Goal: Contribute content: Contribute content

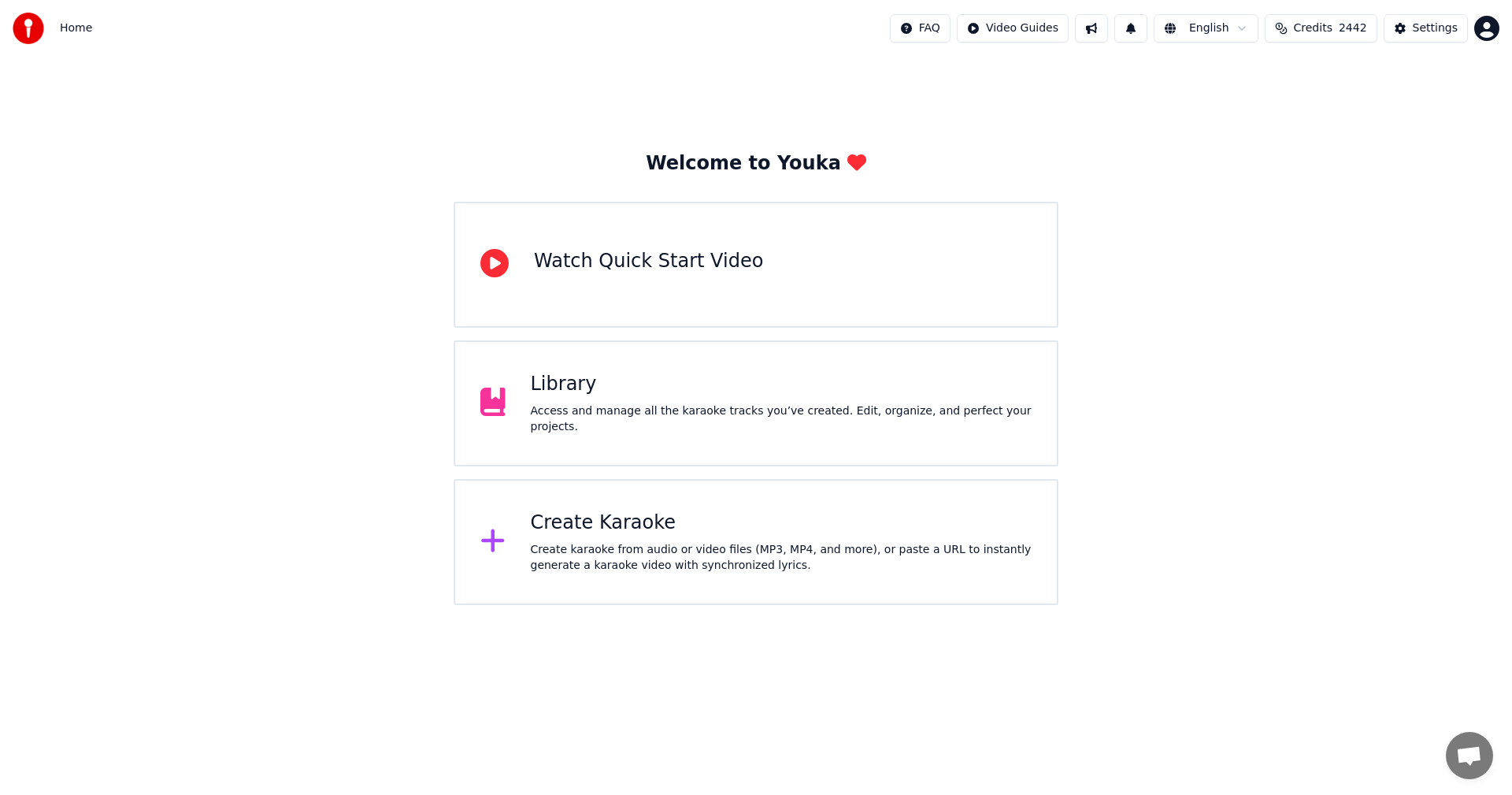
click at [695, 405] on div "Library Access and manage all the karaoke tracks you’ve created. Edit, organize…" at bounding box center [781, 403] width 502 height 63
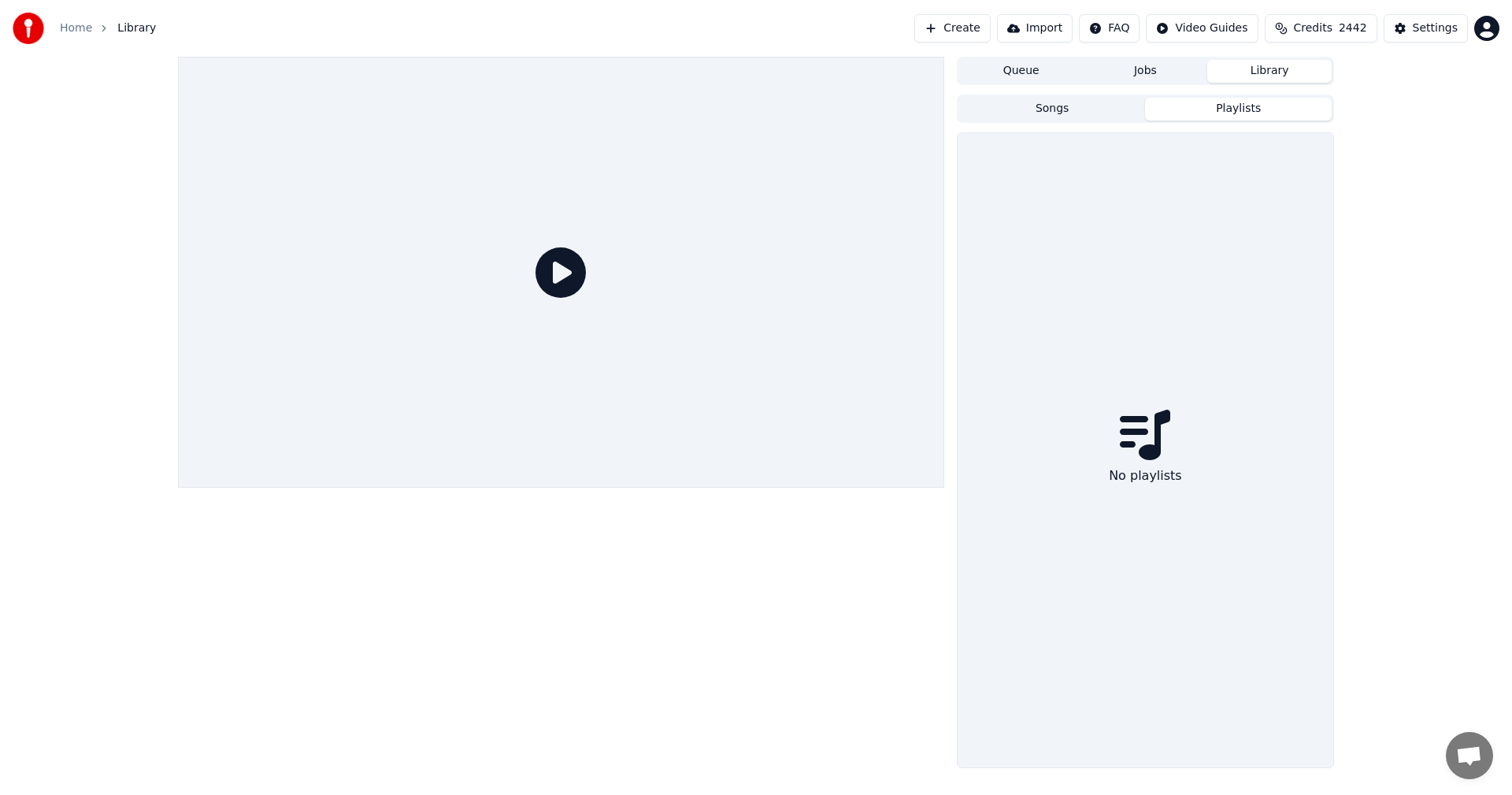
click at [1235, 110] on button "Playlists" at bounding box center [1238, 109] width 187 height 23
click at [1276, 62] on button "Library" at bounding box center [1269, 72] width 125 height 23
click at [1272, 68] on button "Library" at bounding box center [1269, 72] width 125 height 23
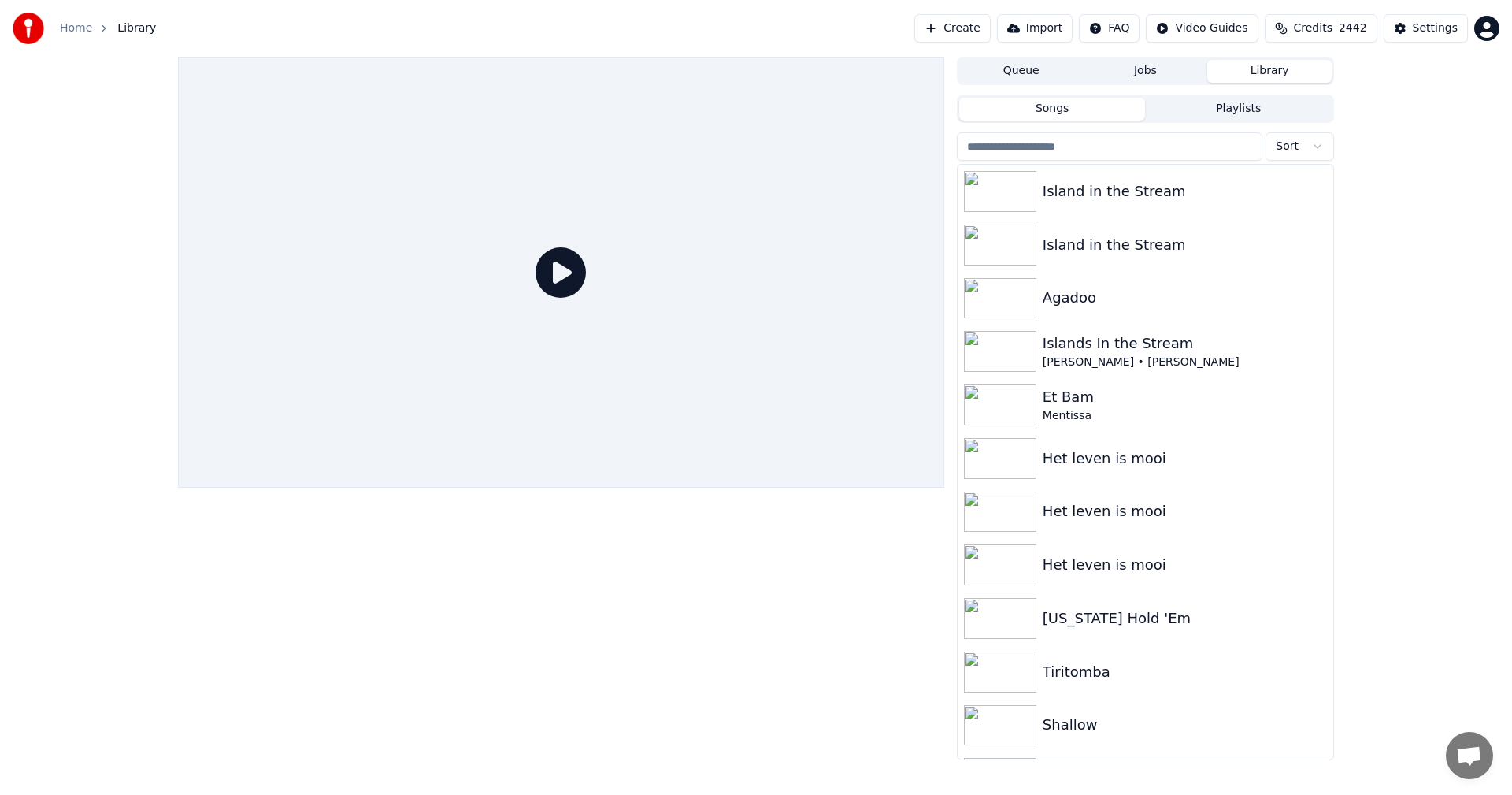
click at [1081, 108] on button "Songs" at bounding box center [1052, 109] width 187 height 23
click at [1129, 191] on div "Island in the Stream" at bounding box center [1178, 191] width 269 height 22
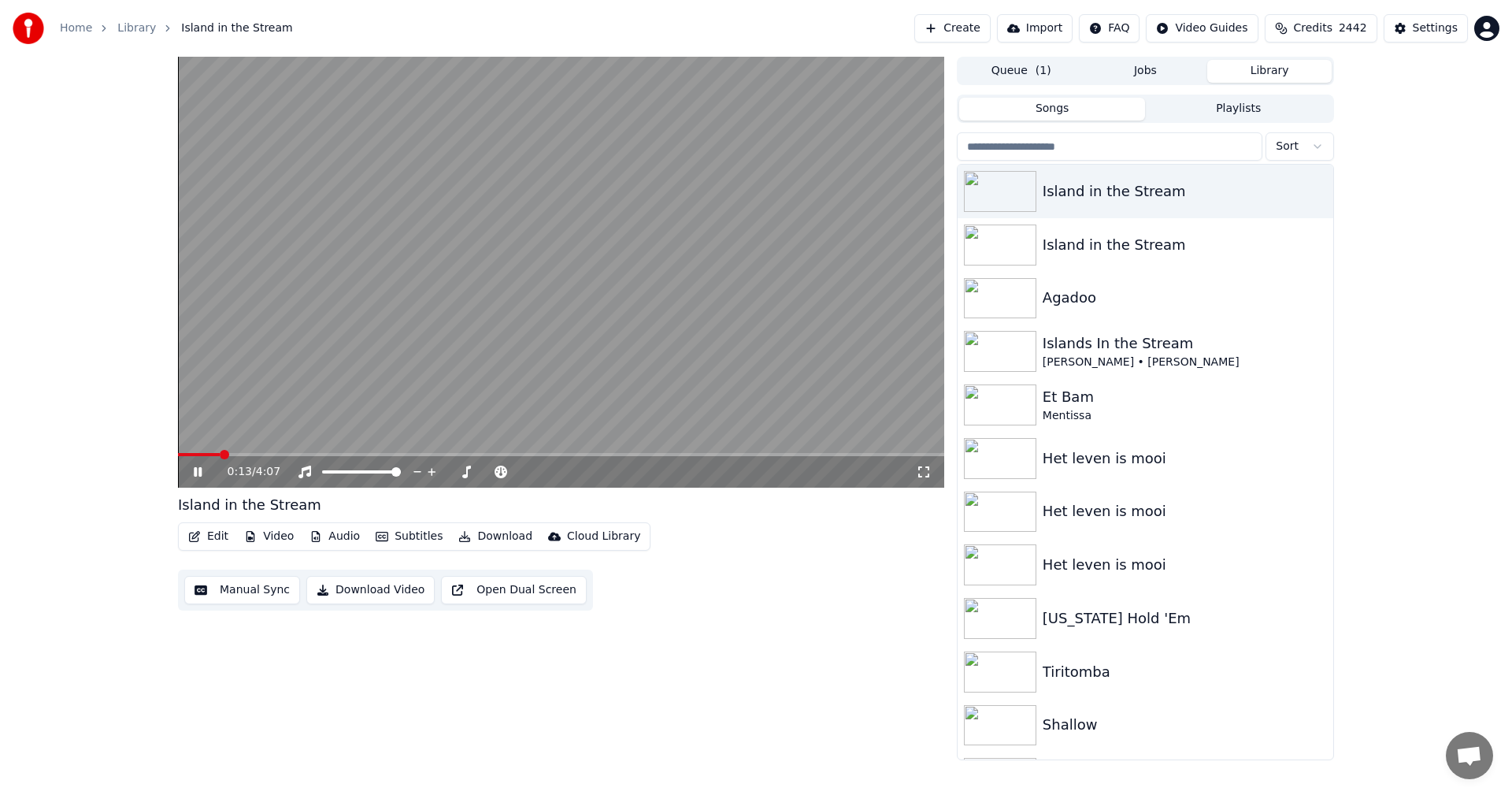
click at [200, 475] on icon at bounding box center [197, 472] width 8 height 10
click at [212, 539] on button "Edit" at bounding box center [208, 536] width 53 height 22
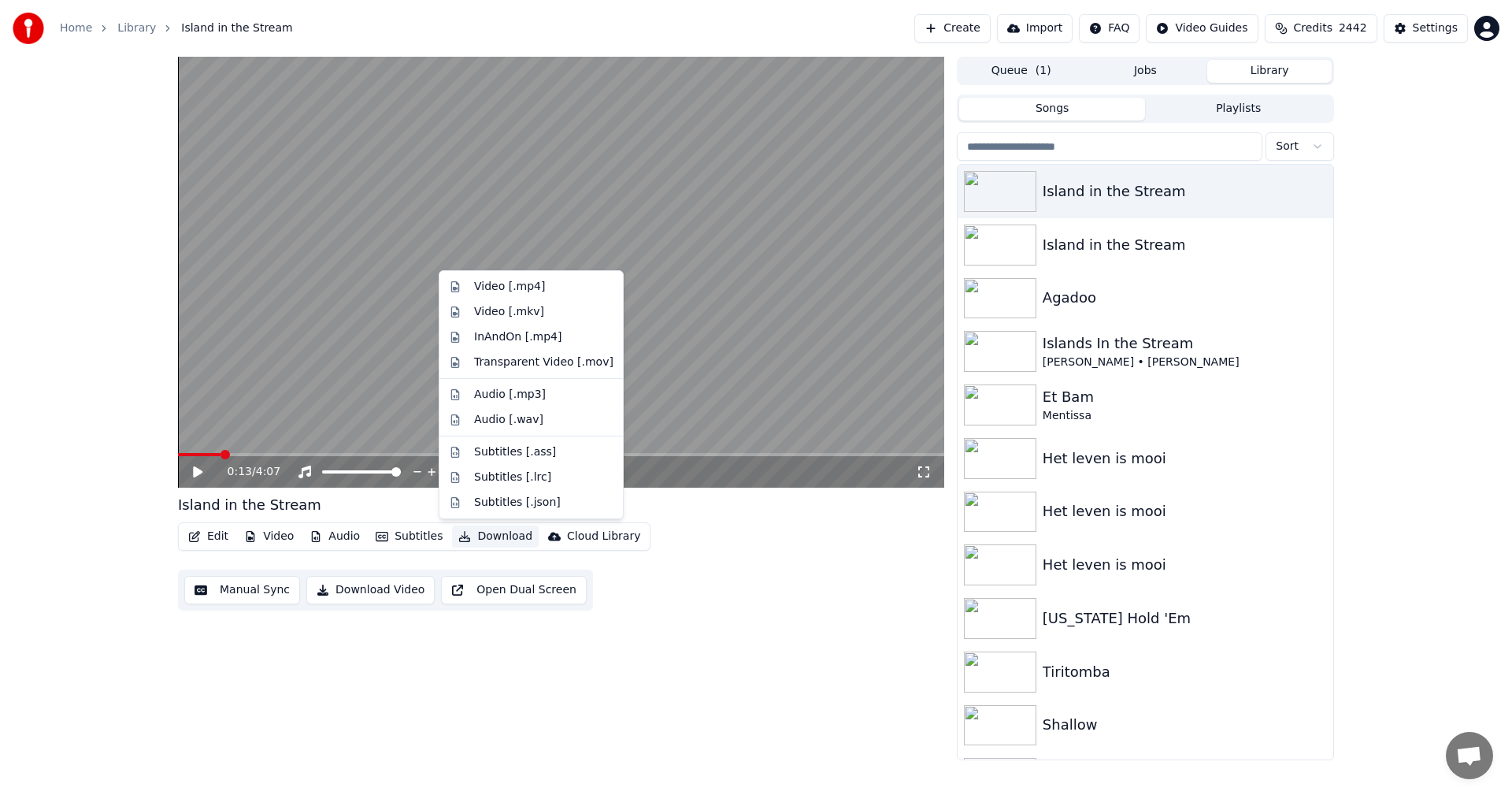
click at [477, 533] on button "Download" at bounding box center [496, 536] width 87 height 22
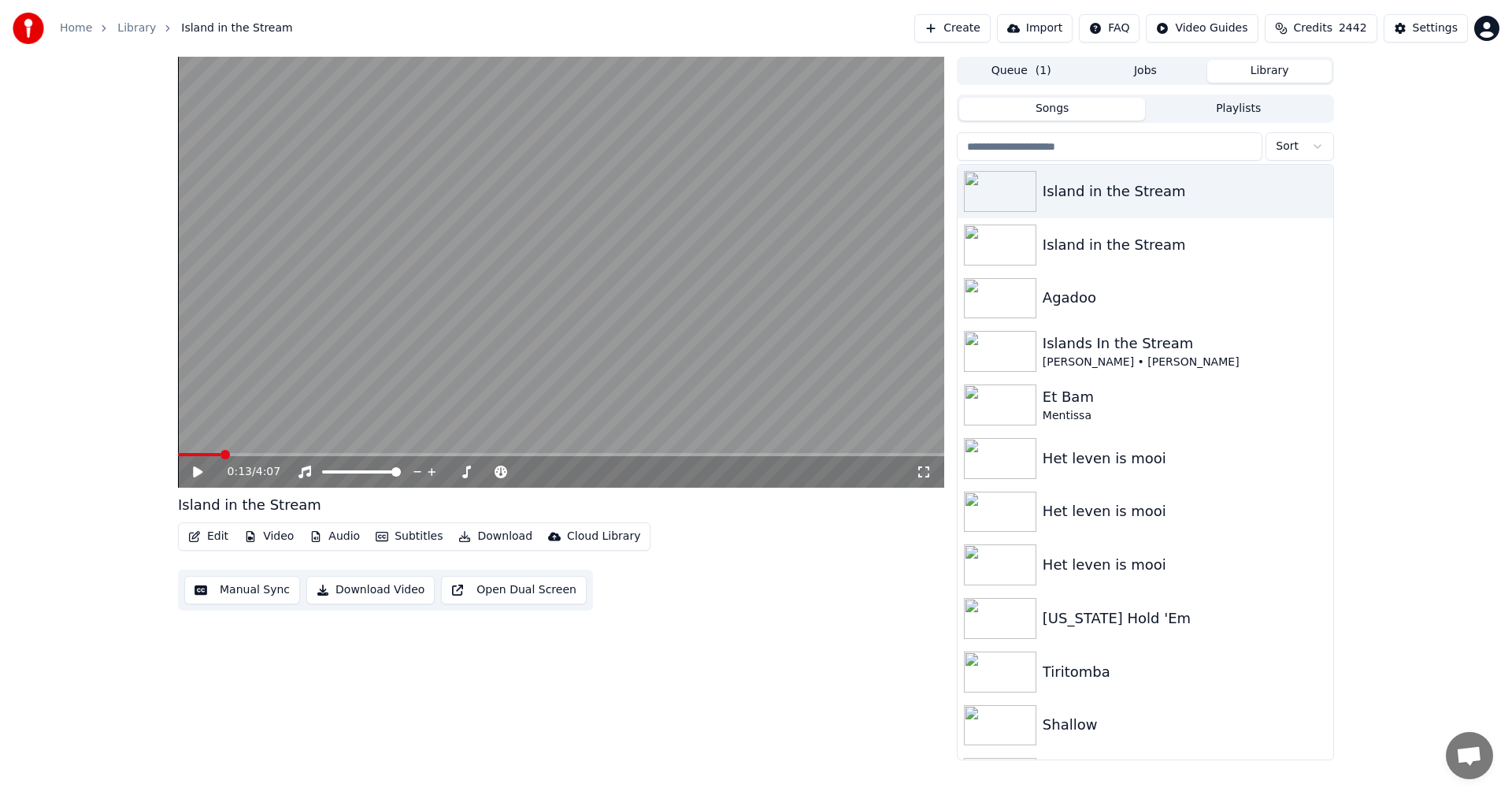
click at [565, 666] on div "0:13 / 4:07 Island in the Stream Edit Video Audio Subtitles Download Cloud Libr…" at bounding box center [561, 409] width 767 height 704
click at [219, 455] on span at bounding box center [561, 455] width 767 height 3
click at [208, 455] on span at bounding box center [193, 455] width 31 height 3
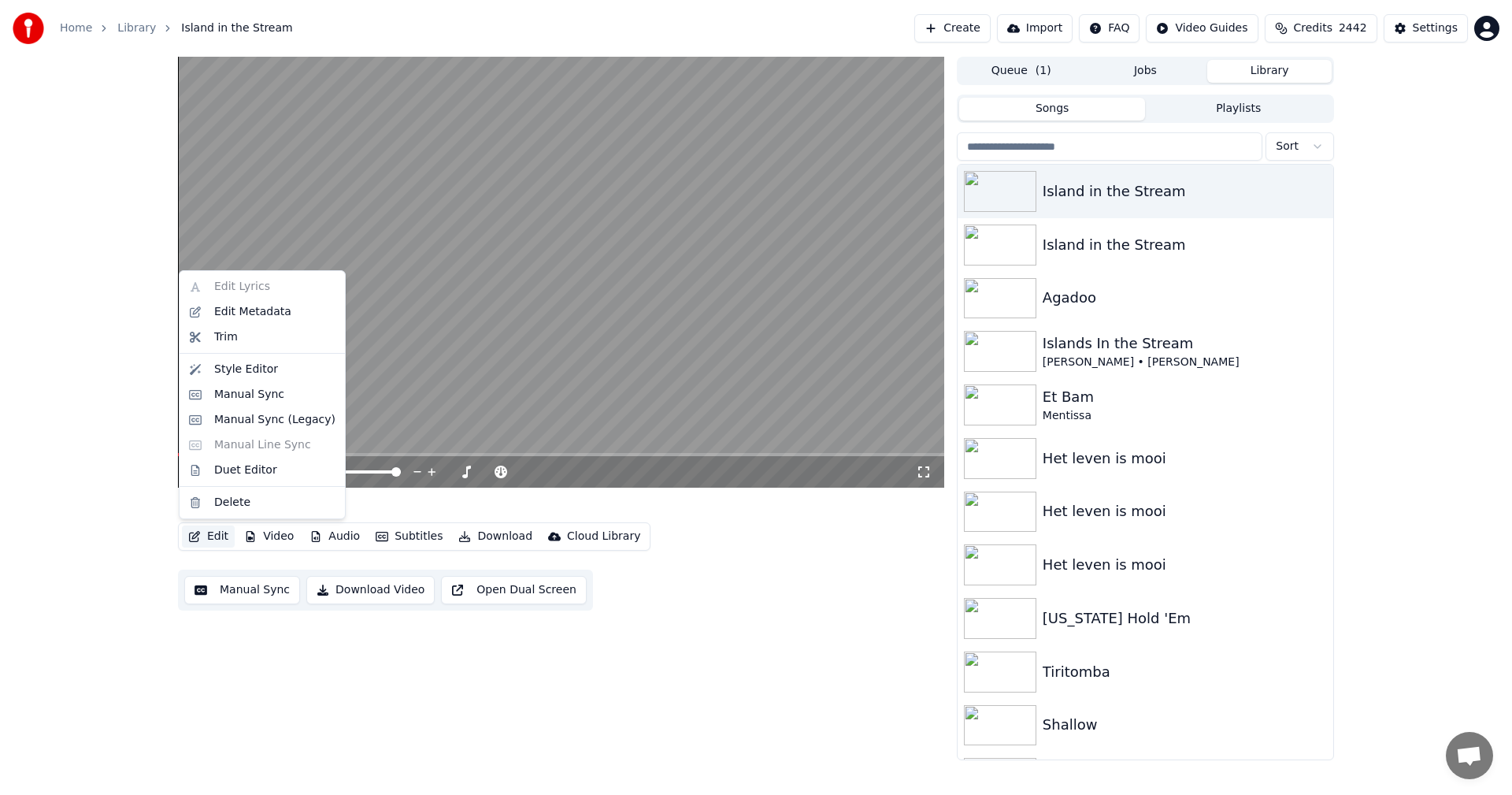
click at [222, 536] on button "Edit" at bounding box center [208, 536] width 53 height 22
click at [251, 372] on div "Style Editor" at bounding box center [247, 369] width 64 height 15
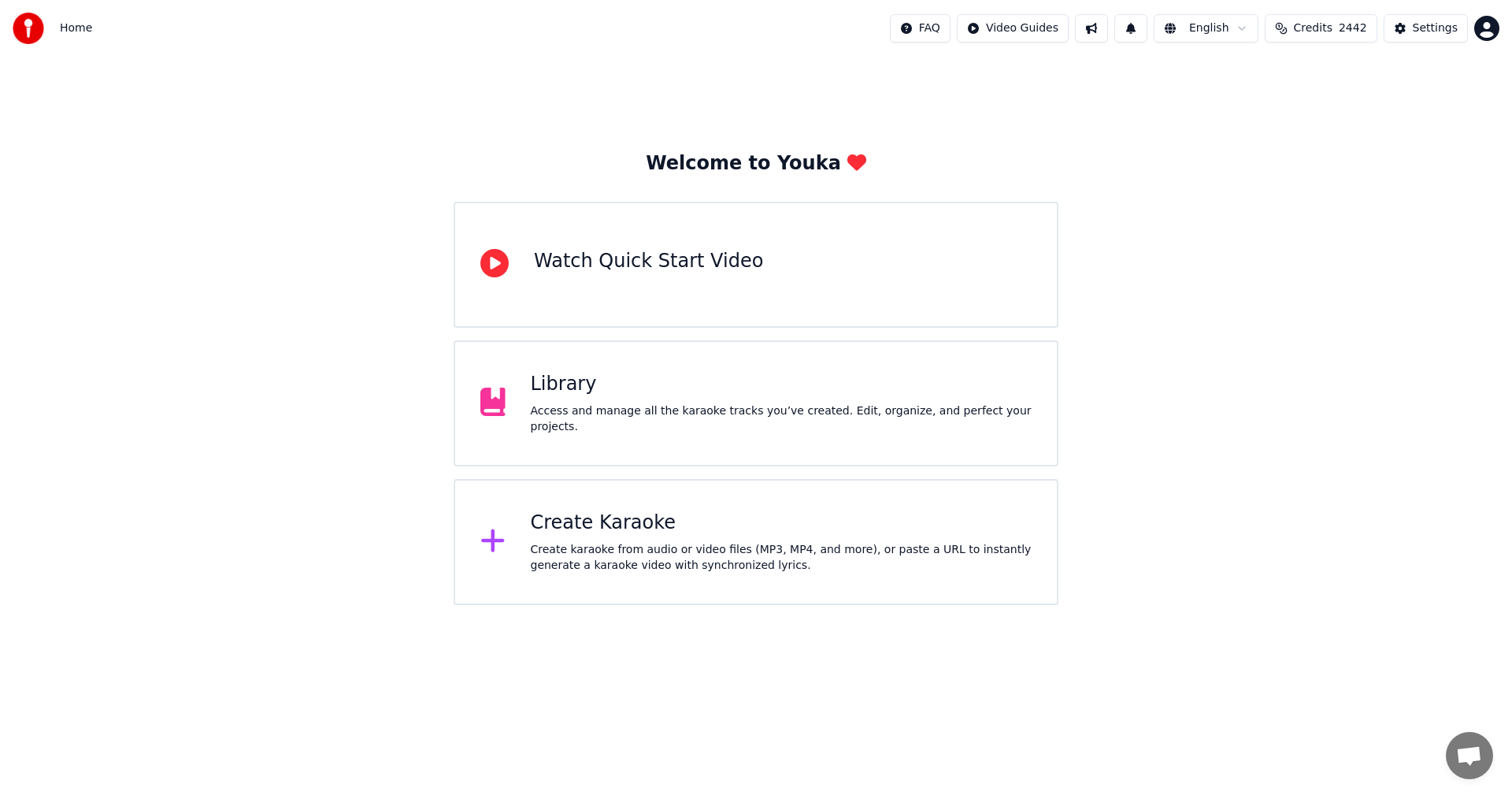
click at [612, 375] on div "Library Access and manage all the karaoke tracks you’ve created. Edit, organize…" at bounding box center [756, 403] width 605 height 126
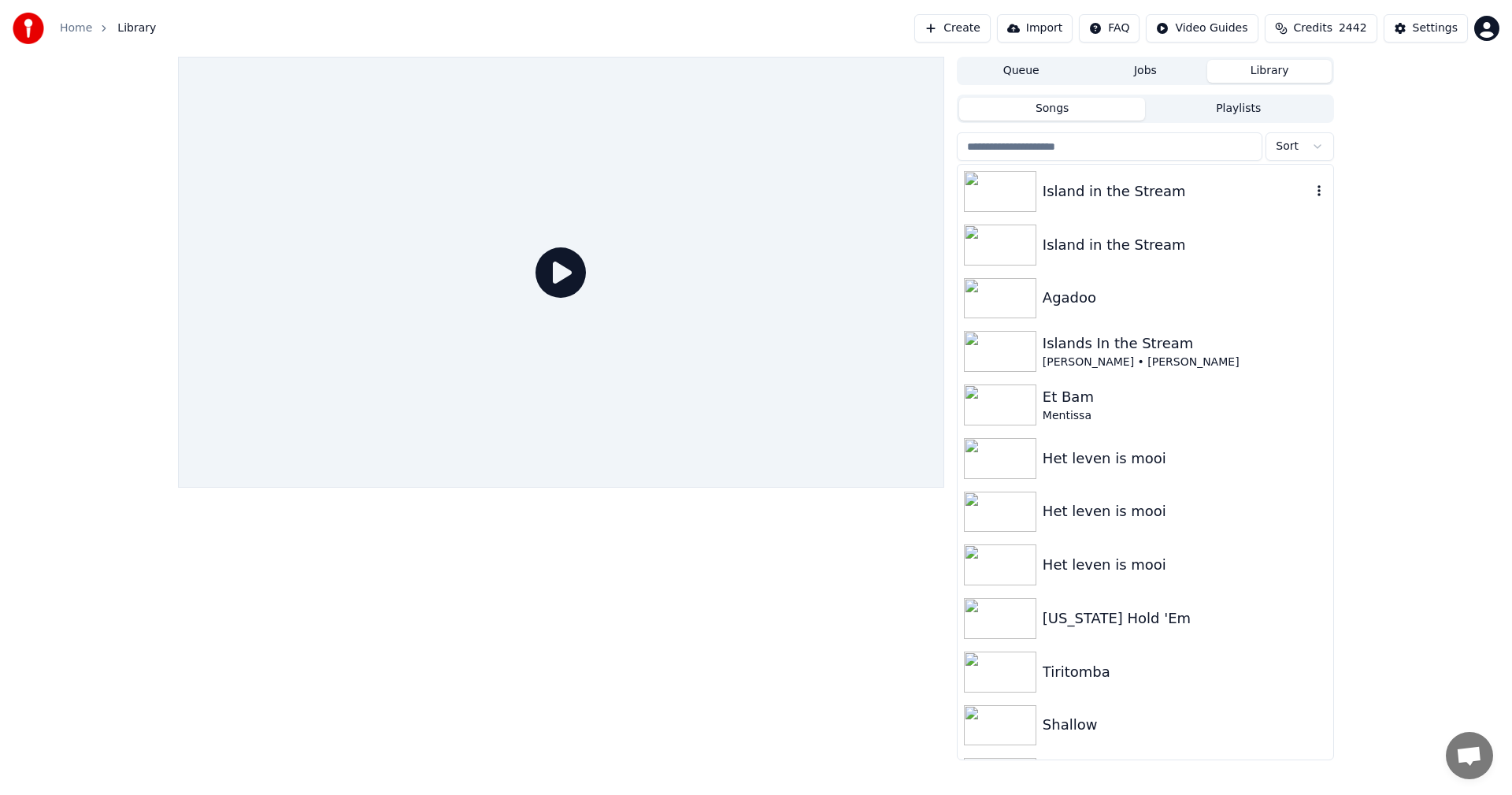
click at [1112, 182] on div "Island in the Stream" at bounding box center [1178, 191] width 269 height 22
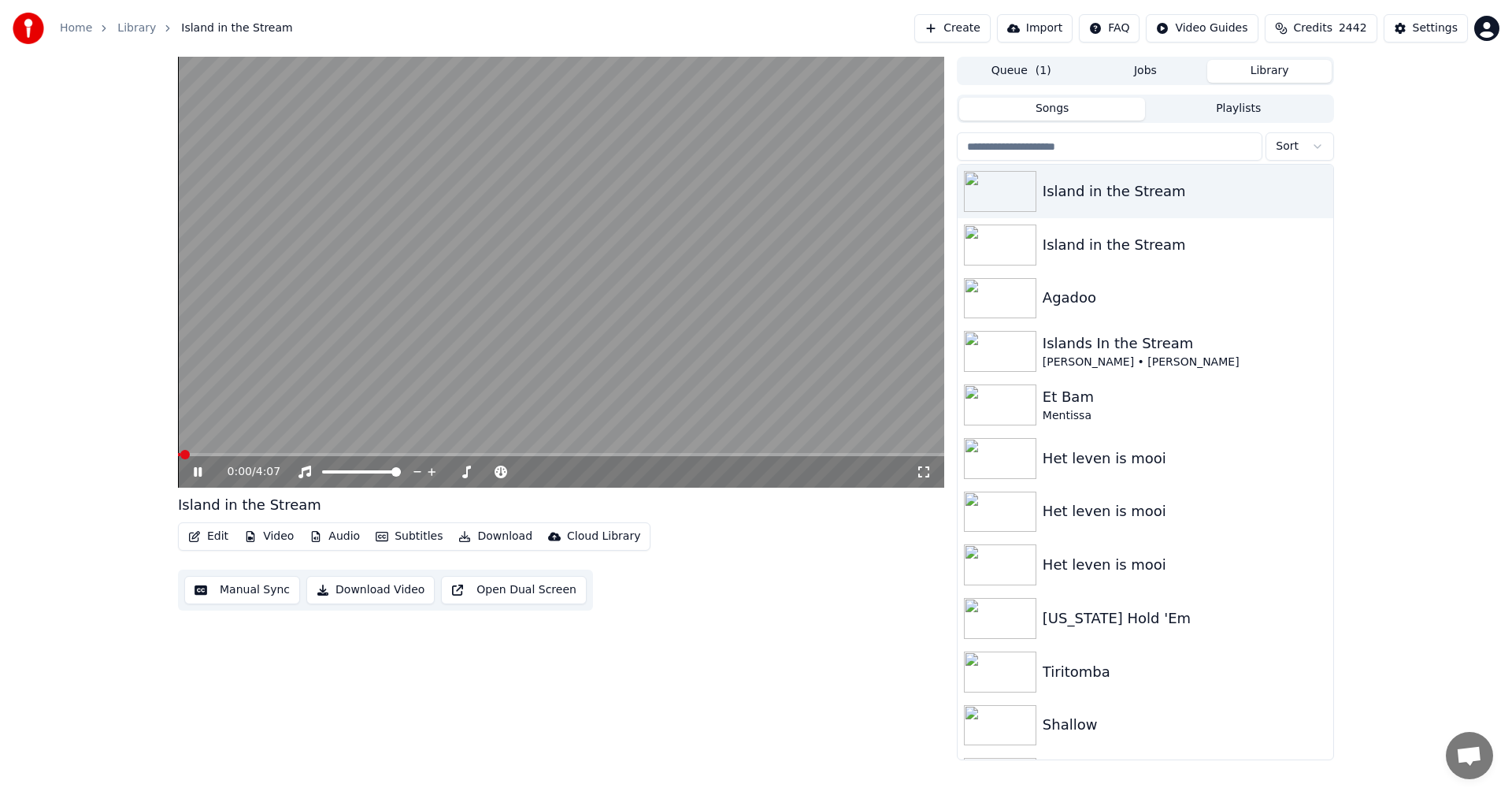
click at [206, 540] on button "Edit" at bounding box center [208, 536] width 53 height 22
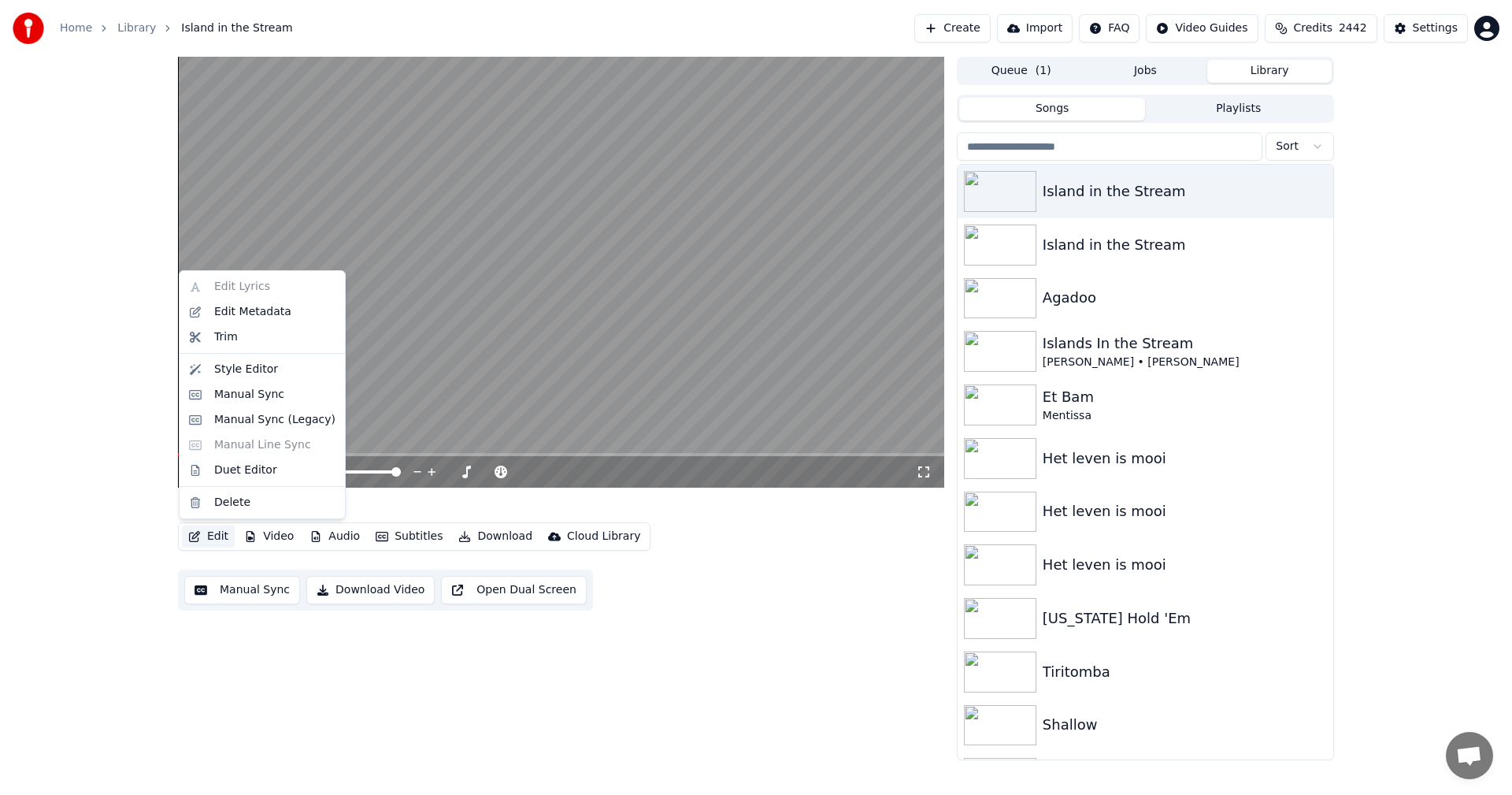
click at [410, 402] on video at bounding box center [561, 273] width 767 height 431
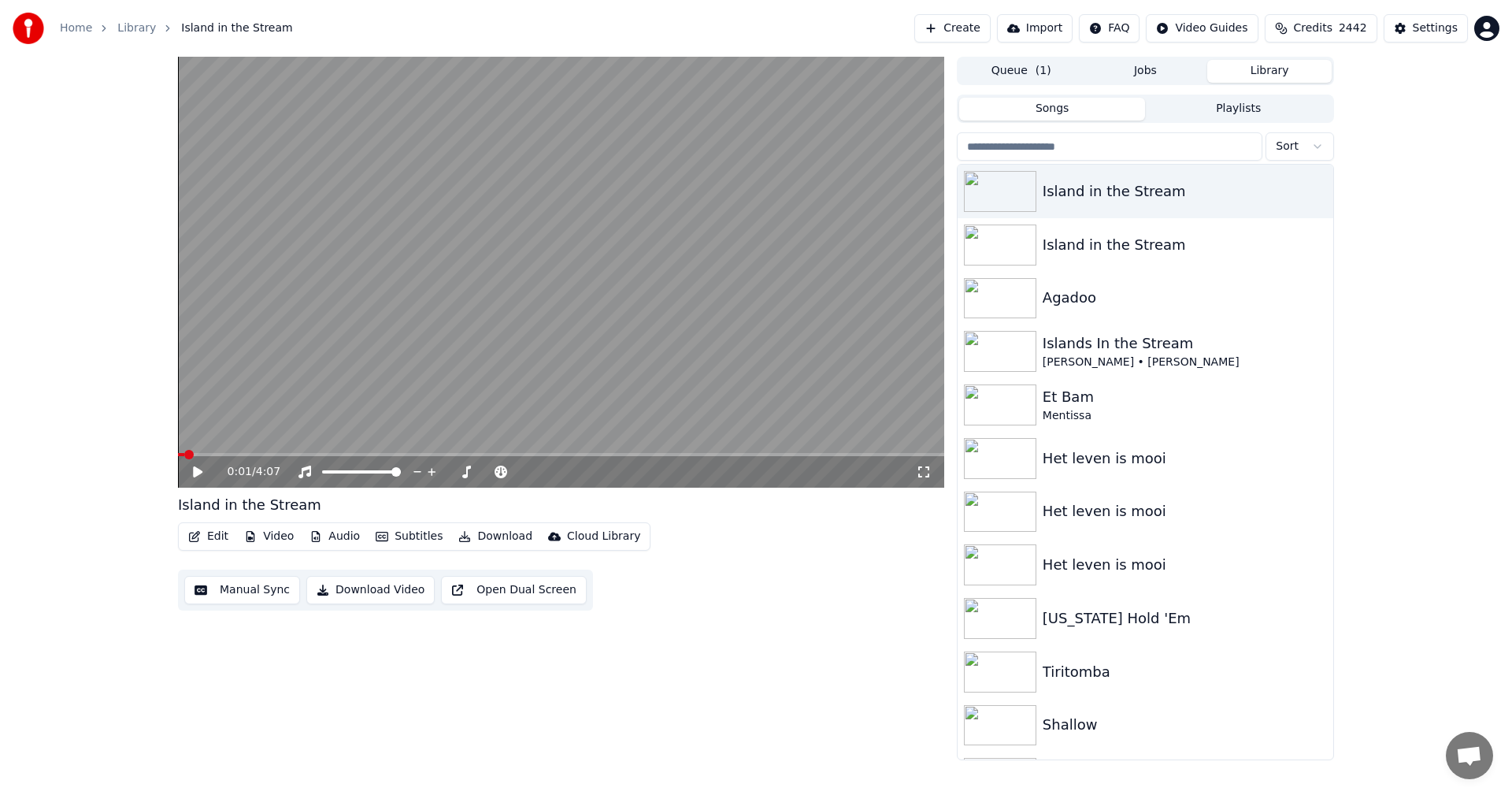
click at [211, 533] on button "Edit" at bounding box center [208, 536] width 53 height 22
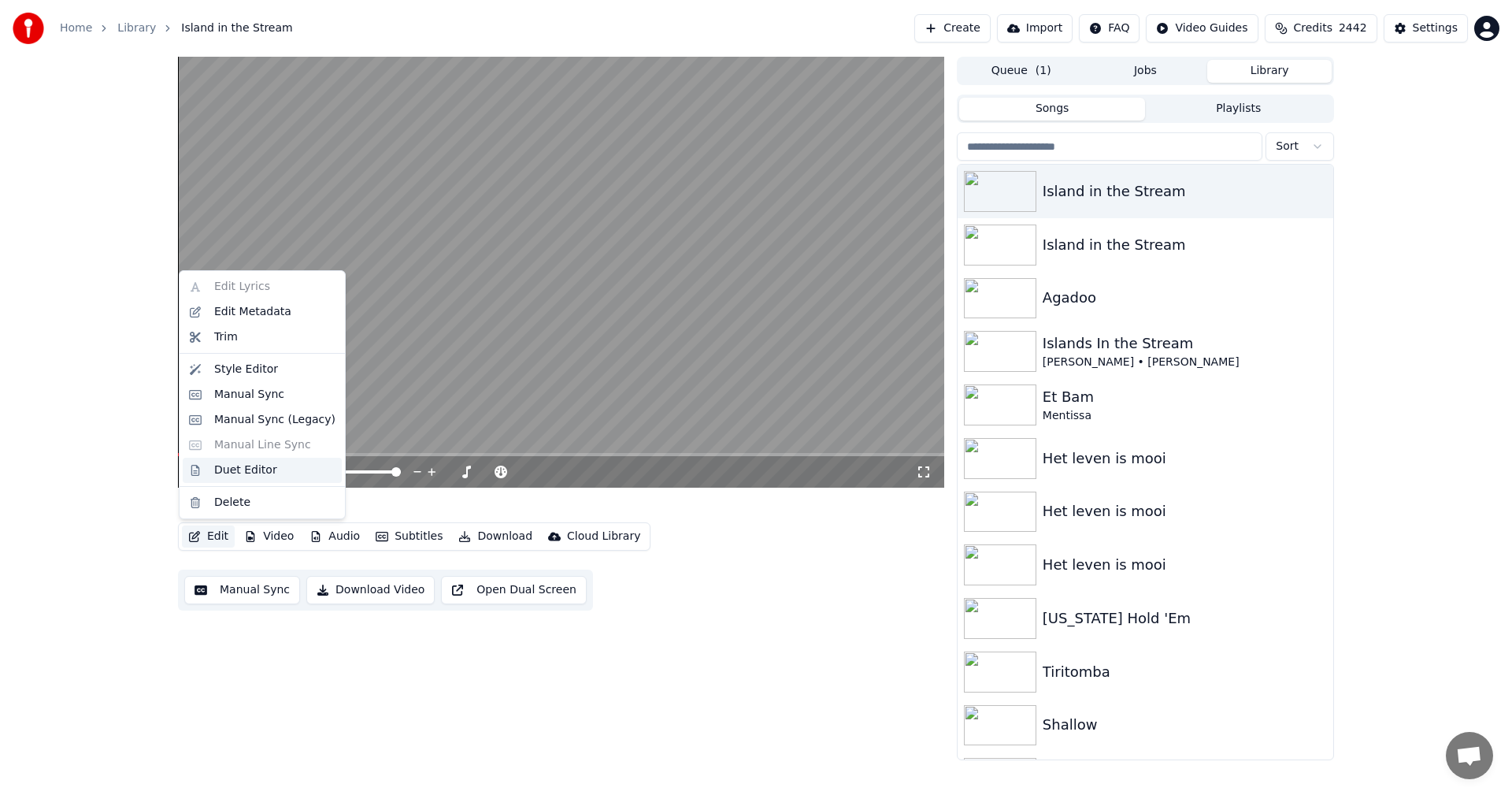
click at [258, 470] on div "Duet Editor" at bounding box center [246, 470] width 63 height 15
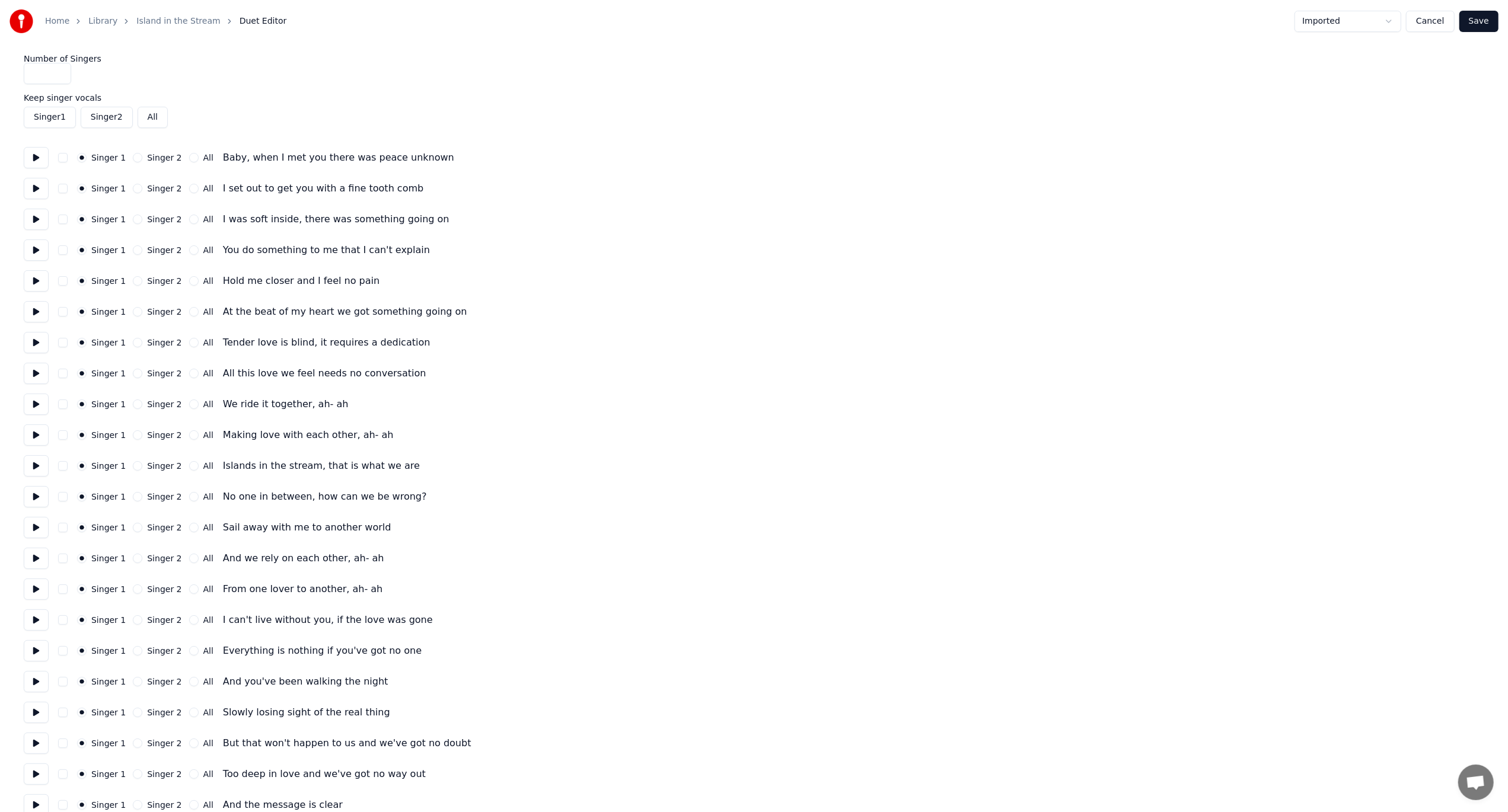
click at [189, 253] on button "All" at bounding box center [194, 250] width 9 height 9
click at [189, 283] on button "All" at bounding box center [194, 281] width 9 height 9
type button "-1"
click at [189, 276] on button "All" at bounding box center [194, 281] width 9 height 9
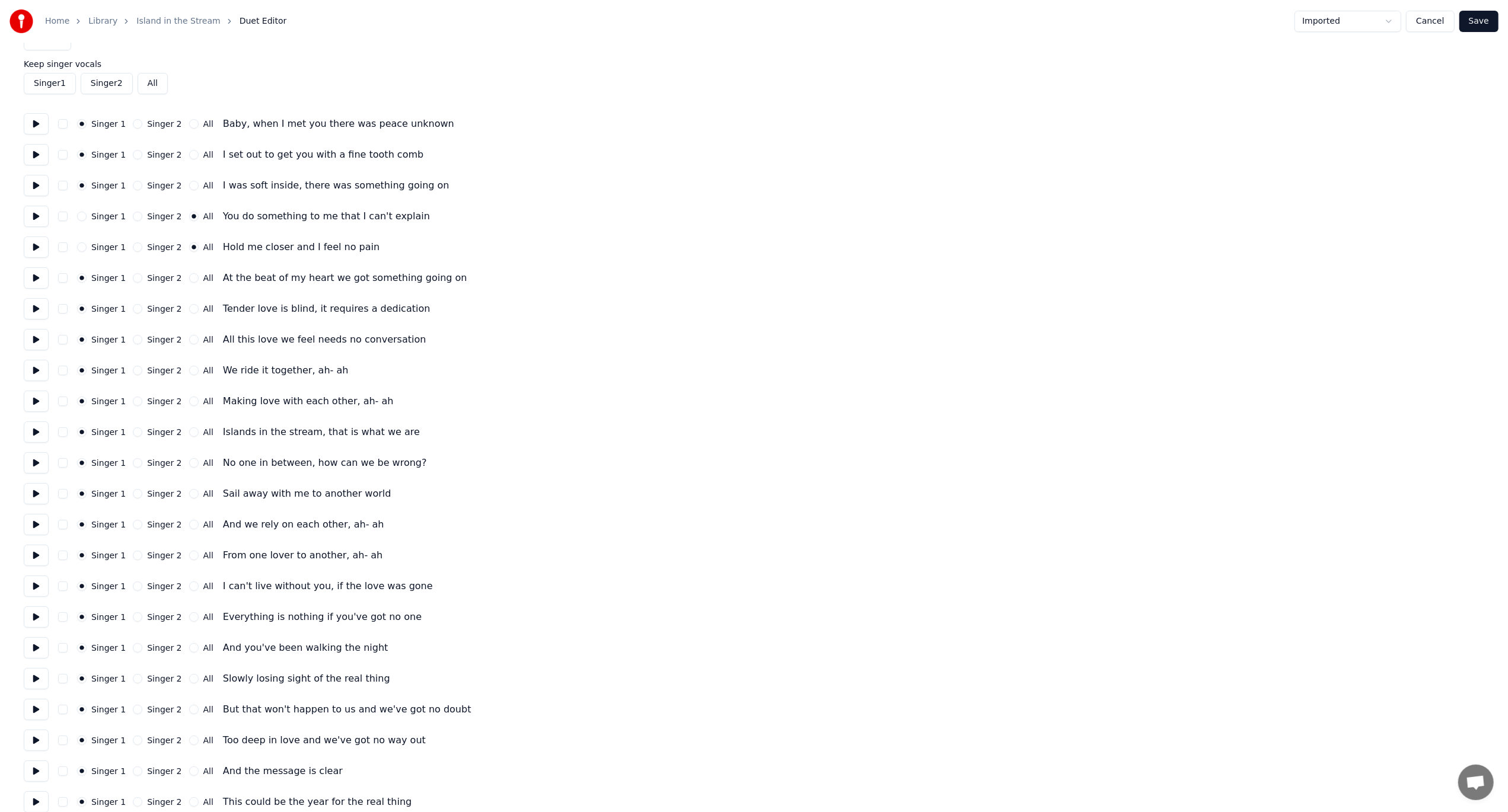
scroll to position [59, 0]
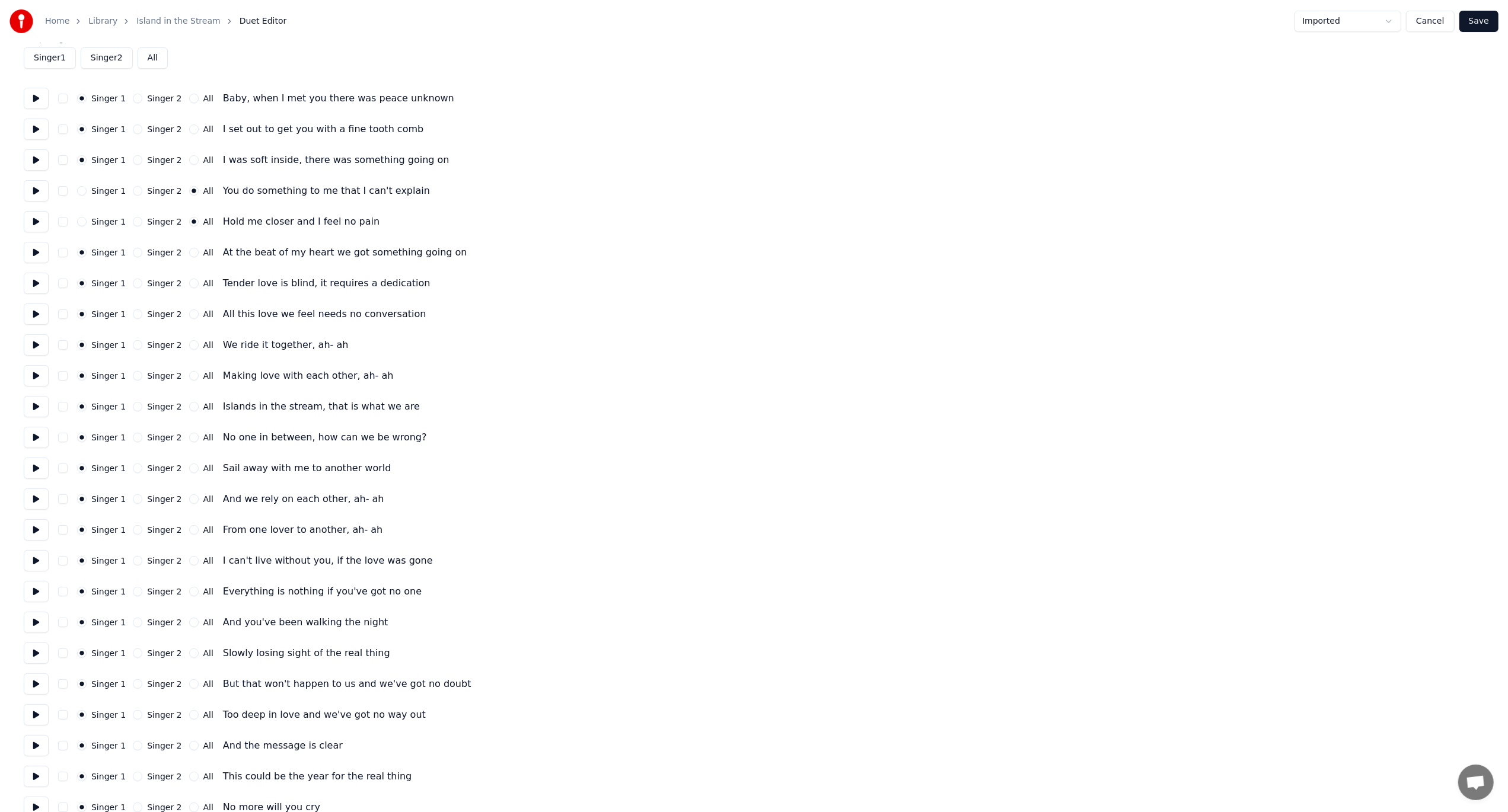
click at [190, 314] on div "All" at bounding box center [201, 314] width 24 height 9
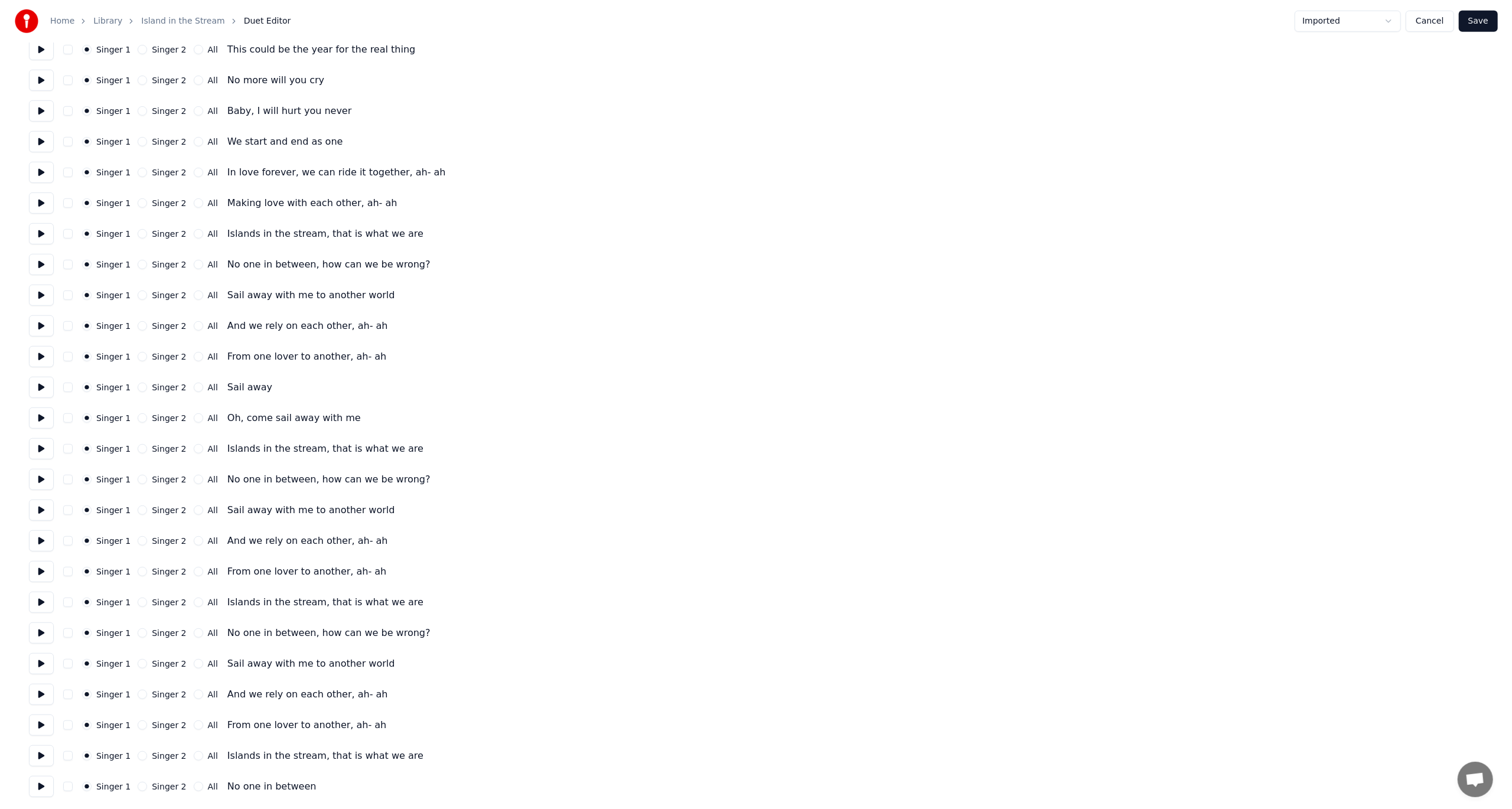
scroll to position [0, 0]
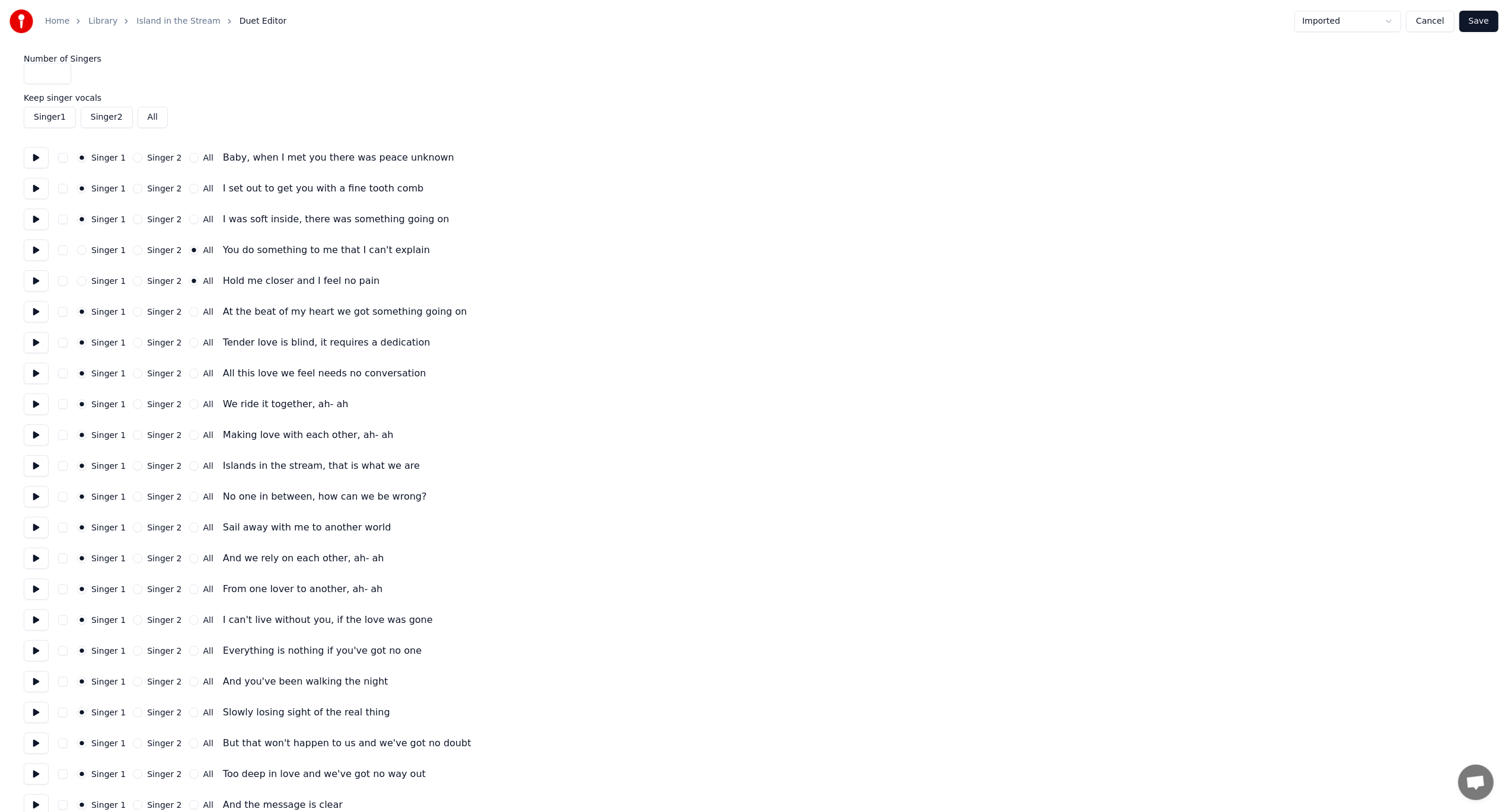
click at [1138, 24] on button "Cancel" at bounding box center [1430, 21] width 48 height 21
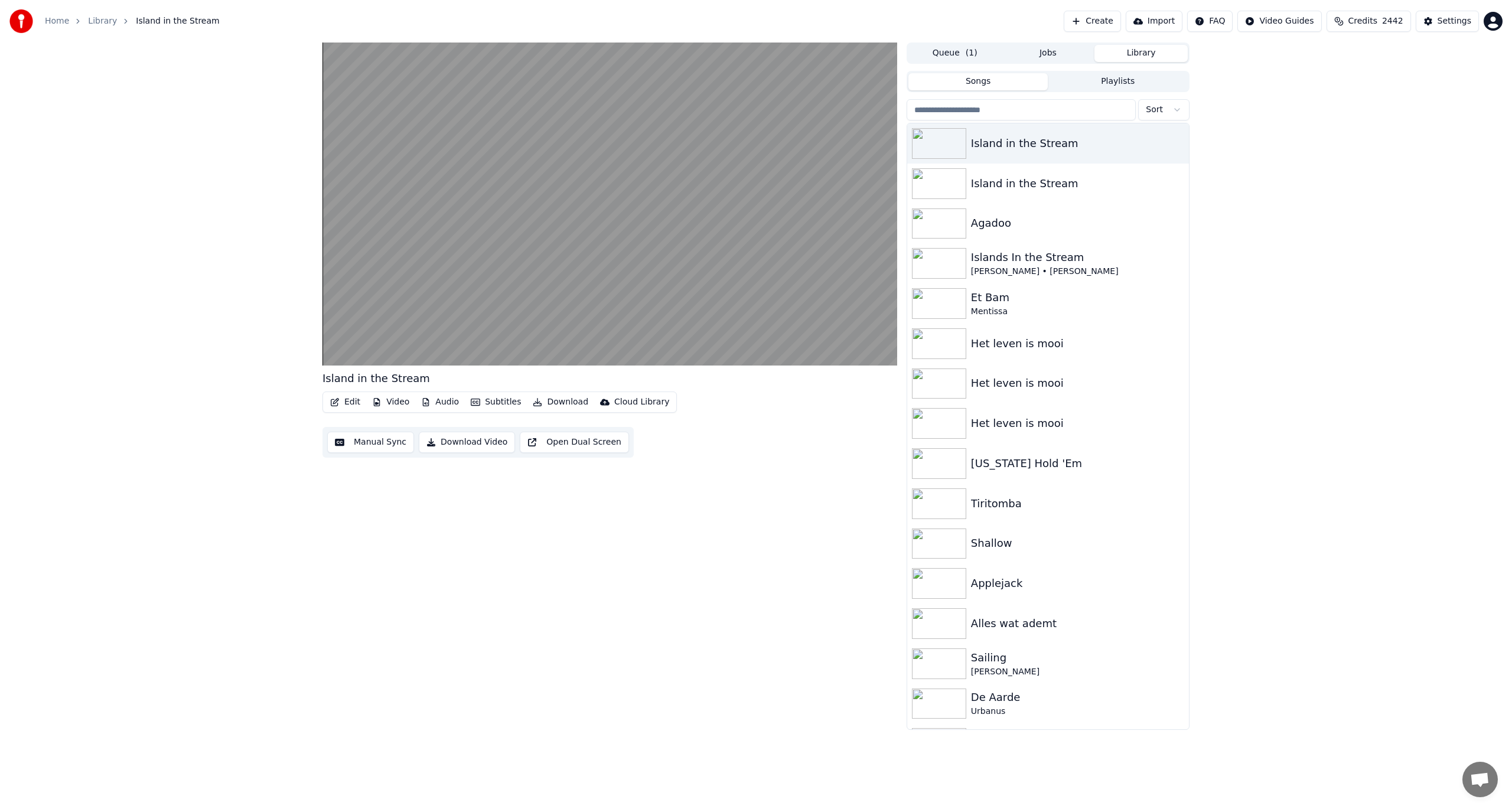
click at [1119, 57] on button "Library" at bounding box center [1141, 54] width 94 height 17
click at [1005, 255] on div "Islands In the Stream" at bounding box center [1072, 257] width 202 height 17
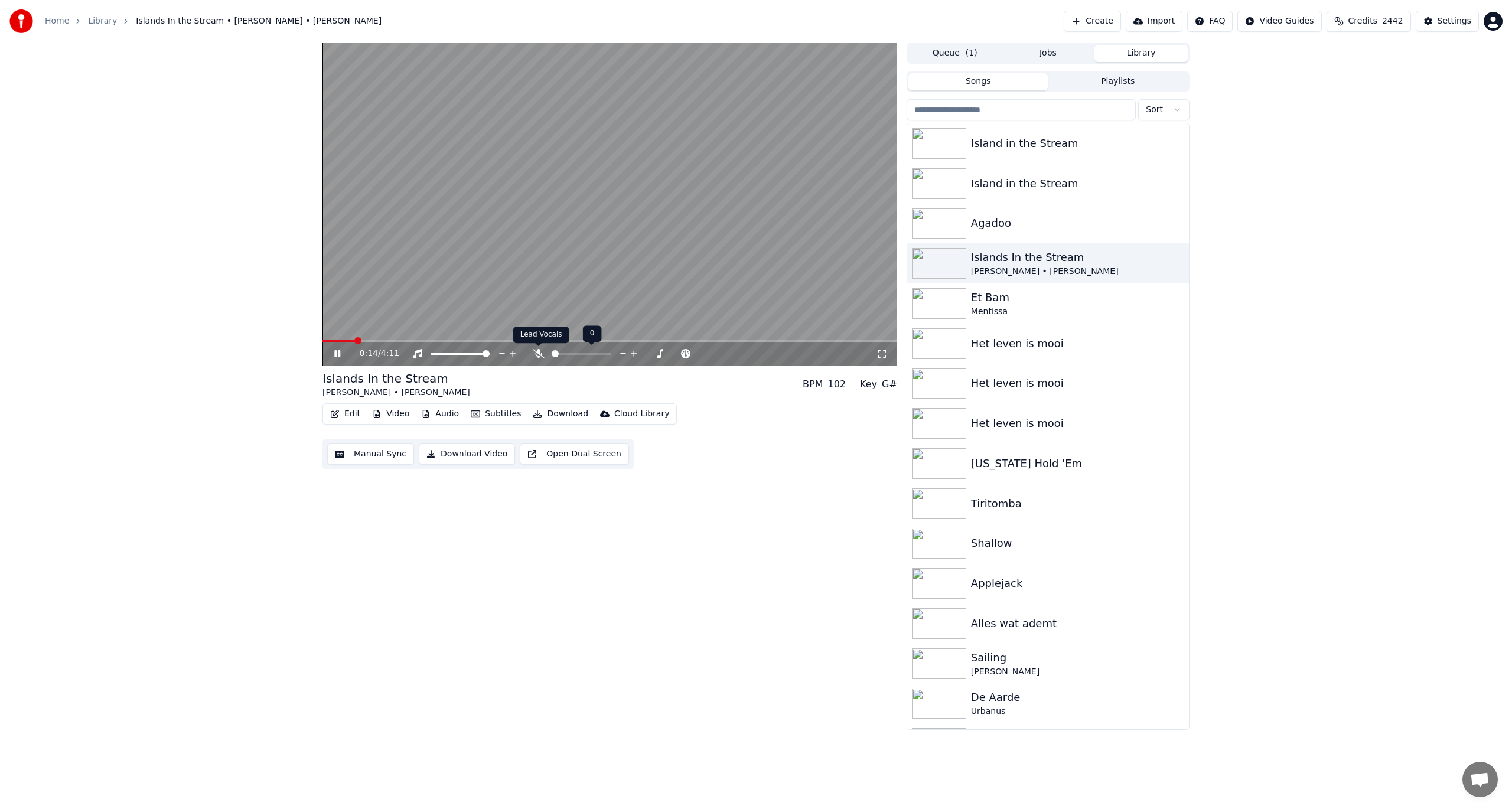
click at [536, 354] on icon at bounding box center [539, 354] width 12 height 9
click at [341, 356] on icon at bounding box center [346, 354] width 28 height 9
click at [354, 416] on button "Edit" at bounding box center [345, 414] width 40 height 17
click at [357, 439] on div "Edit Lyrics" at bounding box center [370, 439] width 42 height 12
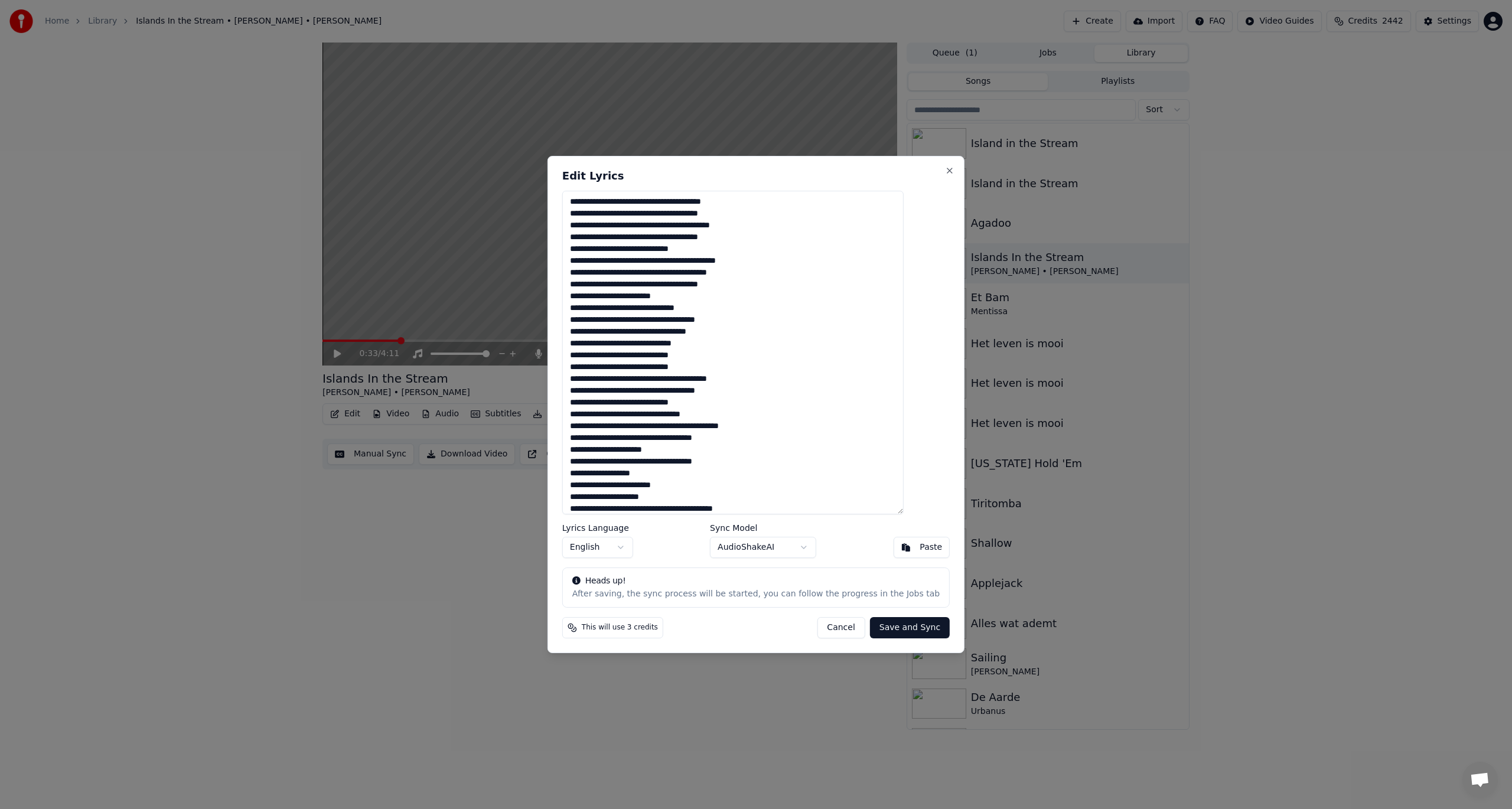
click at [602, 238] on textarea at bounding box center [733, 352] width 341 height 324
click at [676, 248] on textarea at bounding box center [733, 352] width 341 height 324
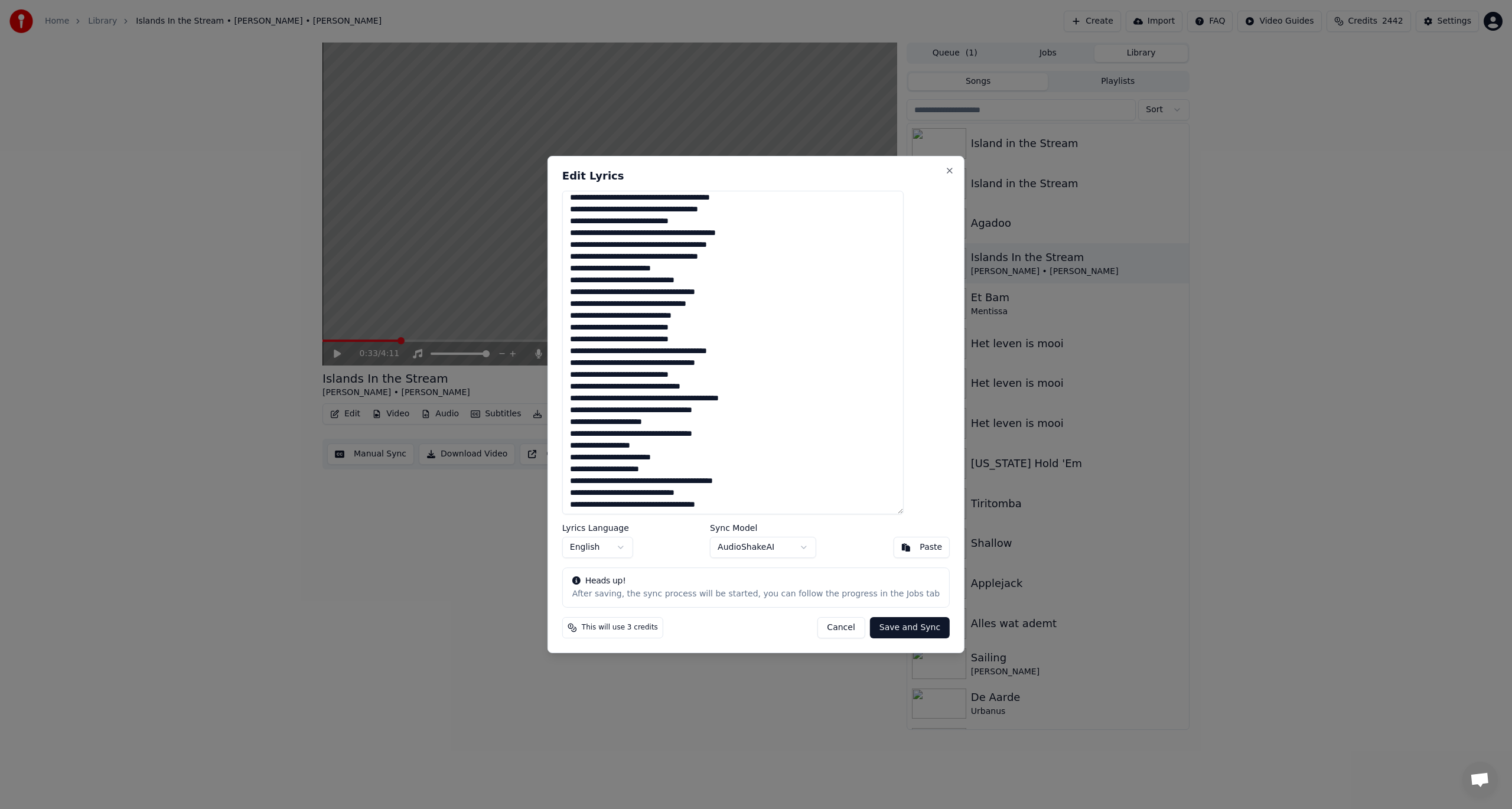
scroll to position [59, 0]
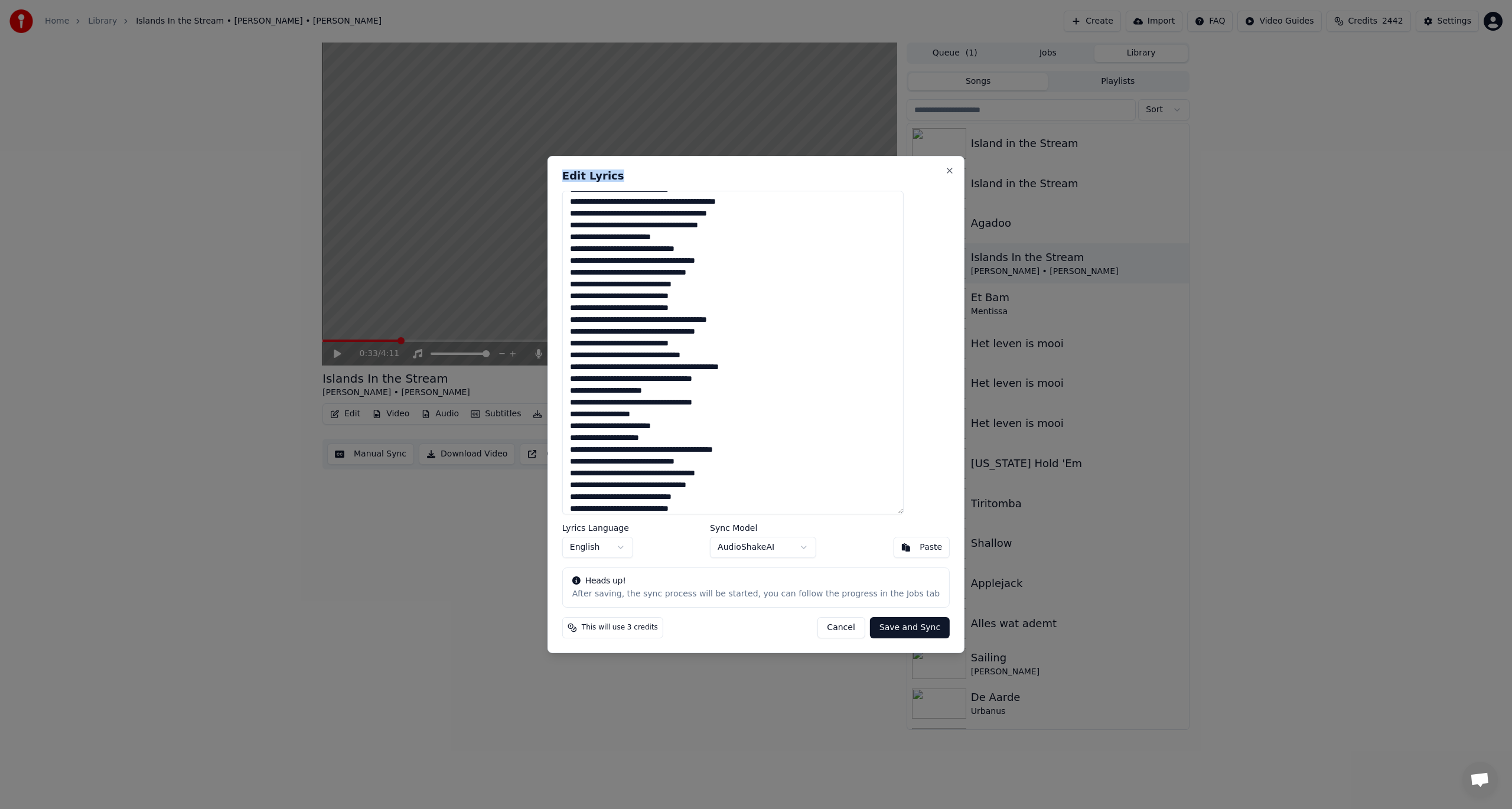
click at [659, 209] on div "Edit Lyrics Lyrics Language English Sync Model AudioShakeAI Paste Heads up! Aft…" at bounding box center [755, 404] width 417 height 497
click at [604, 363] on textarea at bounding box center [733, 352] width 341 height 324
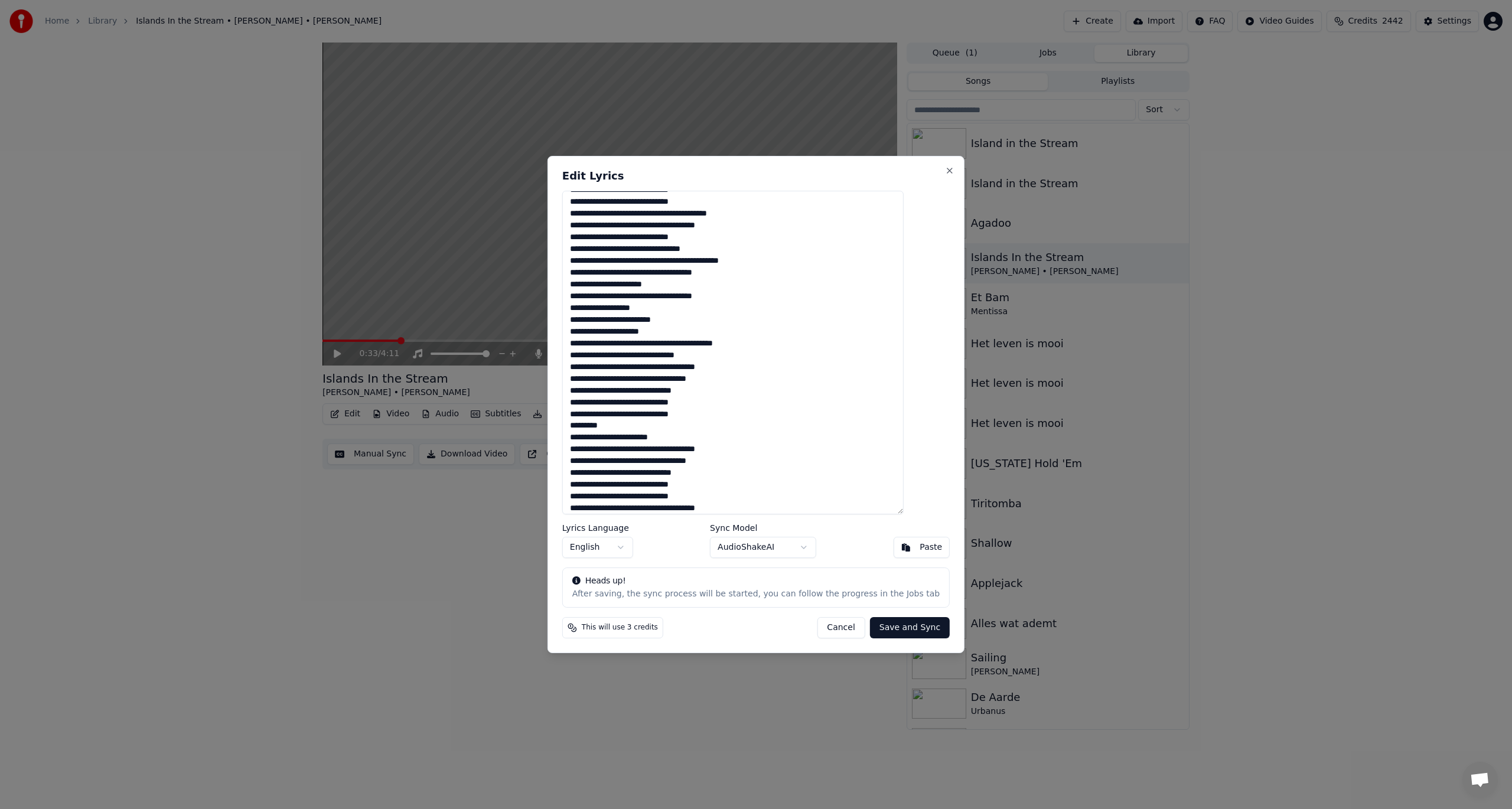
scroll to position [177, 0]
click at [691, 357] on textarea at bounding box center [733, 352] width 341 height 324
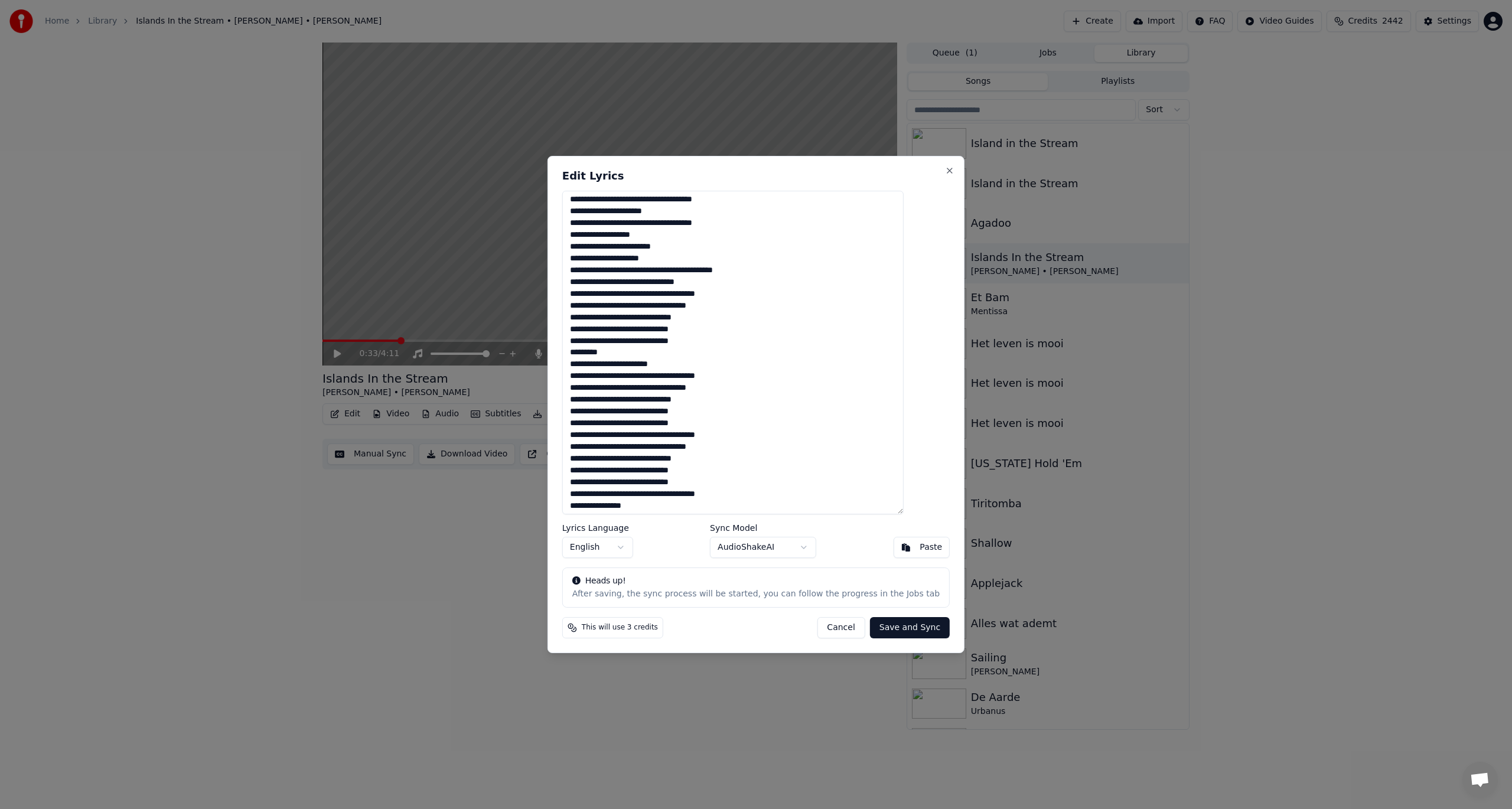
scroll to position [241, 0]
click at [692, 470] on textarea at bounding box center [733, 352] width 341 height 324
drag, startPoint x: 591, startPoint y: 494, endPoint x: 686, endPoint y: 502, distance: 95.3
click at [686, 502] on textarea at bounding box center [733, 352] width 341 height 324
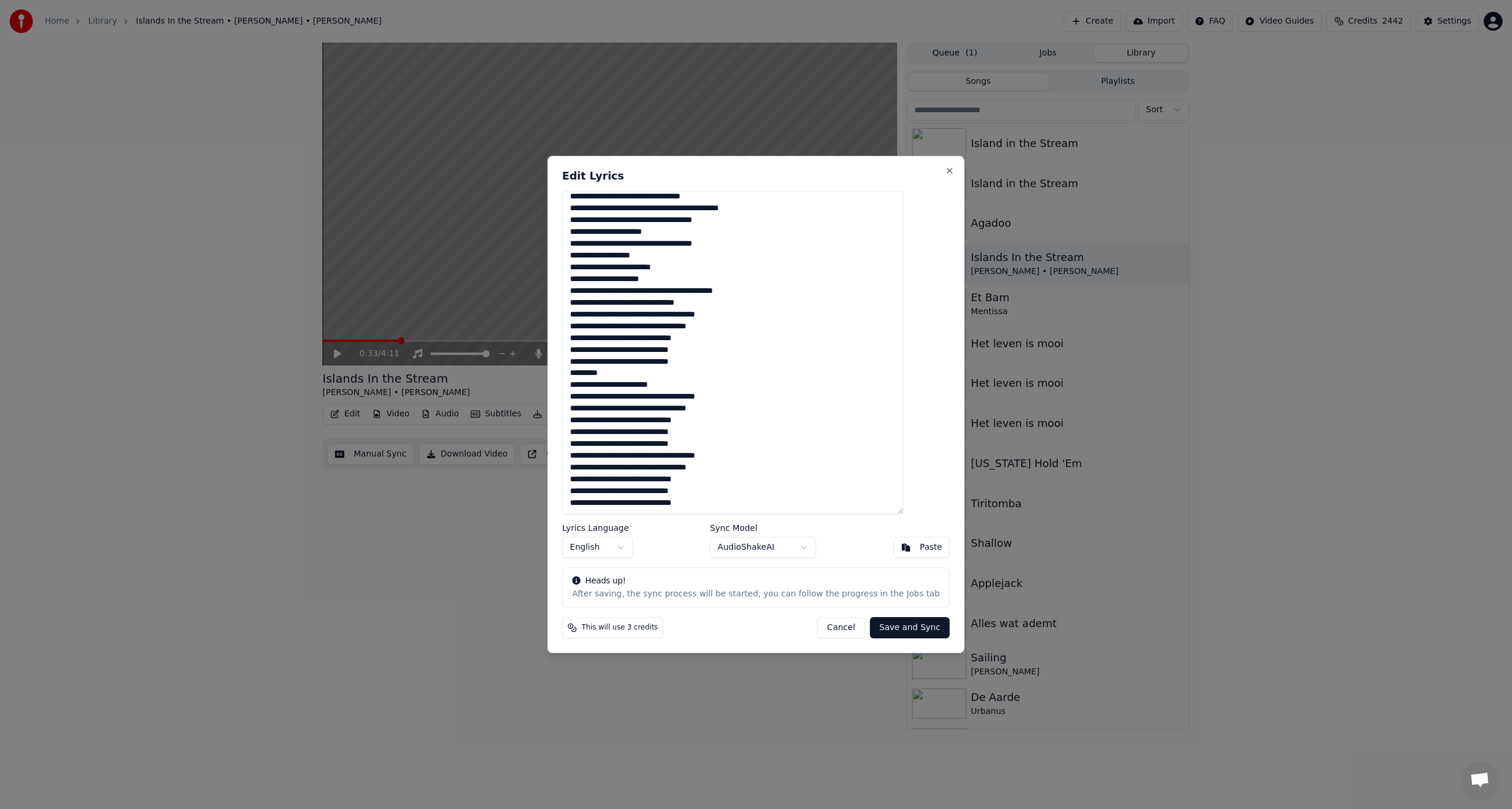
scroll to position [229, 0]
click at [891, 595] on button "Save and Sync" at bounding box center [910, 627] width 80 height 21
type textarea "**********"
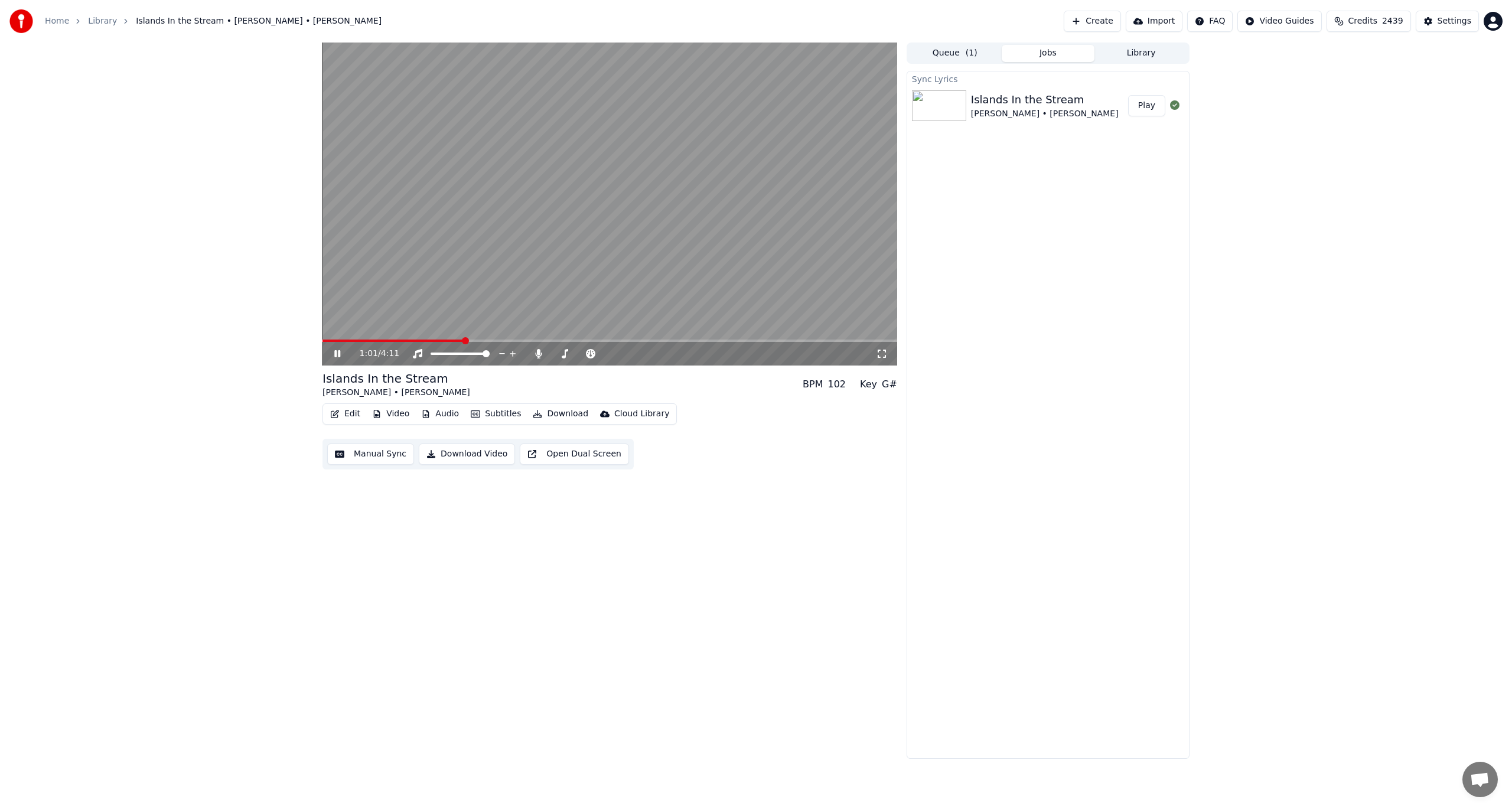
click at [338, 356] on icon at bounding box center [337, 354] width 6 height 7
click at [337, 413] on icon "button" at bounding box center [334, 413] width 9 height 8
click at [852, 340] on span at bounding box center [610, 341] width 575 height 2
click at [336, 354] on icon at bounding box center [337, 353] width 7 height 8
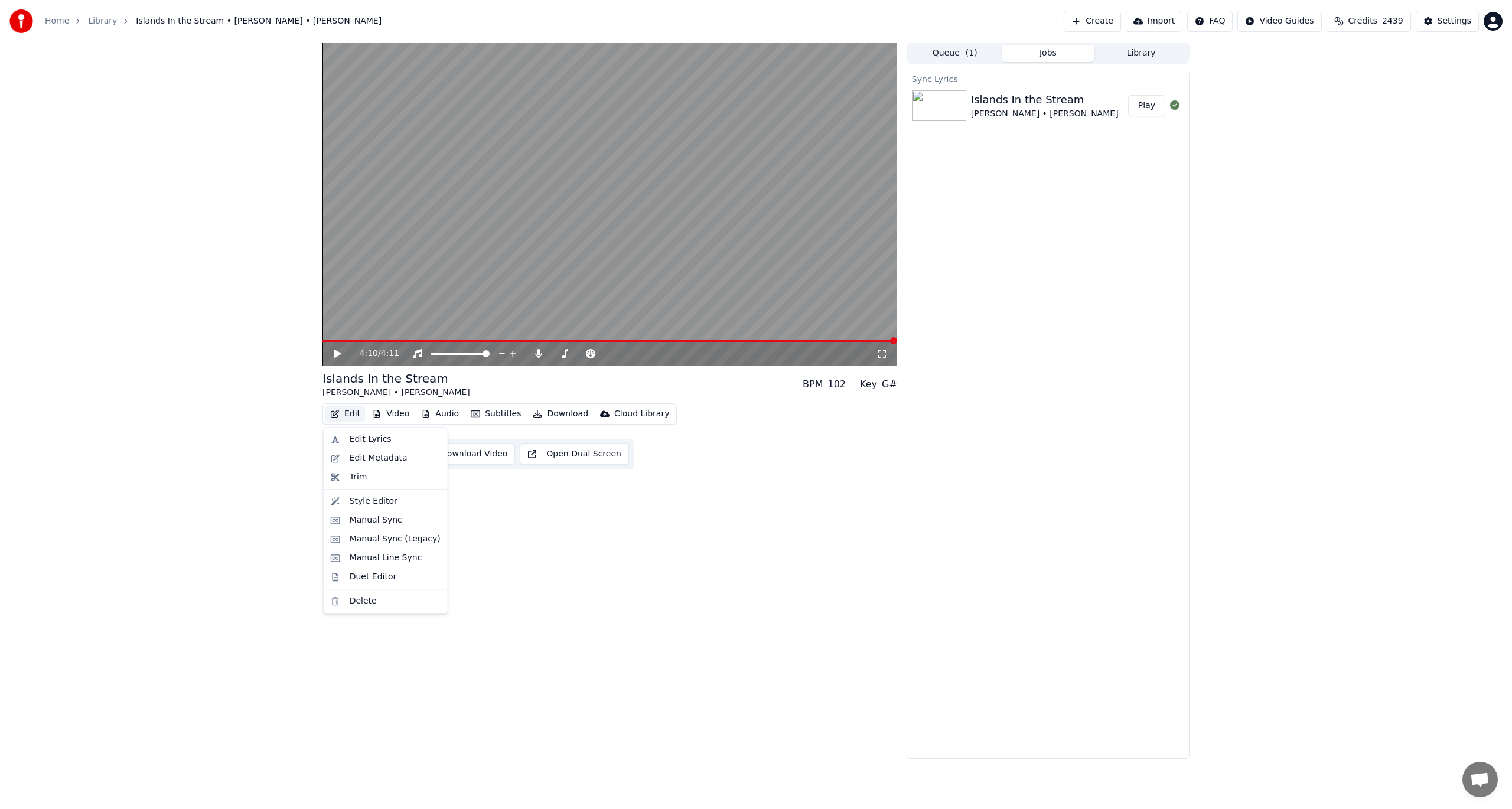
click at [346, 412] on button "Edit" at bounding box center [345, 414] width 40 height 17
click at [363, 578] on div "Duet Editor" at bounding box center [373, 577] width 47 height 12
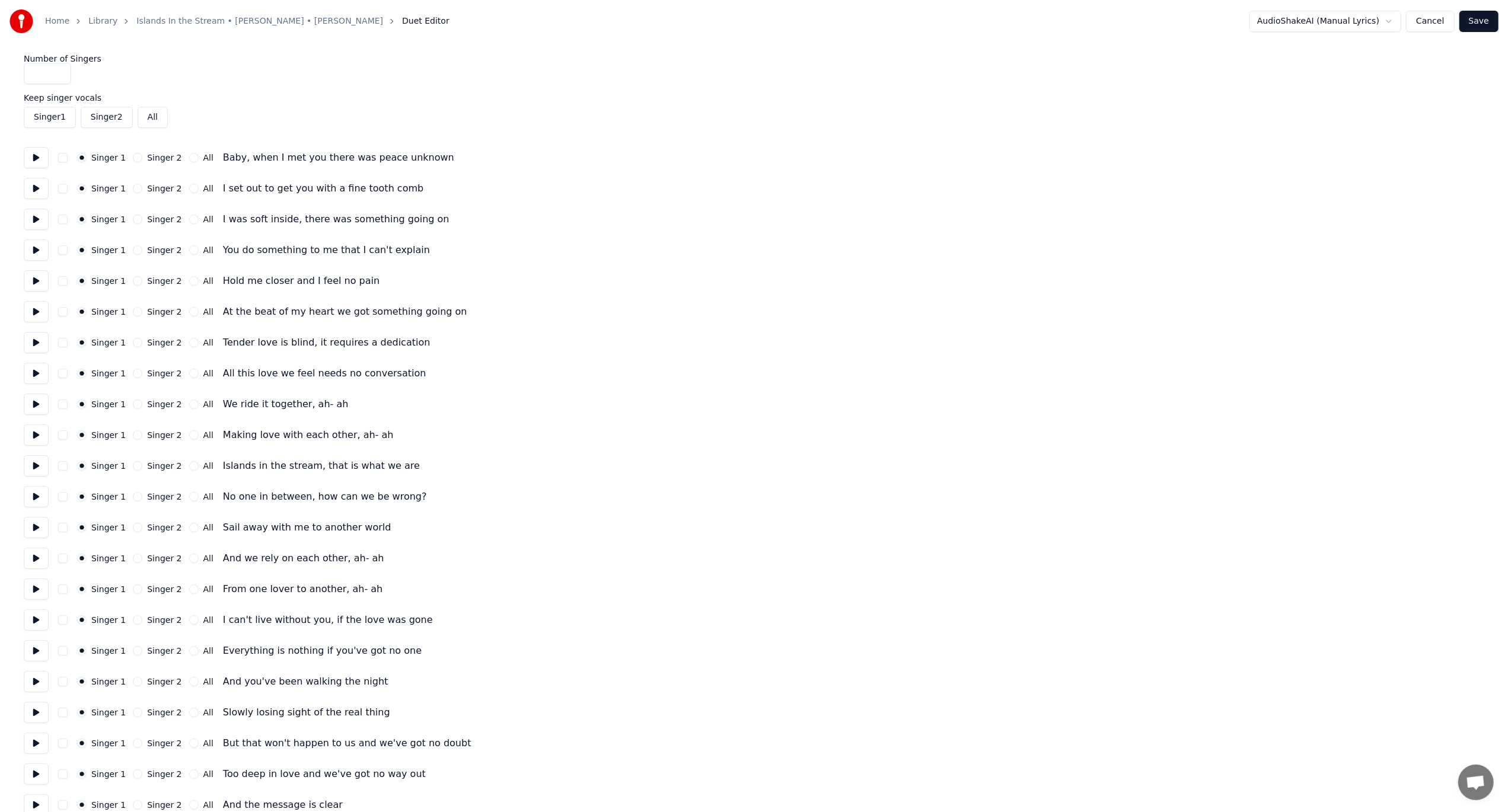
click at [151, 117] on button "All" at bounding box center [153, 117] width 31 height 21
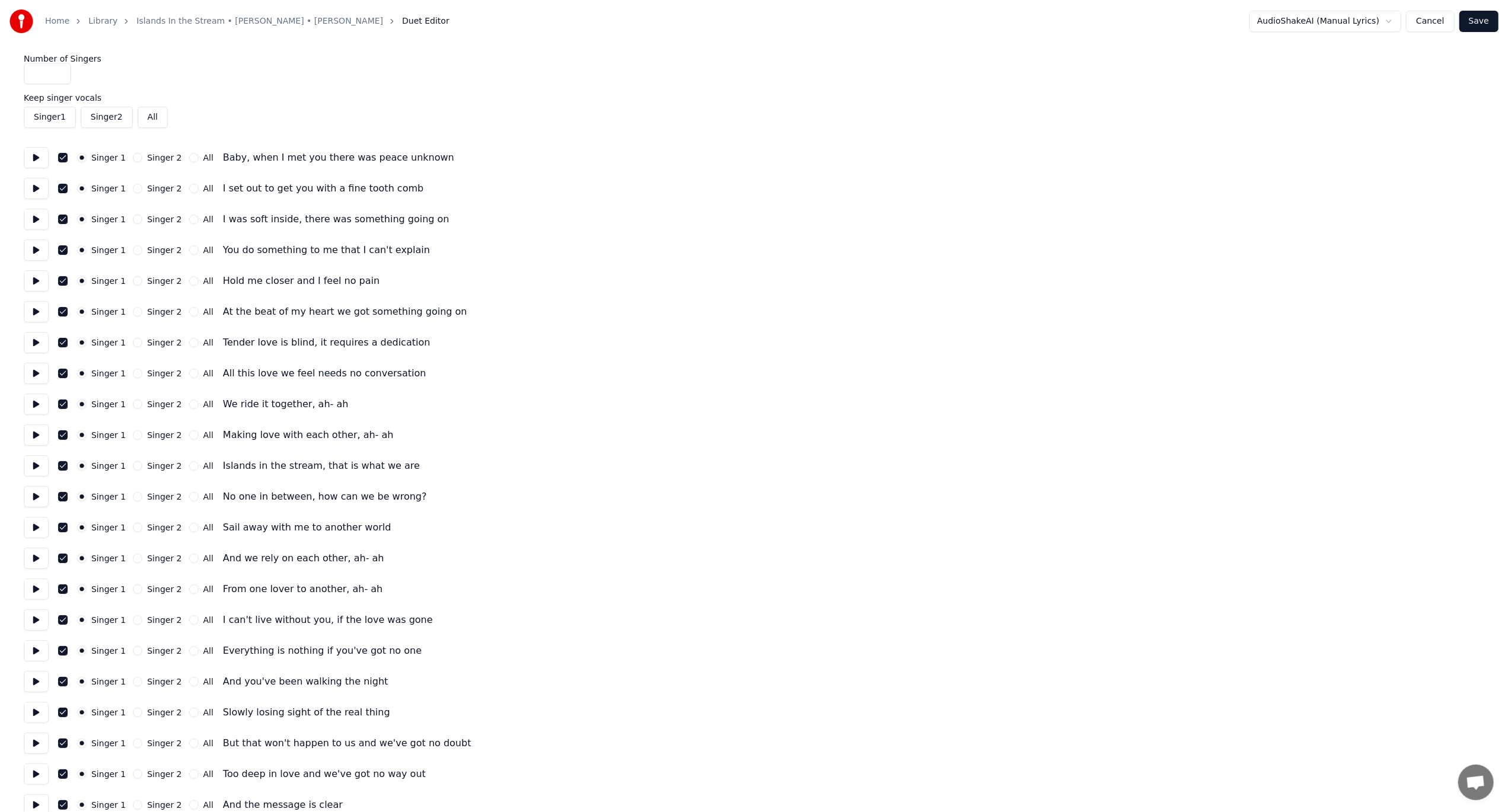
click at [151, 117] on button "All" at bounding box center [153, 117] width 31 height 21
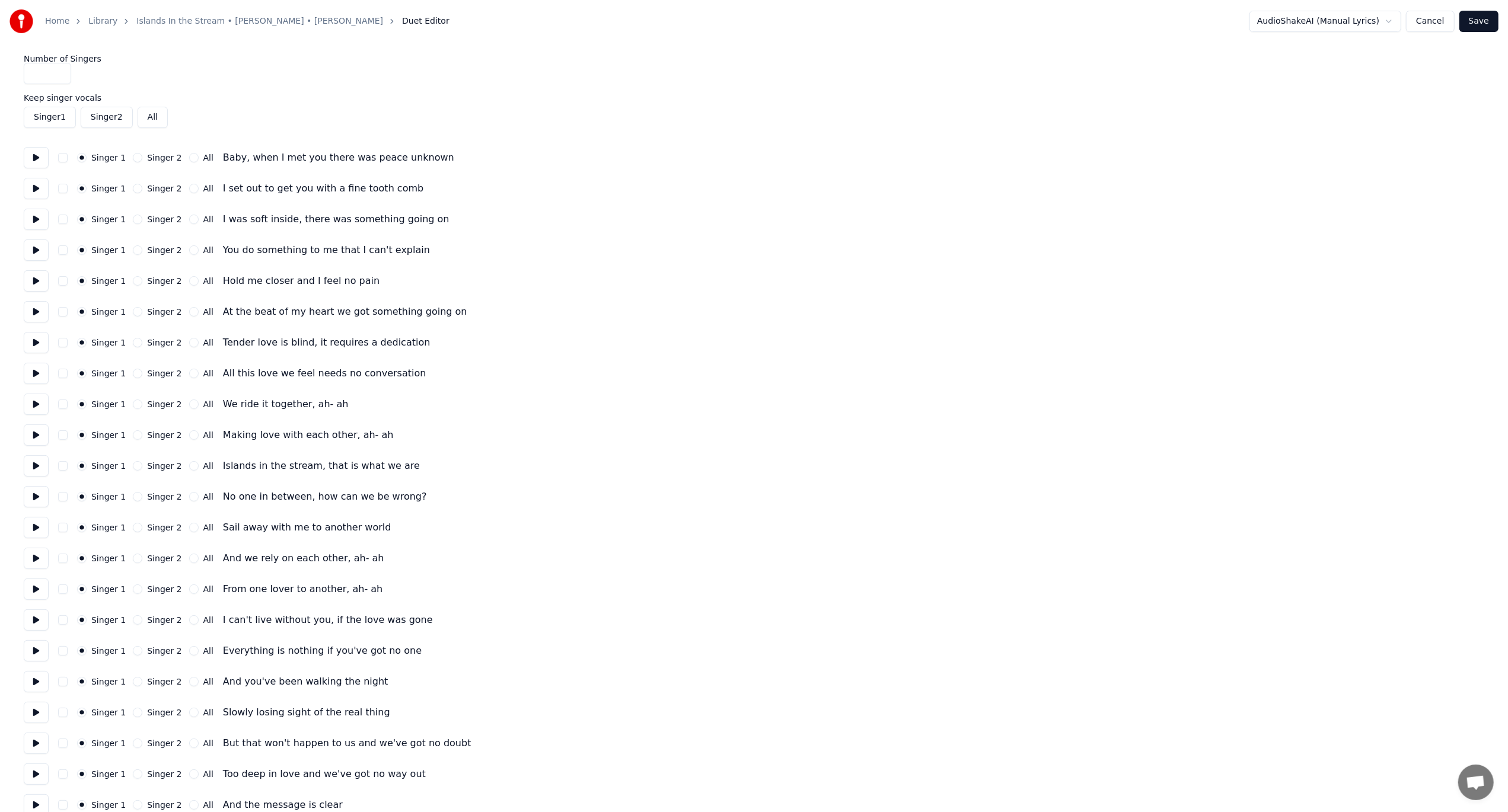
click at [151, 117] on button "All" at bounding box center [153, 117] width 31 height 21
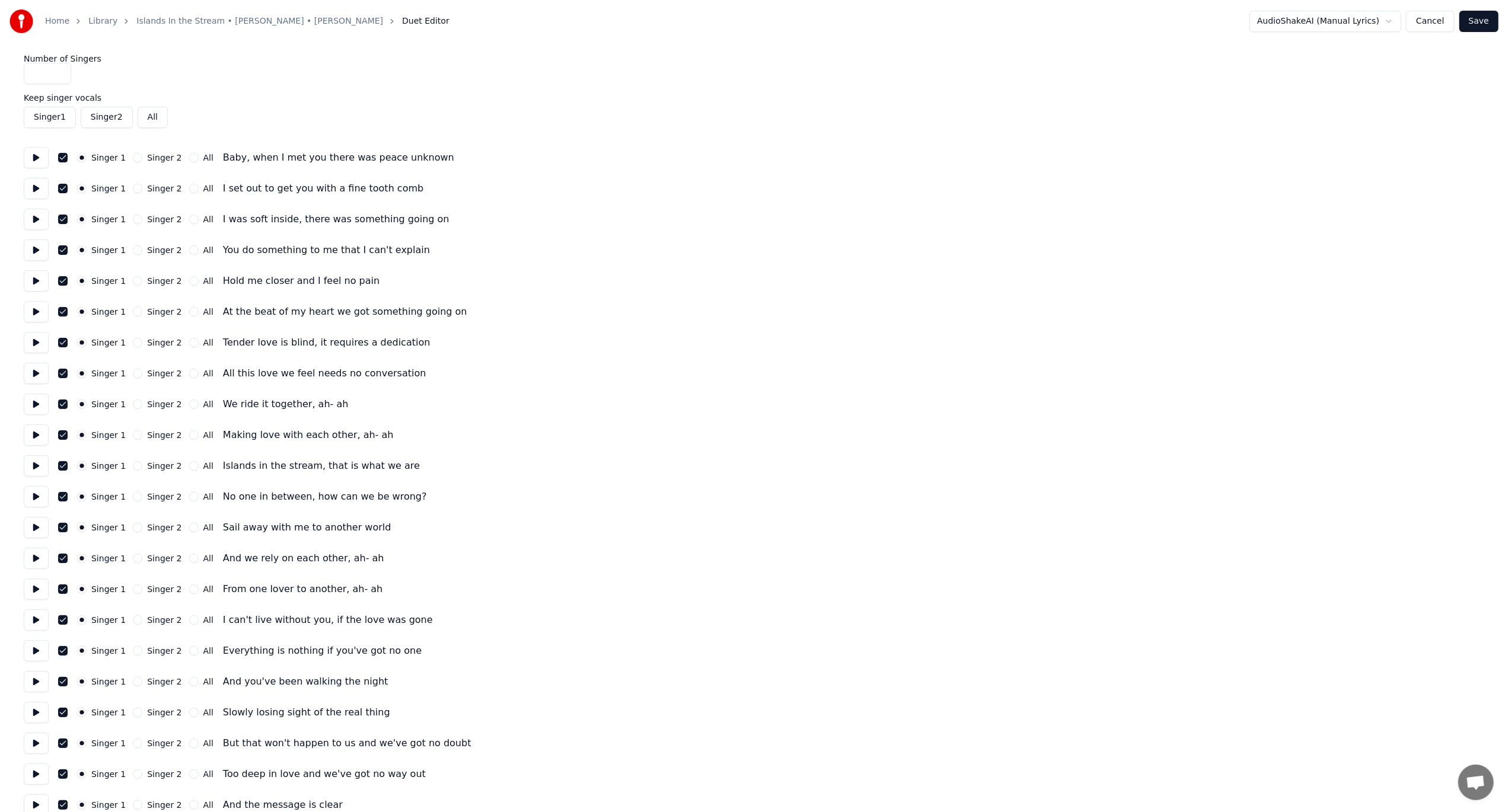
click at [151, 117] on button "All" at bounding box center [153, 117] width 31 height 21
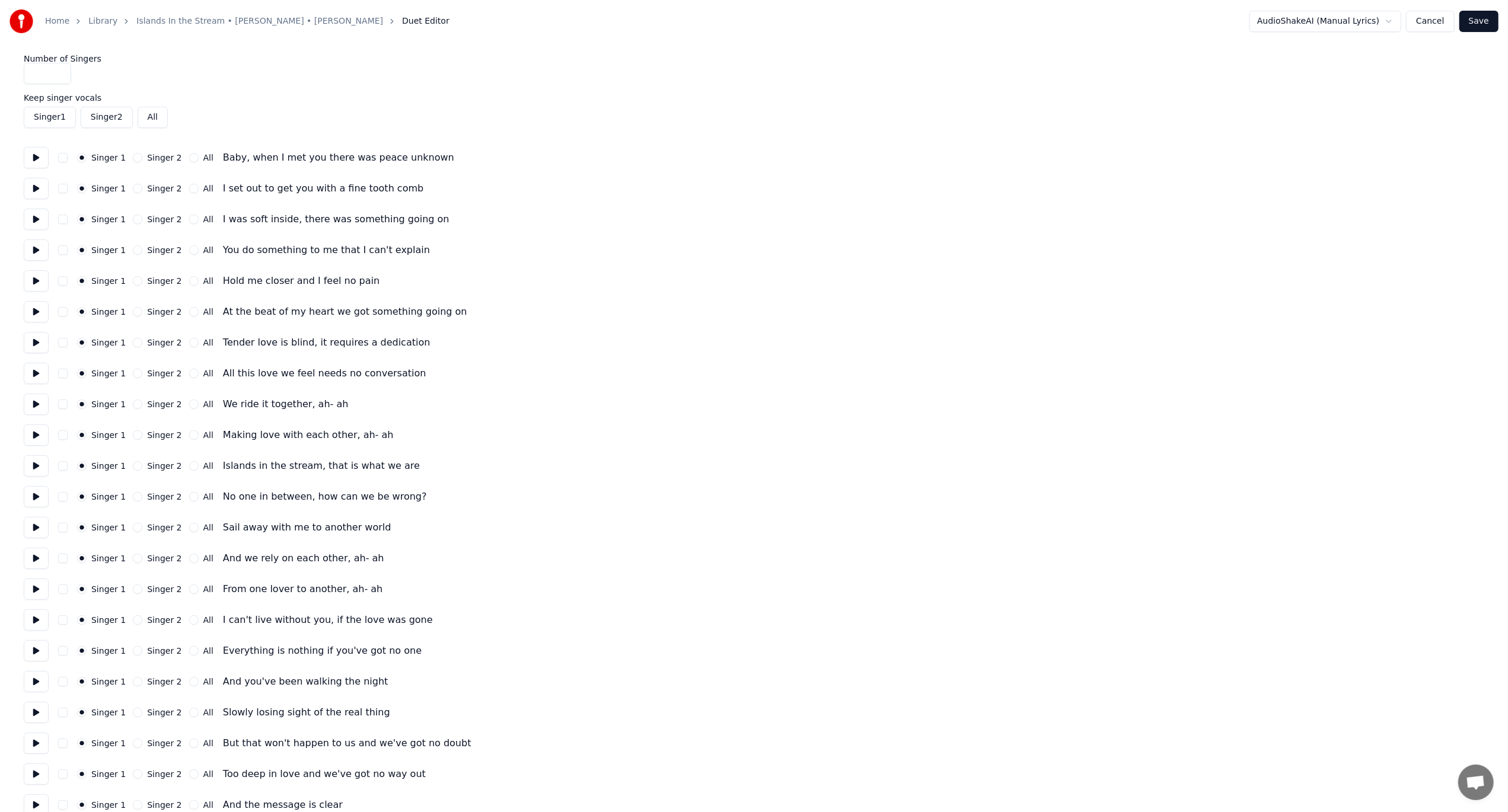
click at [151, 117] on button "All" at bounding box center [153, 117] width 31 height 21
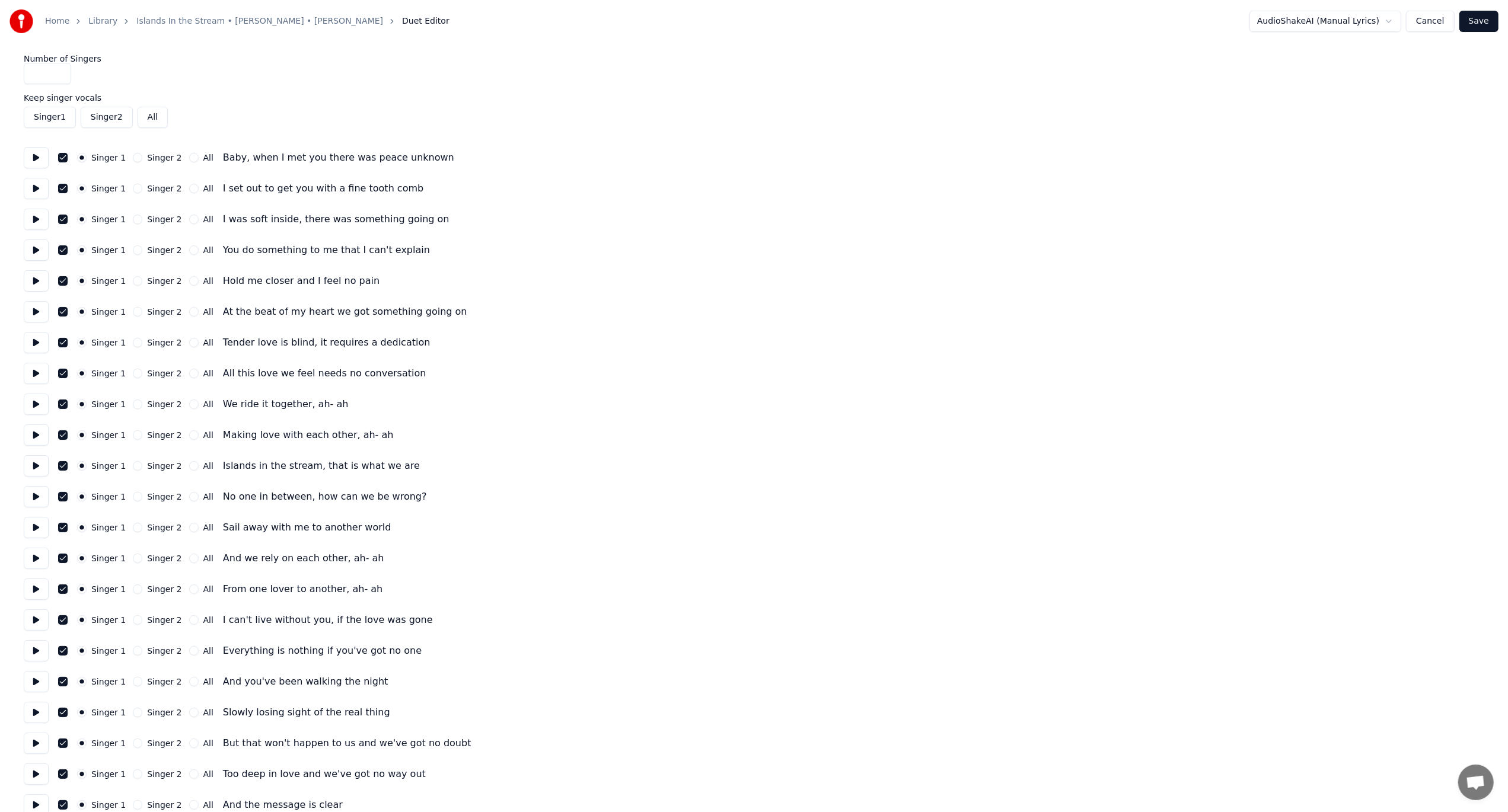
click at [104, 119] on button "Singer 2" at bounding box center [107, 117] width 52 height 21
click at [203, 110] on div "Singer 1 Singer 2 All" at bounding box center [754, 117] width 1461 height 21
click at [152, 123] on button "All" at bounding box center [153, 117] width 31 height 21
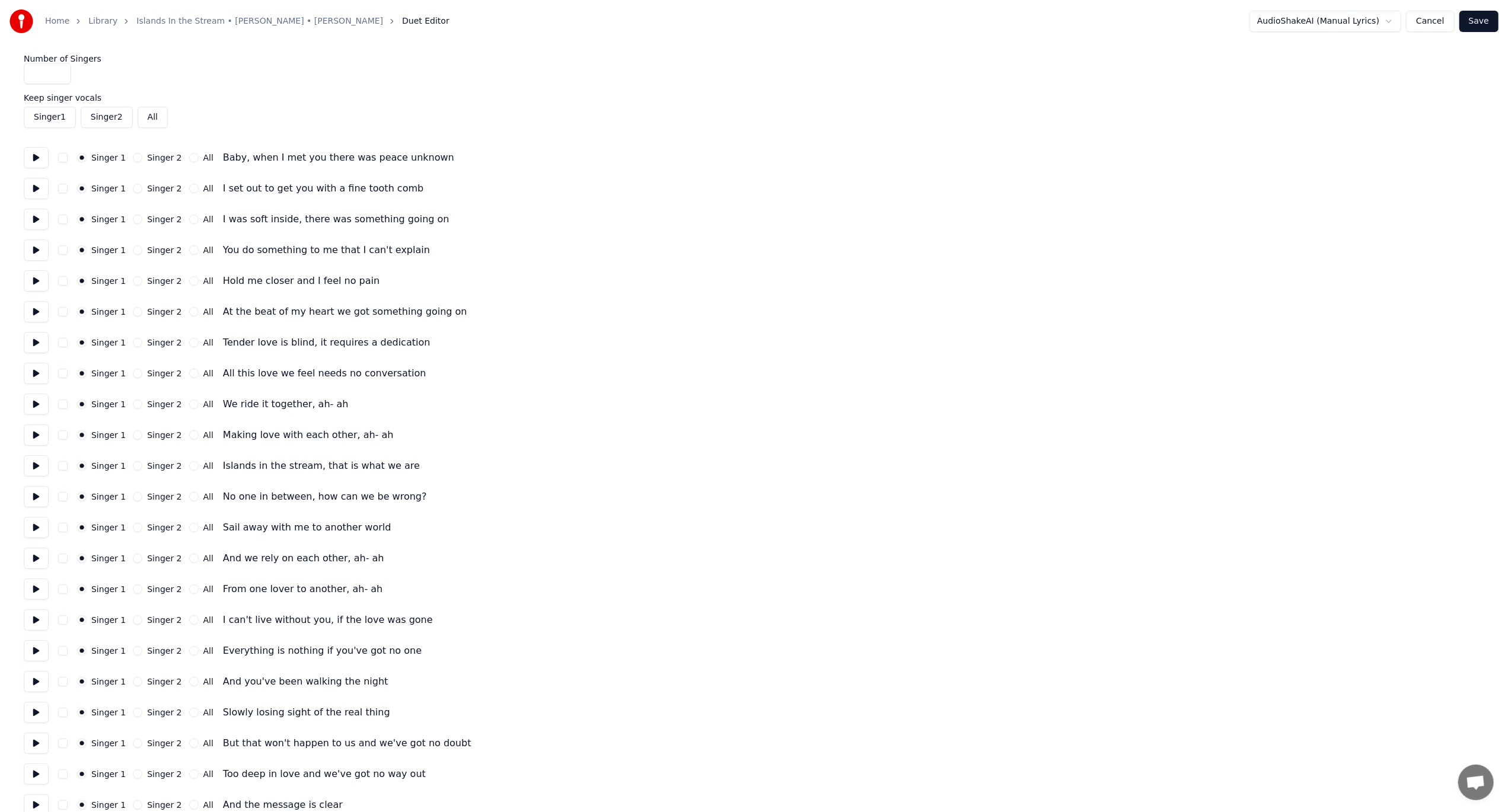
click at [55, 121] on button "Singer 1" at bounding box center [50, 117] width 52 height 21
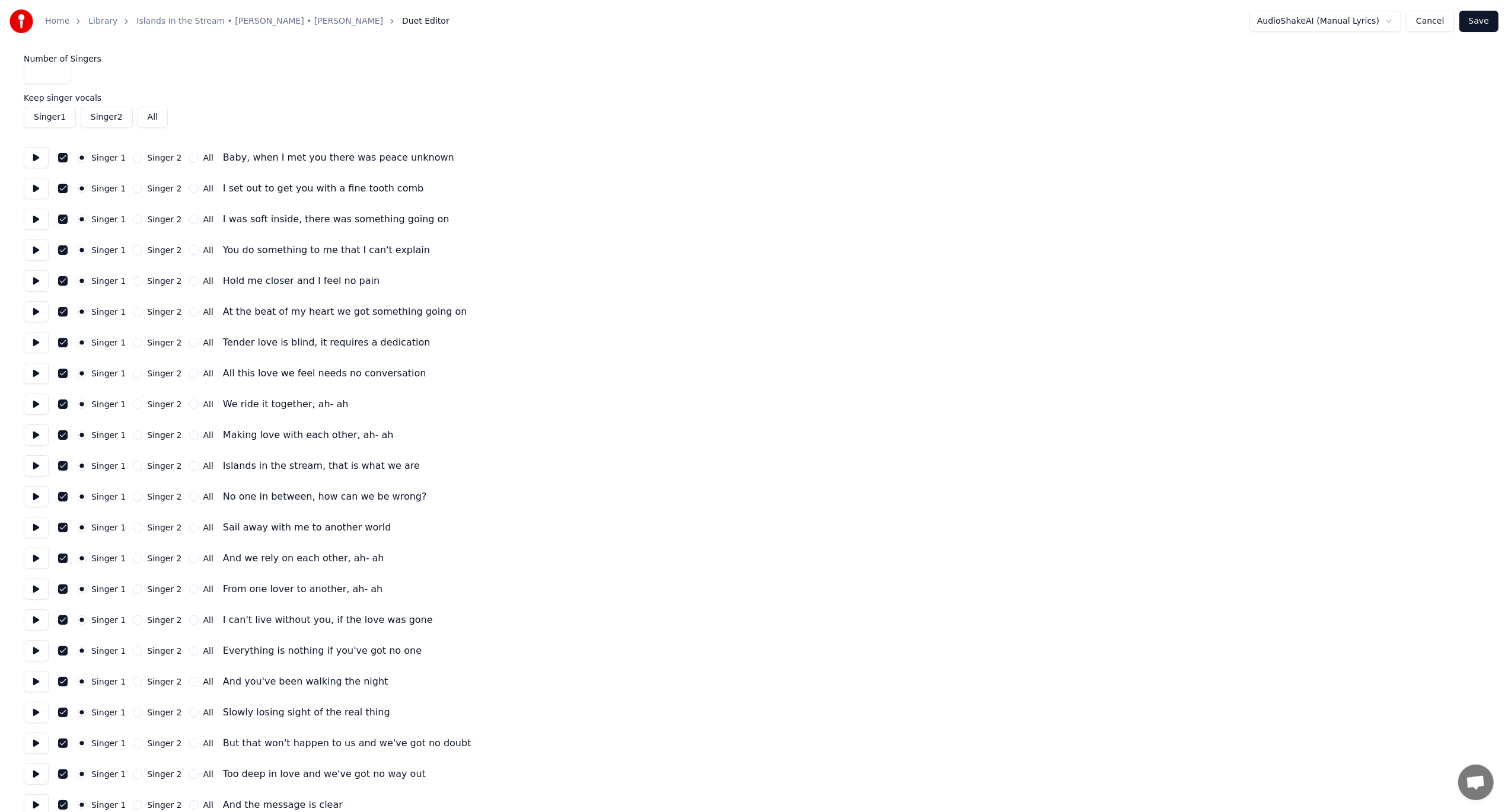
click at [55, 121] on button "Singer 1" at bounding box center [50, 117] width 52 height 21
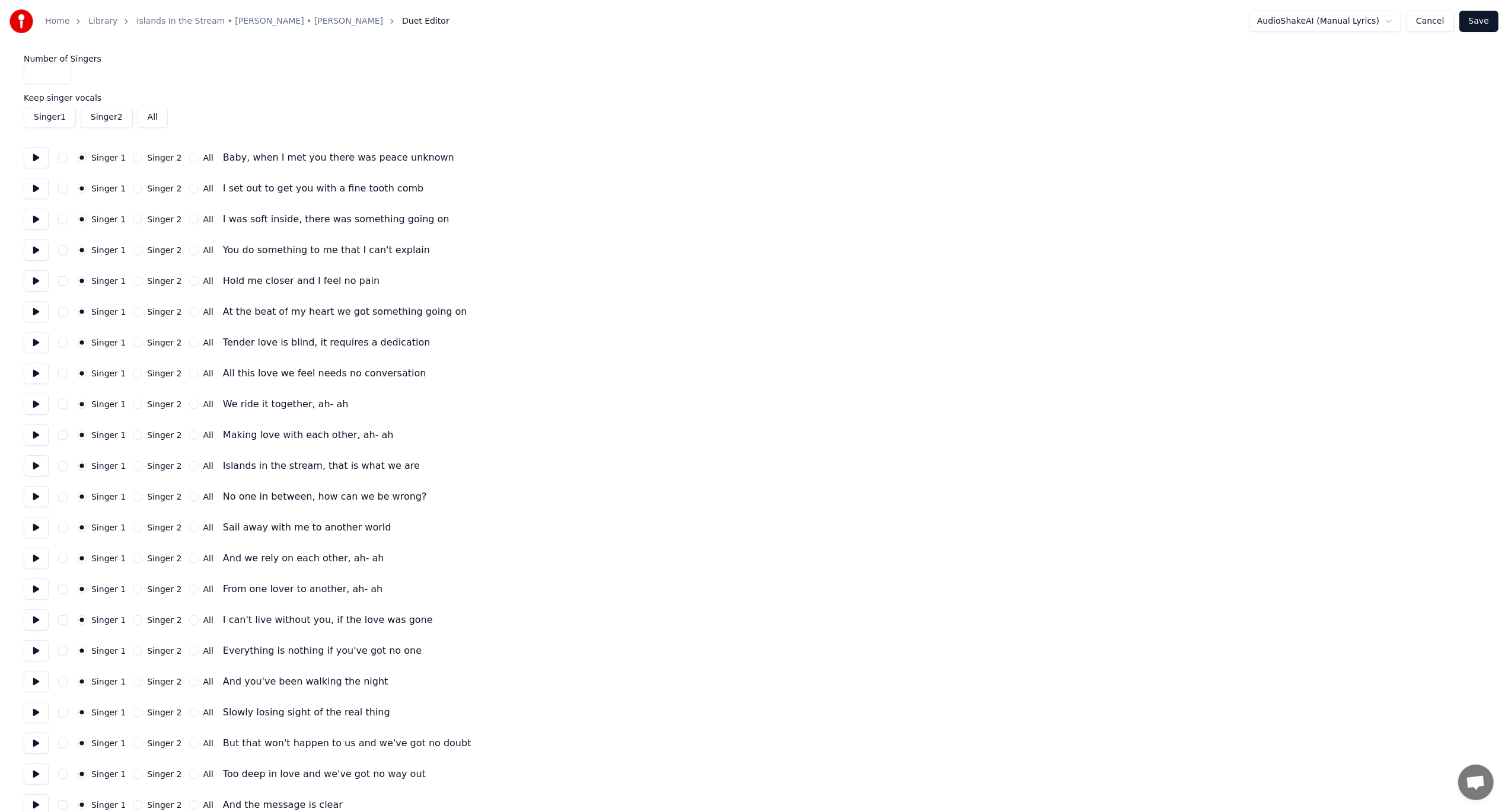
click at [111, 111] on button "Singer 2" at bounding box center [107, 117] width 52 height 21
click at [114, 117] on button "Singer 2" at bounding box center [107, 117] width 52 height 21
click at [157, 119] on button "All" at bounding box center [153, 117] width 31 height 21
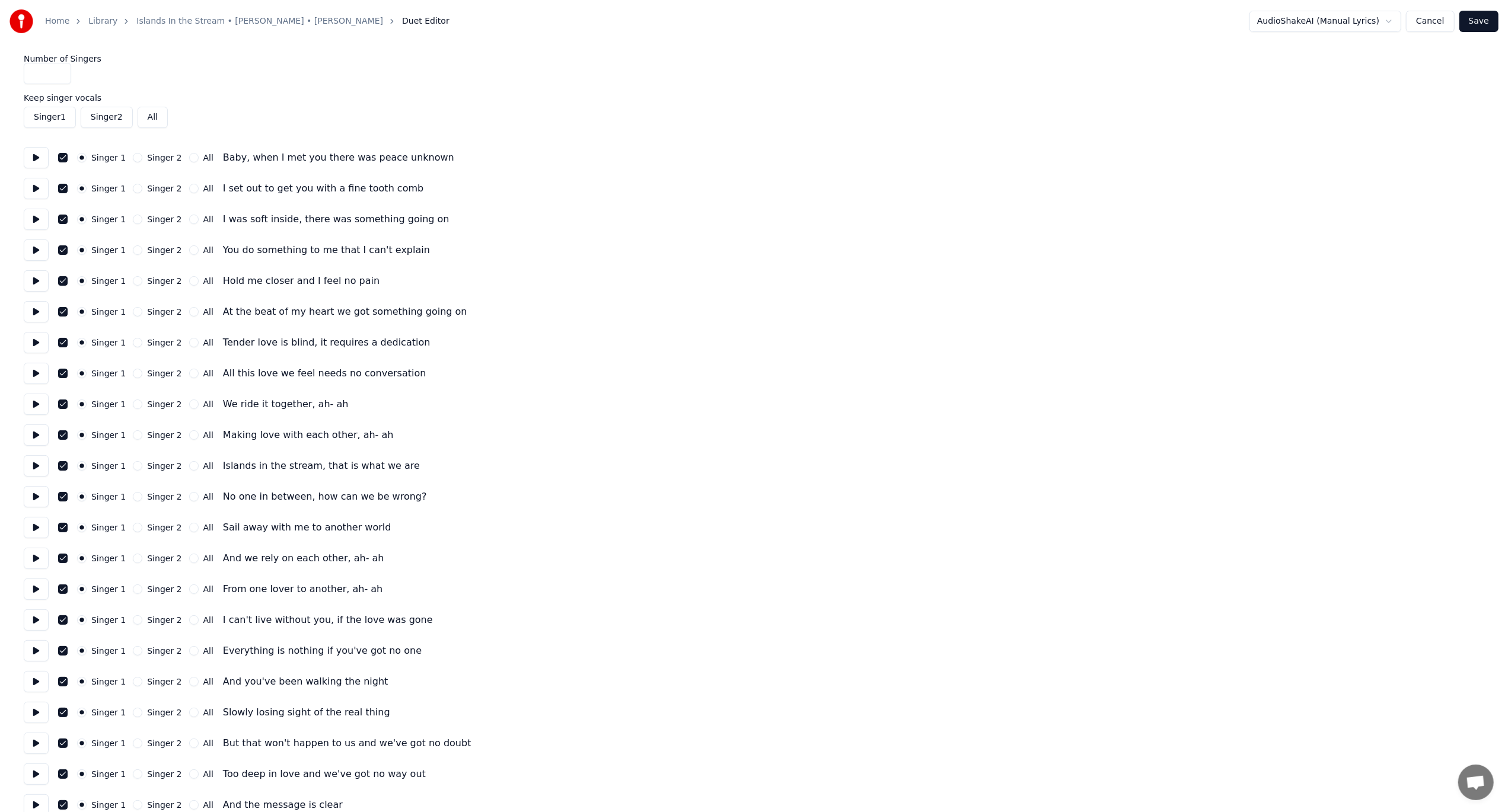
click at [157, 119] on button "All" at bounding box center [153, 117] width 31 height 21
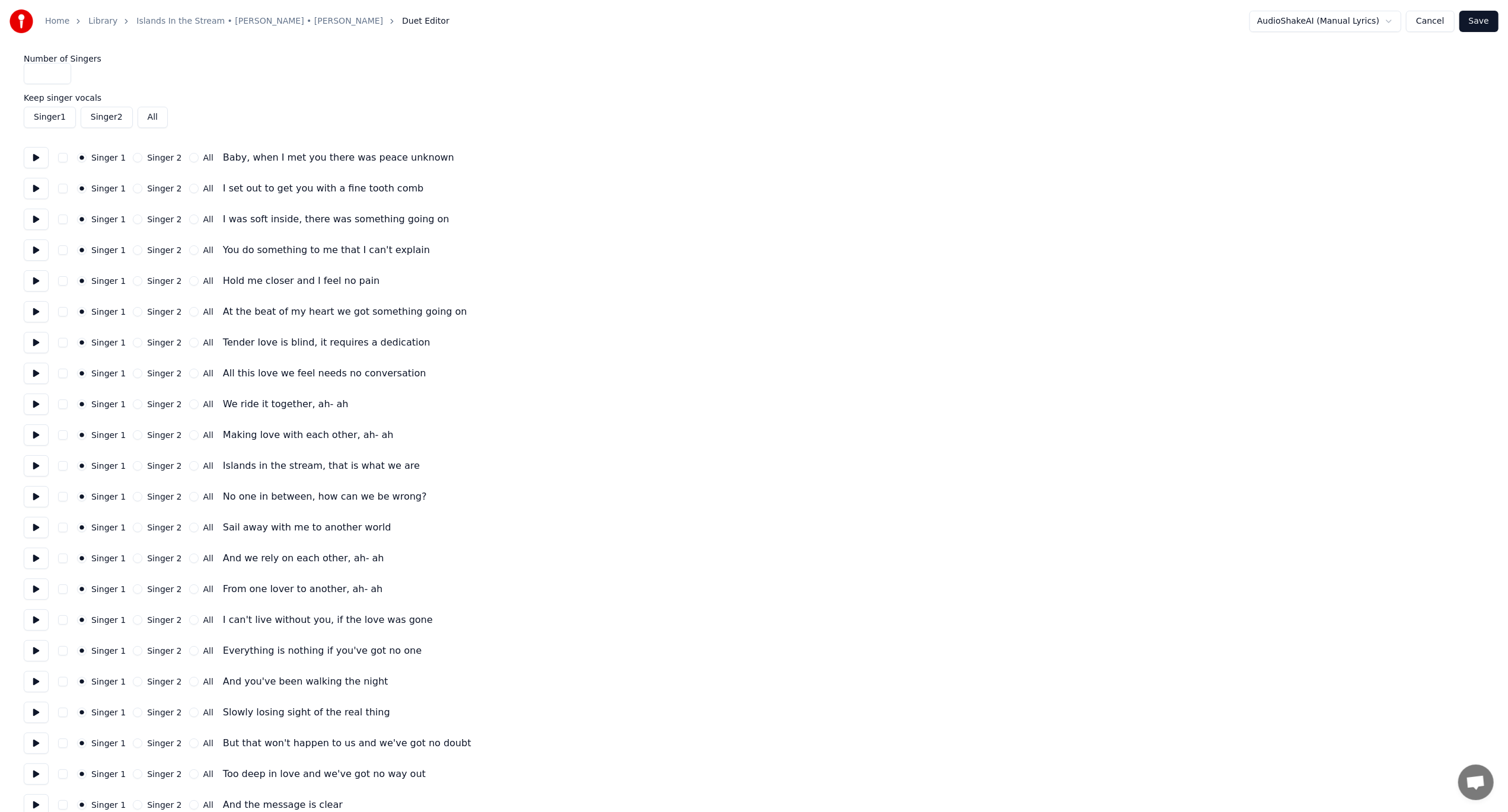
click at [38, 157] on button at bounding box center [36, 157] width 25 height 21
click at [36, 162] on button at bounding box center [36, 157] width 25 height 21
click at [37, 222] on button at bounding box center [36, 219] width 25 height 21
click at [34, 249] on button at bounding box center [36, 250] width 25 height 21
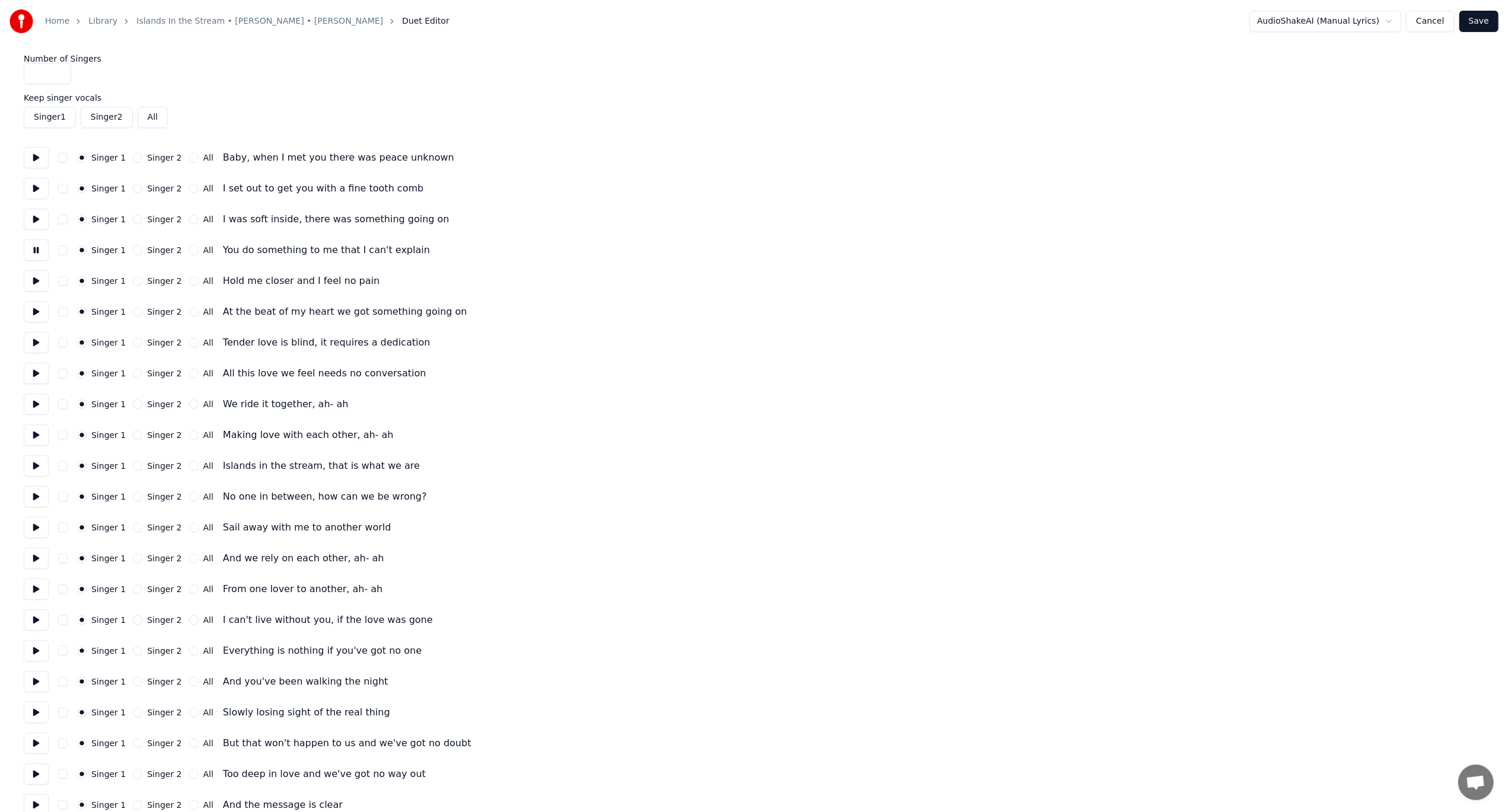
click at [34, 249] on button at bounding box center [36, 250] width 25 height 21
click at [191, 252] on div "All" at bounding box center [201, 250] width 24 height 9
click at [189, 250] on button "All" at bounding box center [194, 250] width 9 height 9
click at [189, 284] on button "All" at bounding box center [194, 281] width 9 height 9
click at [32, 287] on button at bounding box center [36, 281] width 25 height 21
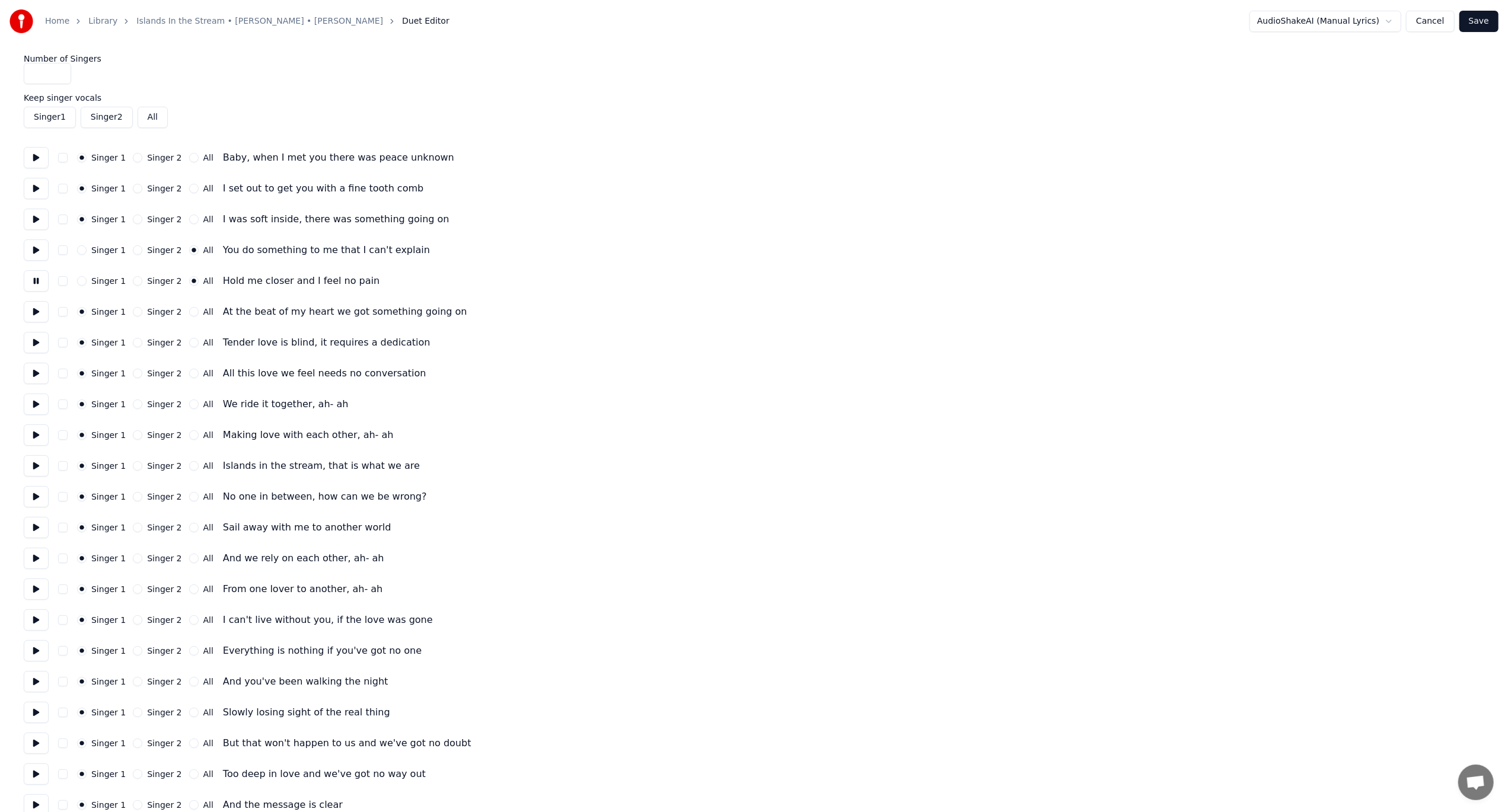
click at [32, 287] on button at bounding box center [36, 281] width 25 height 21
click at [33, 306] on button at bounding box center [36, 311] width 25 height 21
click at [189, 313] on button "All" at bounding box center [194, 311] width 9 height 9
click at [34, 343] on button at bounding box center [36, 342] width 25 height 21
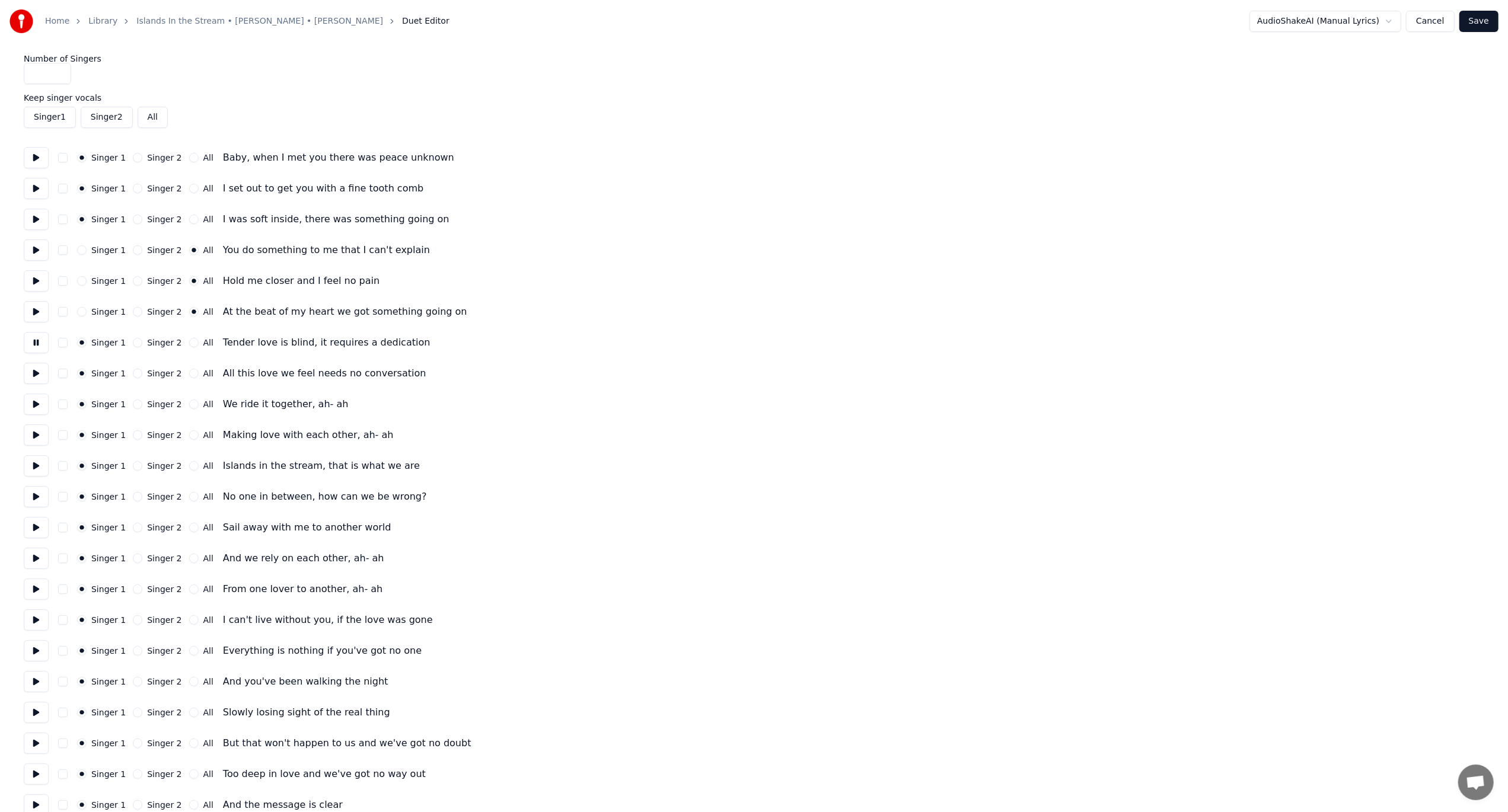
click at [34, 343] on button at bounding box center [36, 342] width 25 height 21
click at [36, 375] on button at bounding box center [36, 373] width 25 height 21
click at [189, 373] on button "All" at bounding box center [194, 373] width 9 height 9
click at [36, 375] on button at bounding box center [36, 373] width 25 height 21
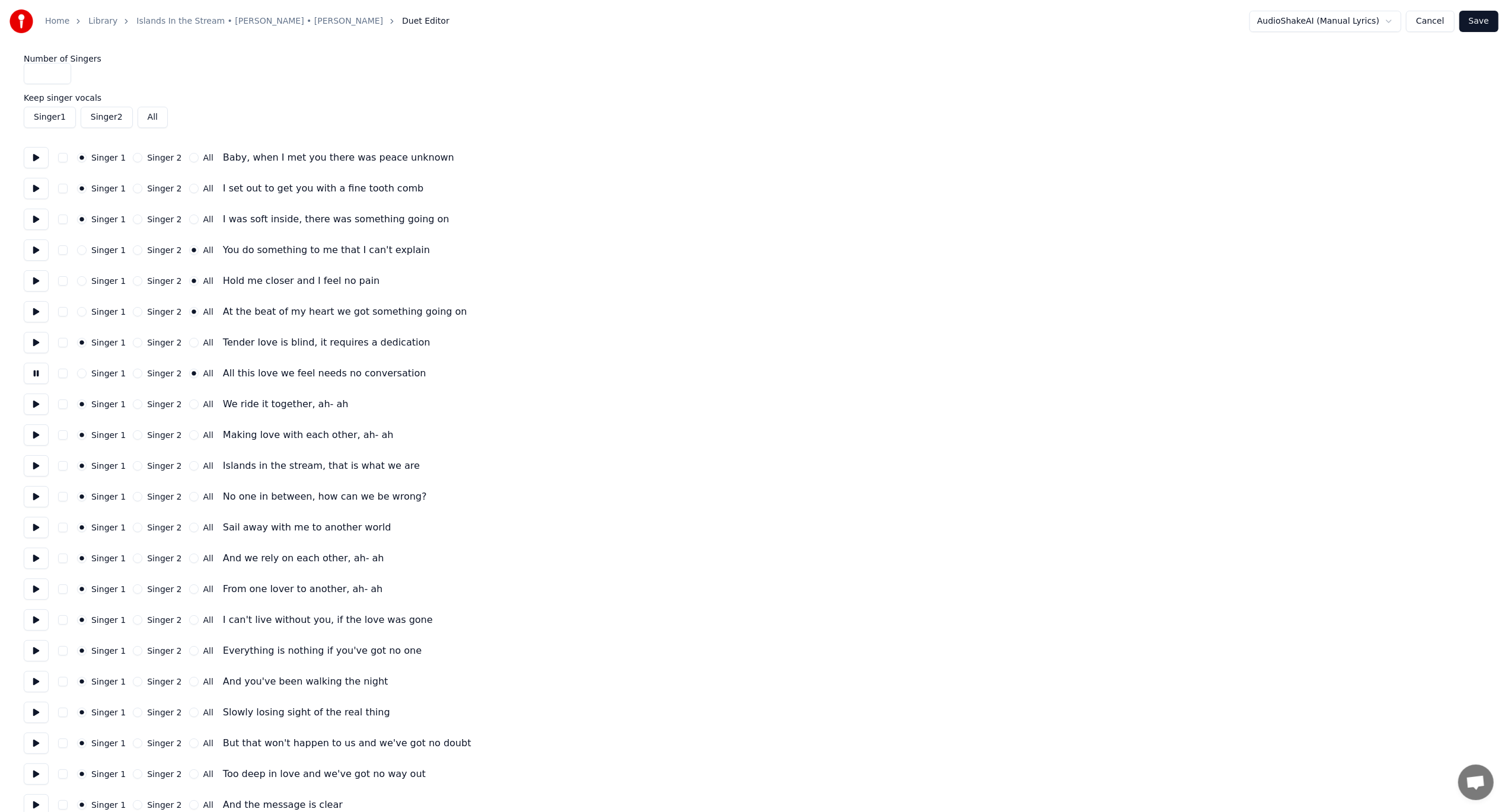
click at [36, 375] on button at bounding box center [36, 373] width 25 height 21
click at [40, 407] on button at bounding box center [36, 404] width 25 height 21
click at [189, 405] on button "All" at bounding box center [194, 404] width 9 height 9
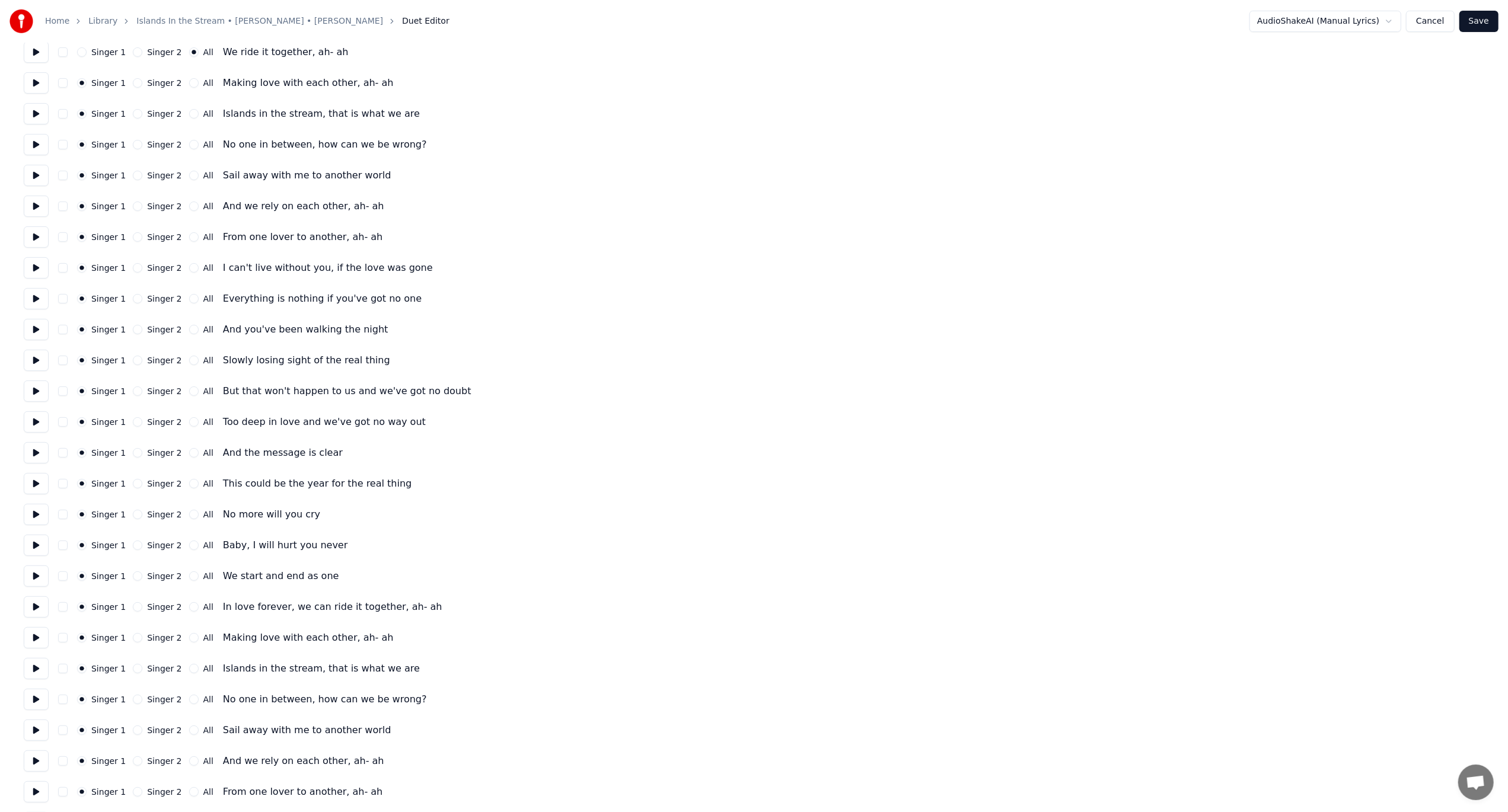
scroll to position [356, 0]
click at [34, 81] on button at bounding box center [36, 79] width 25 height 21
click at [189, 77] on button "All" at bounding box center [194, 79] width 9 height 9
click at [30, 113] on button at bounding box center [36, 110] width 25 height 21
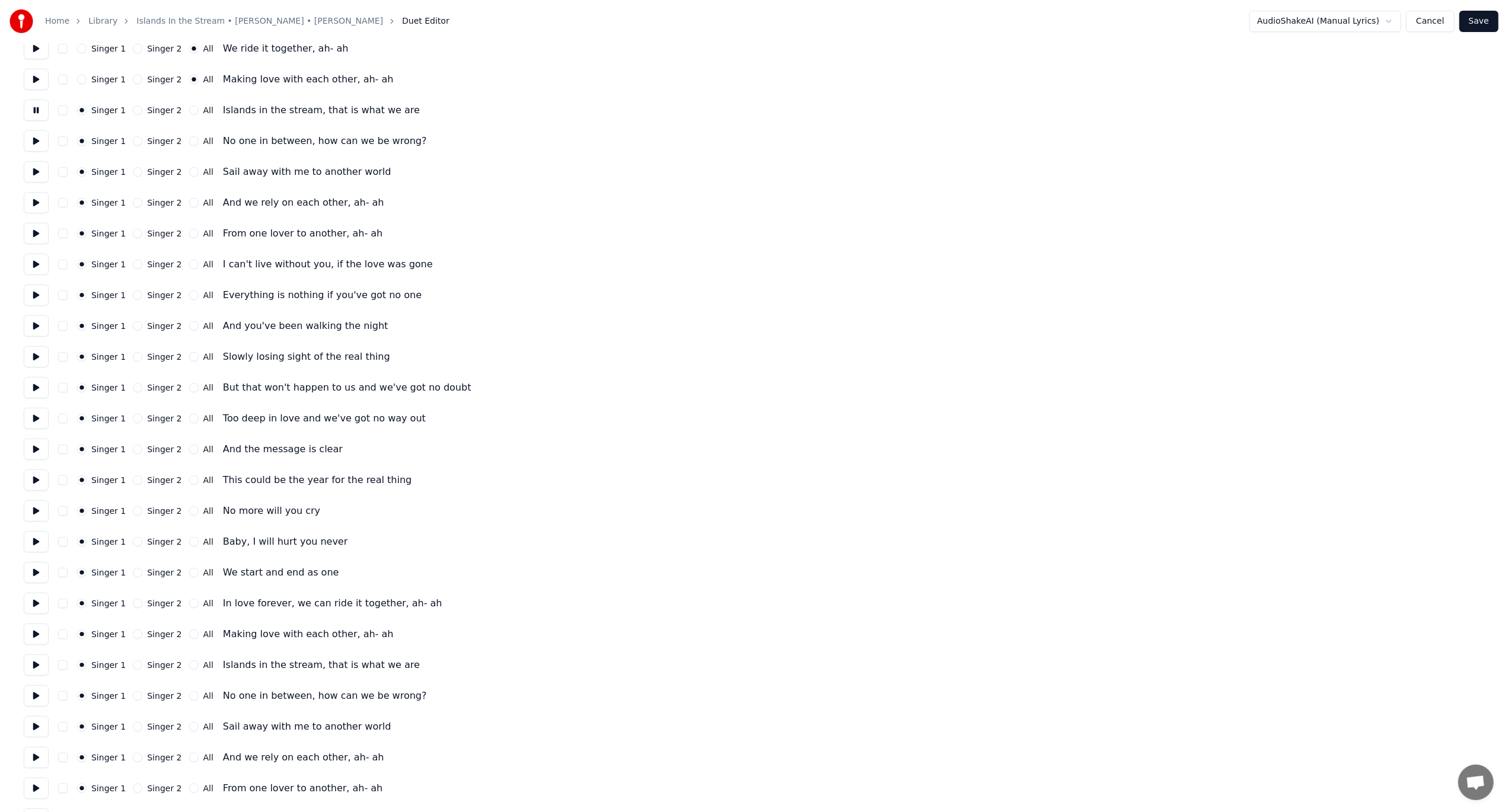
click at [30, 113] on button at bounding box center [36, 110] width 25 height 21
click at [189, 108] on button "All" at bounding box center [194, 110] width 9 height 9
click at [189, 139] on button "All" at bounding box center [194, 140] width 9 height 9
click at [33, 147] on button at bounding box center [36, 140] width 25 height 21
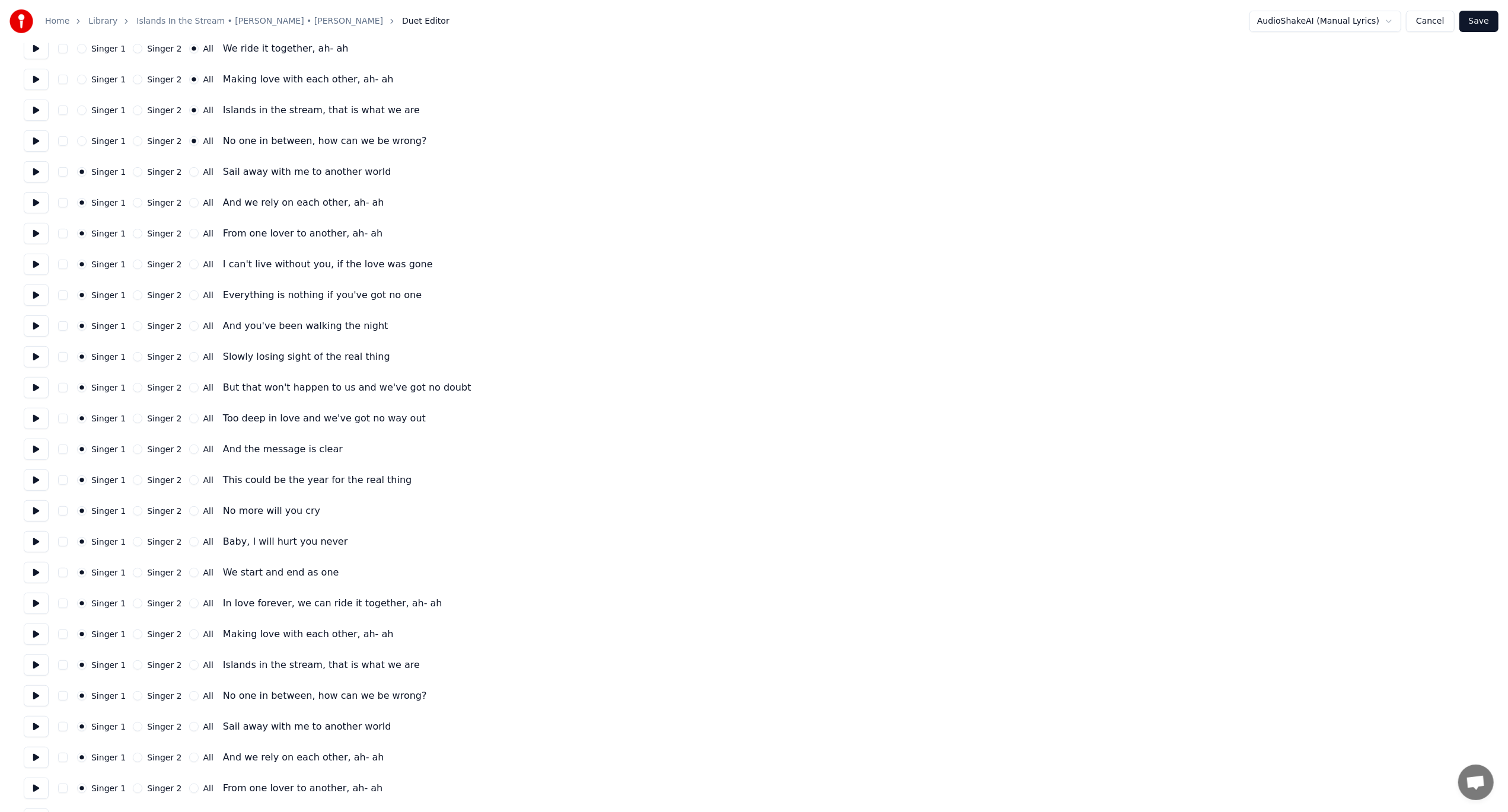
click at [35, 168] on button at bounding box center [36, 172] width 25 height 21
click at [189, 174] on button "All" at bounding box center [194, 172] width 9 height 9
click at [26, 203] on button at bounding box center [36, 202] width 25 height 21
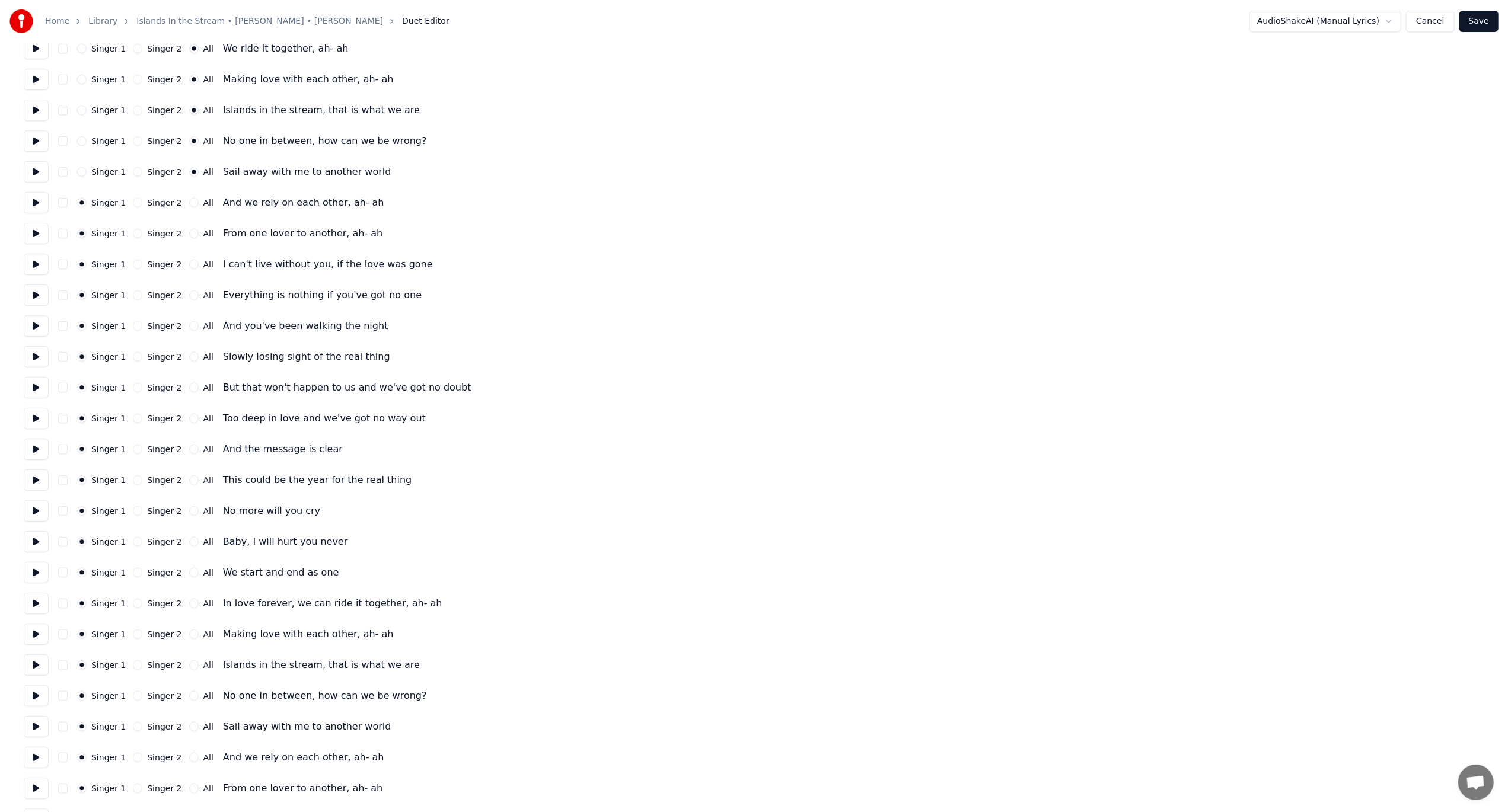
click at [33, 232] on button at bounding box center [36, 233] width 25 height 21
click at [33, 263] on button at bounding box center [36, 264] width 25 height 21
click at [189, 234] on button "All" at bounding box center [194, 234] width 9 height 9
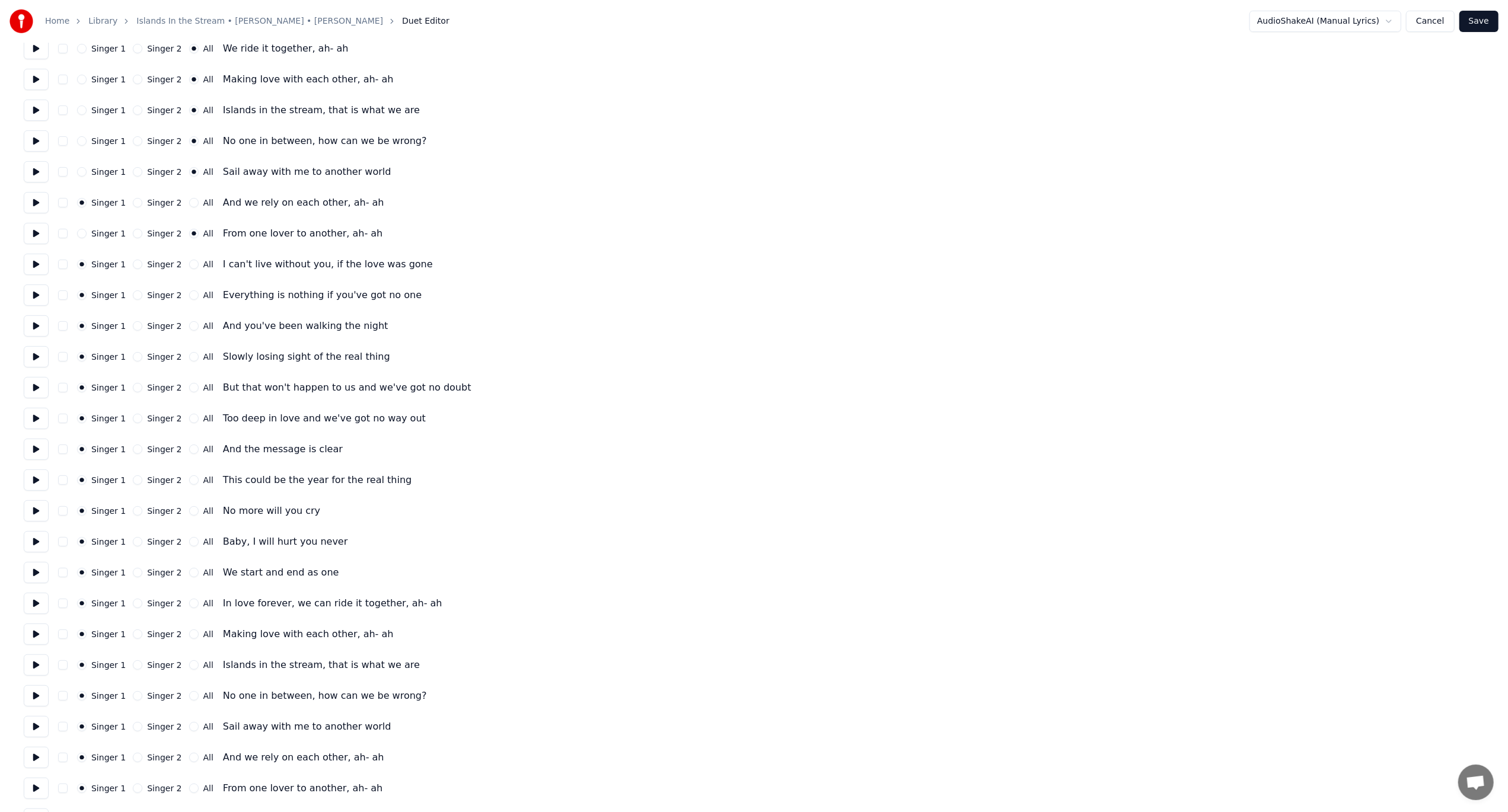
click at [189, 203] on button "All" at bounding box center [194, 202] width 9 height 9
click at [135, 266] on button "Singer 2" at bounding box center [138, 264] width 9 height 9
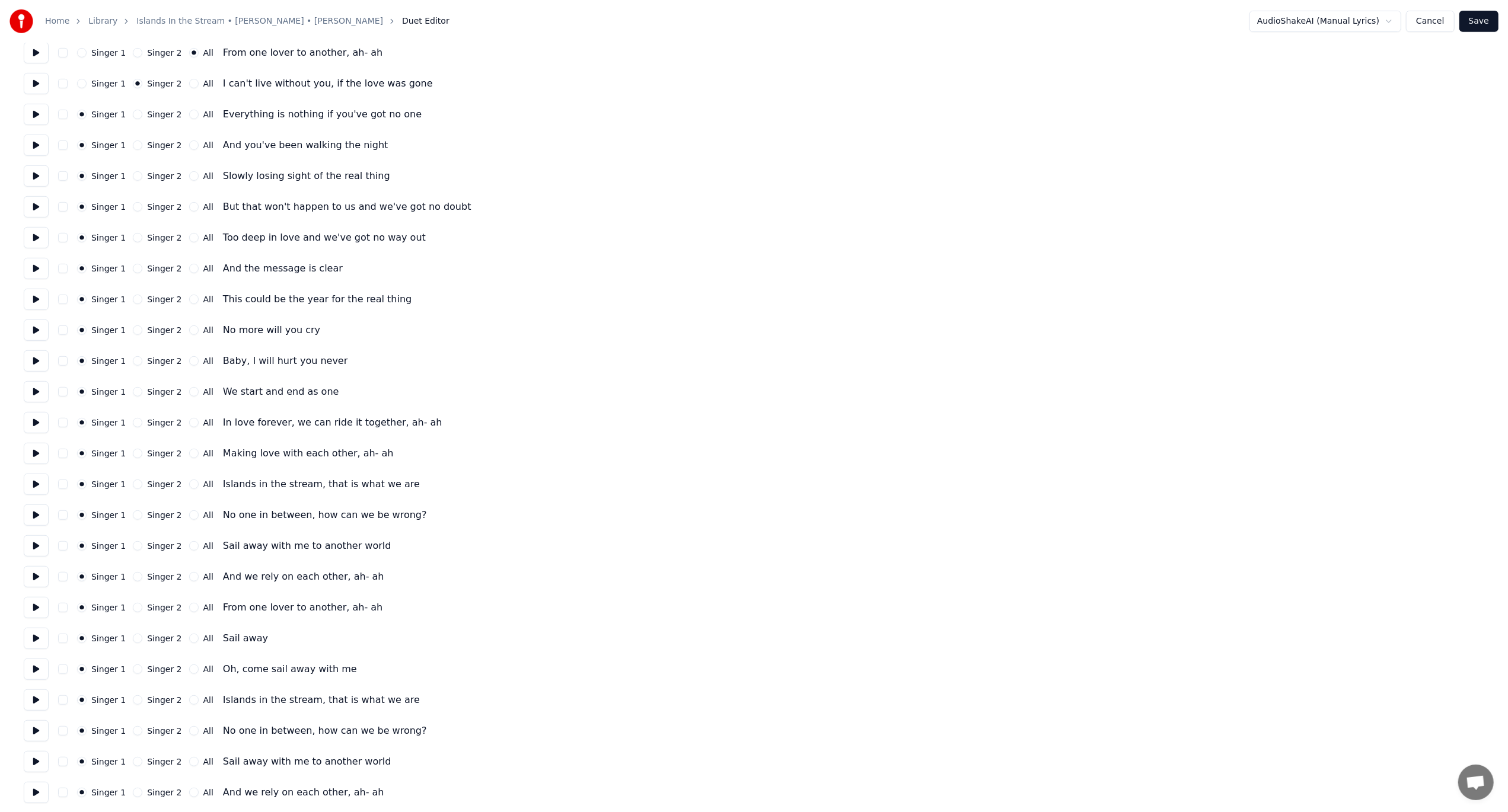
scroll to position [533, 0]
click at [133, 118] on button "Singer 2" at bounding box center [138, 117] width 9 height 9
click at [34, 117] on button at bounding box center [36, 117] width 25 height 21
click at [34, 148] on button at bounding box center [36, 148] width 25 height 21
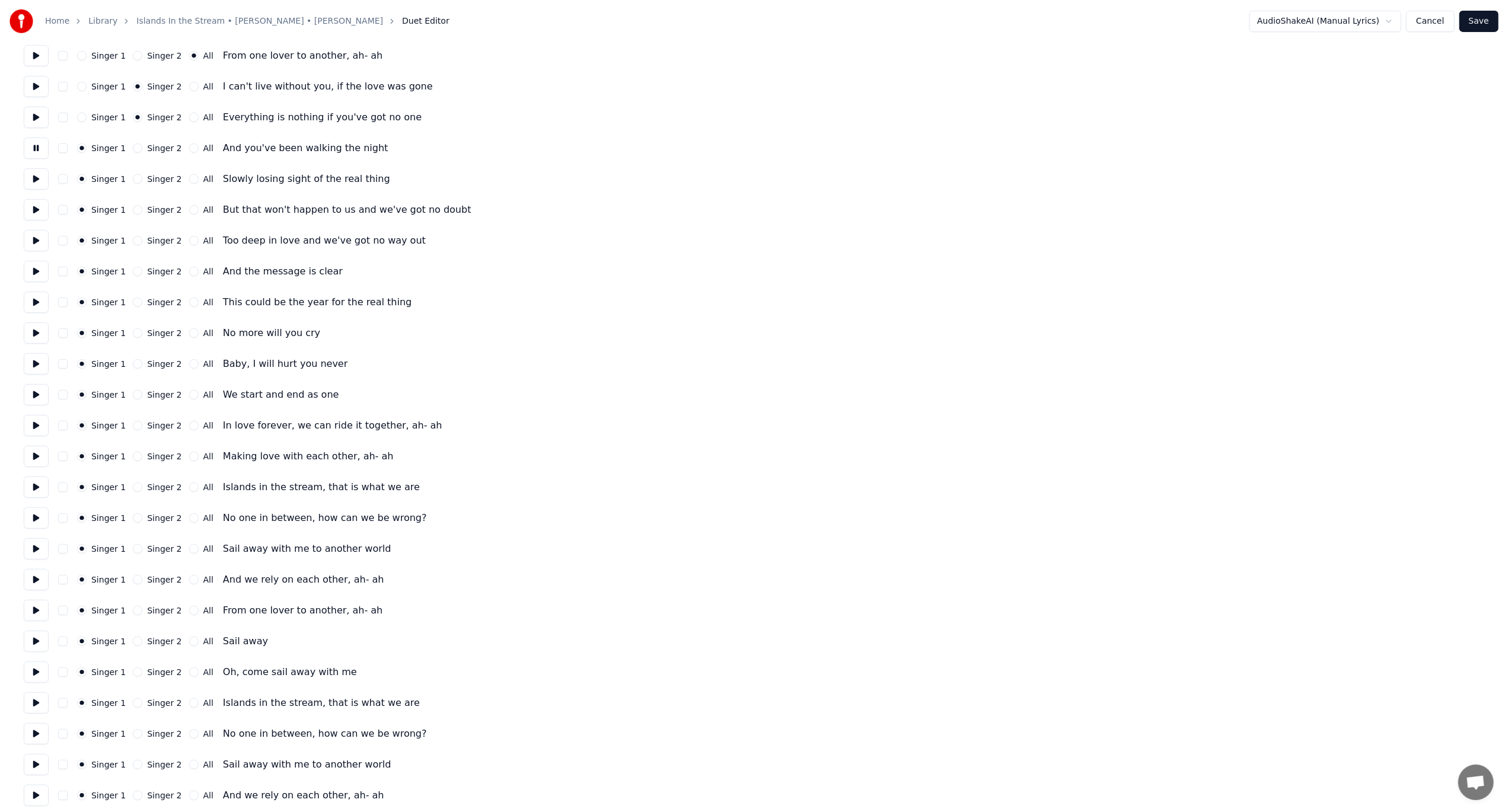
click at [34, 148] on button at bounding box center [36, 148] width 25 height 21
click at [36, 177] on button at bounding box center [36, 178] width 25 height 21
click at [36, 213] on button at bounding box center [36, 210] width 25 height 21
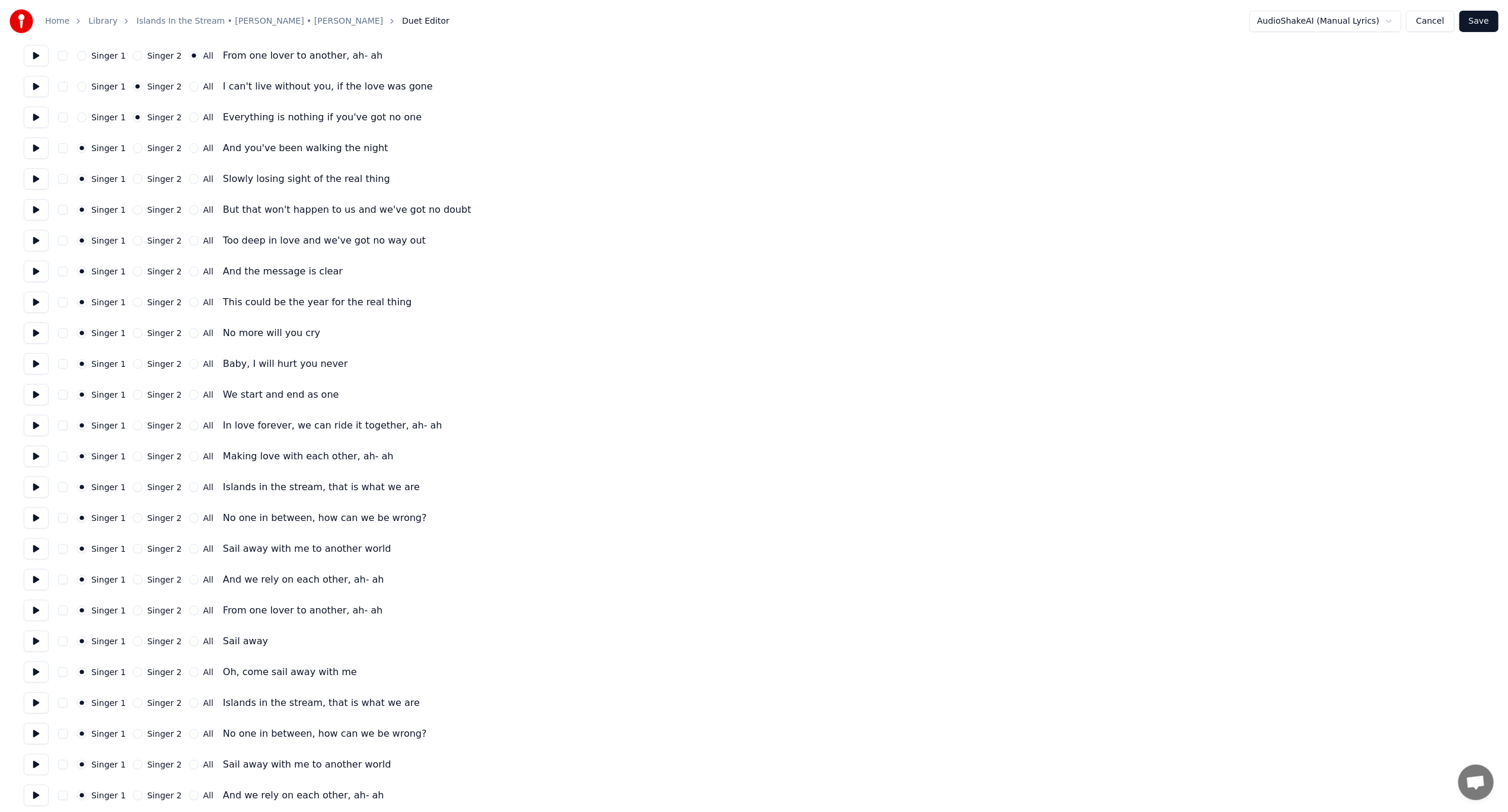
click at [189, 214] on div "All" at bounding box center [201, 210] width 24 height 9
click at [189, 209] on button "All" at bounding box center [194, 210] width 9 height 9
click at [136, 180] on button "Singer 2" at bounding box center [138, 179] width 9 height 9
click at [133, 149] on button "Singer 2" at bounding box center [138, 148] width 9 height 9
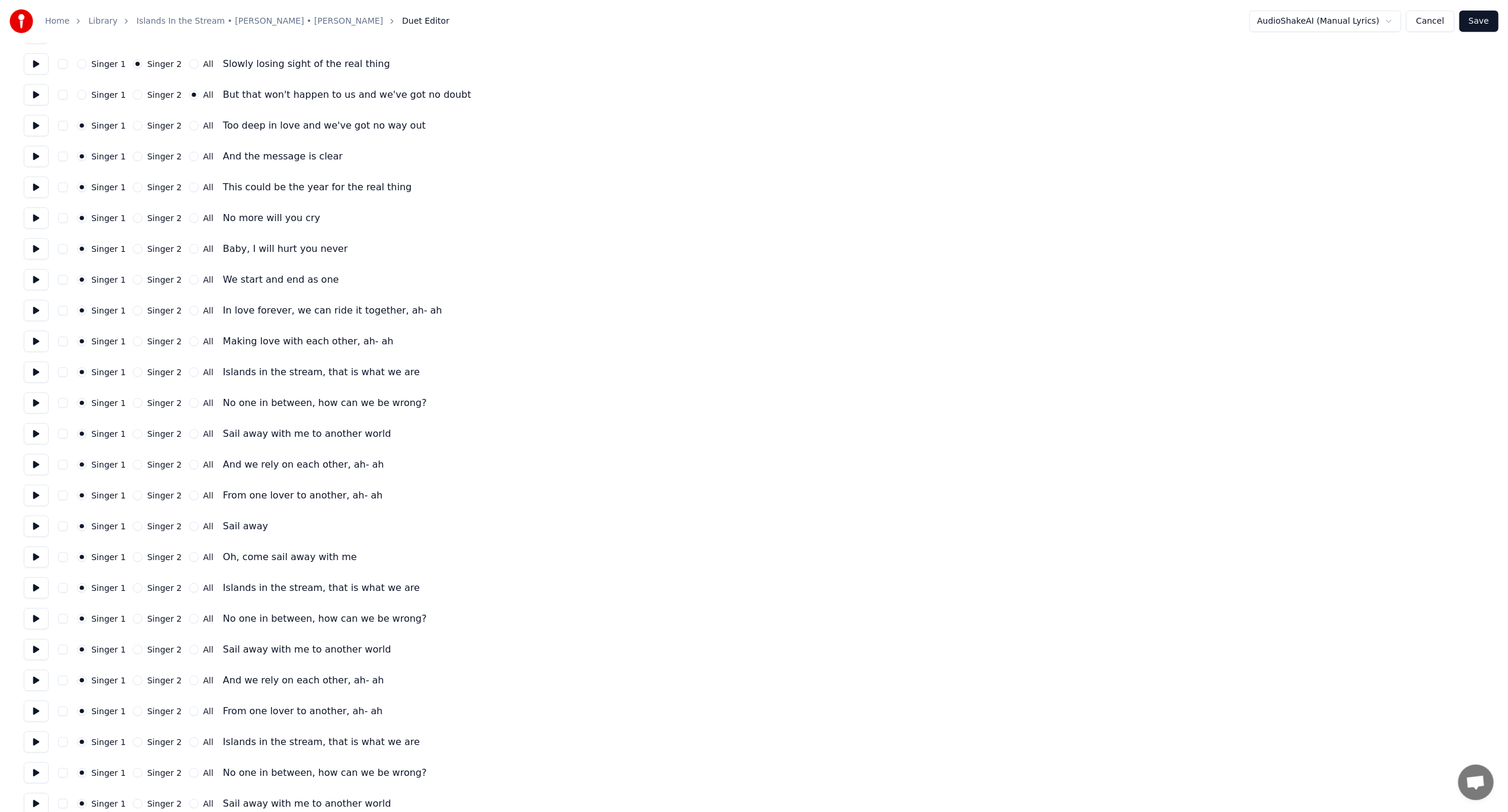
scroll to position [652, 0]
click at [35, 123] on button at bounding box center [36, 122] width 25 height 21
click at [33, 156] on button at bounding box center [36, 153] width 25 height 21
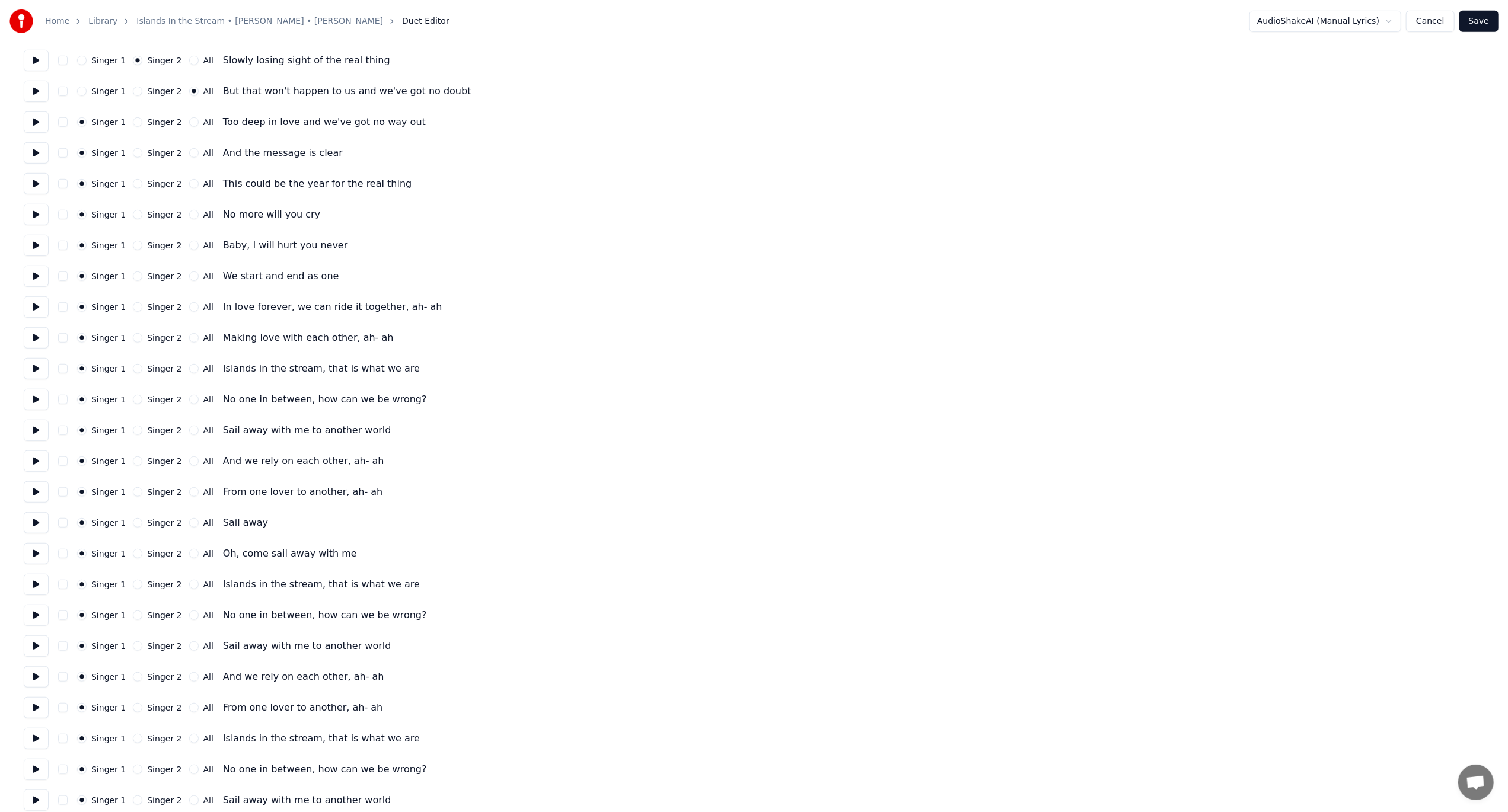
click at [33, 156] on button at bounding box center [36, 153] width 25 height 21
click at [33, 183] on button at bounding box center [36, 183] width 25 height 21
click at [34, 214] on button at bounding box center [36, 214] width 25 height 21
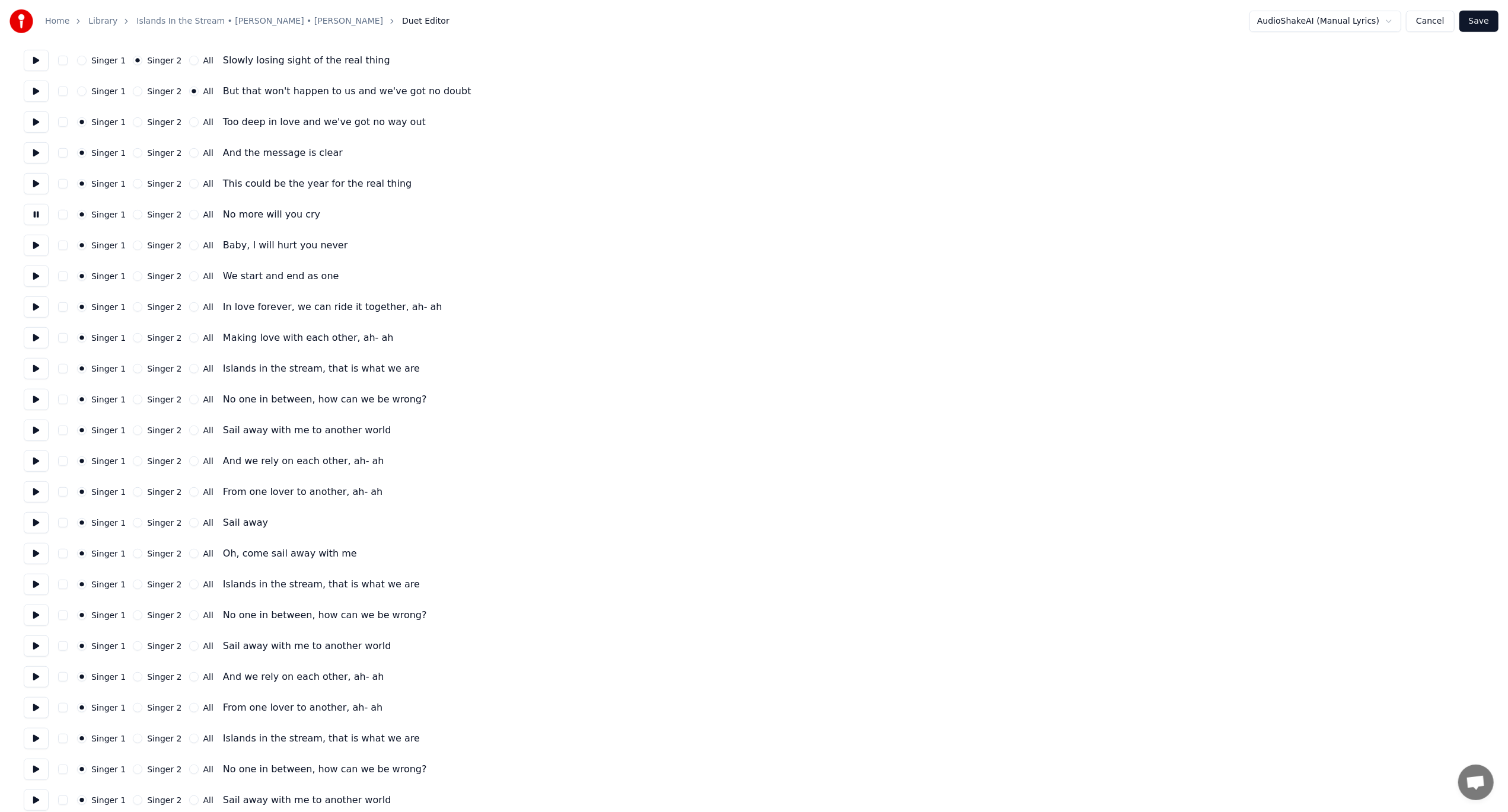
click at [34, 214] on button at bounding box center [36, 214] width 25 height 21
click at [133, 218] on button "Singer 2" at bounding box center [138, 214] width 9 height 9
click at [189, 186] on button "All" at bounding box center [194, 183] width 9 height 9
click at [189, 156] on button "All" at bounding box center [194, 153] width 9 height 9
click at [189, 122] on button "All" at bounding box center [194, 122] width 9 height 9
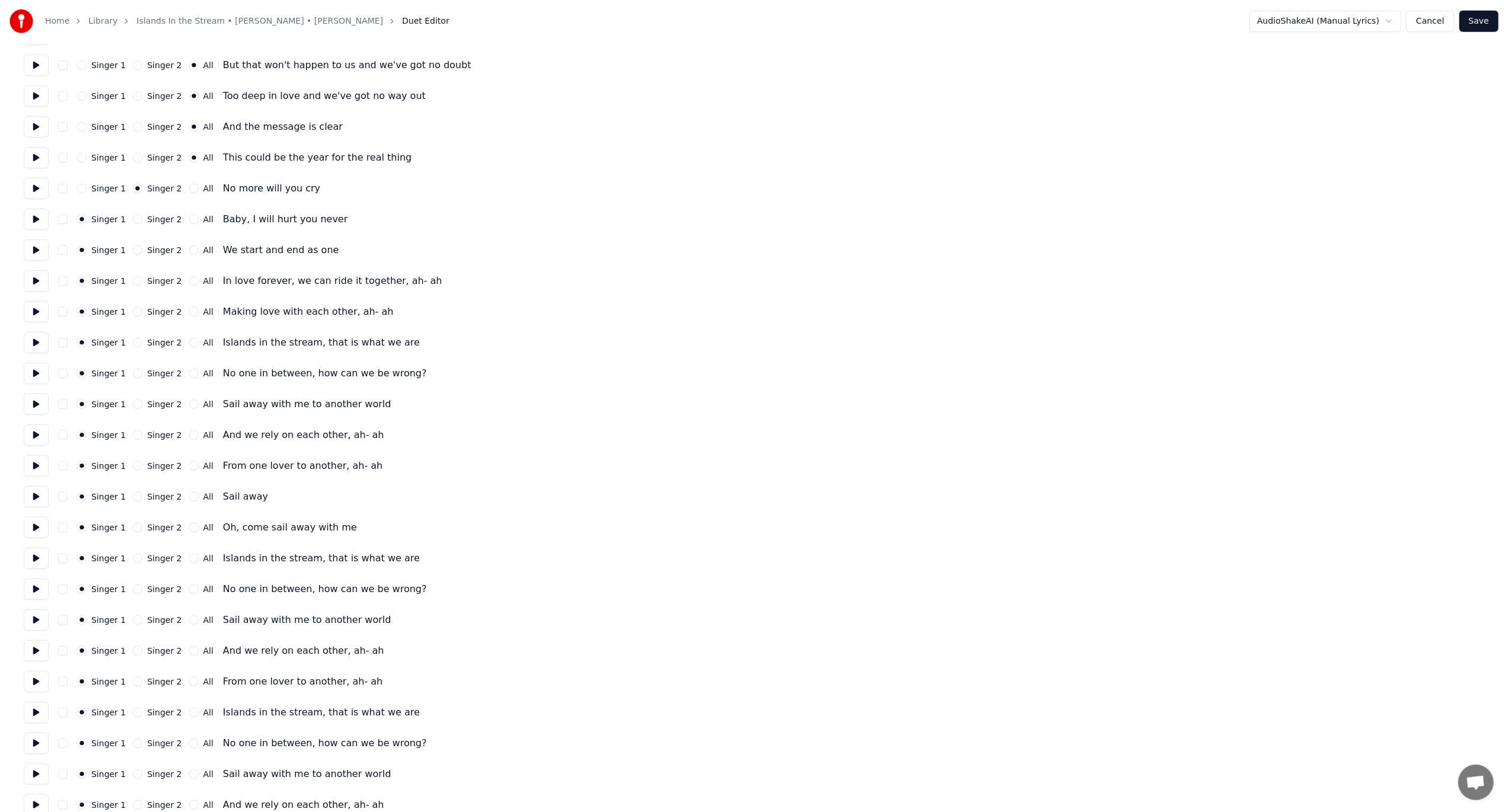
scroll to position [725, 0]
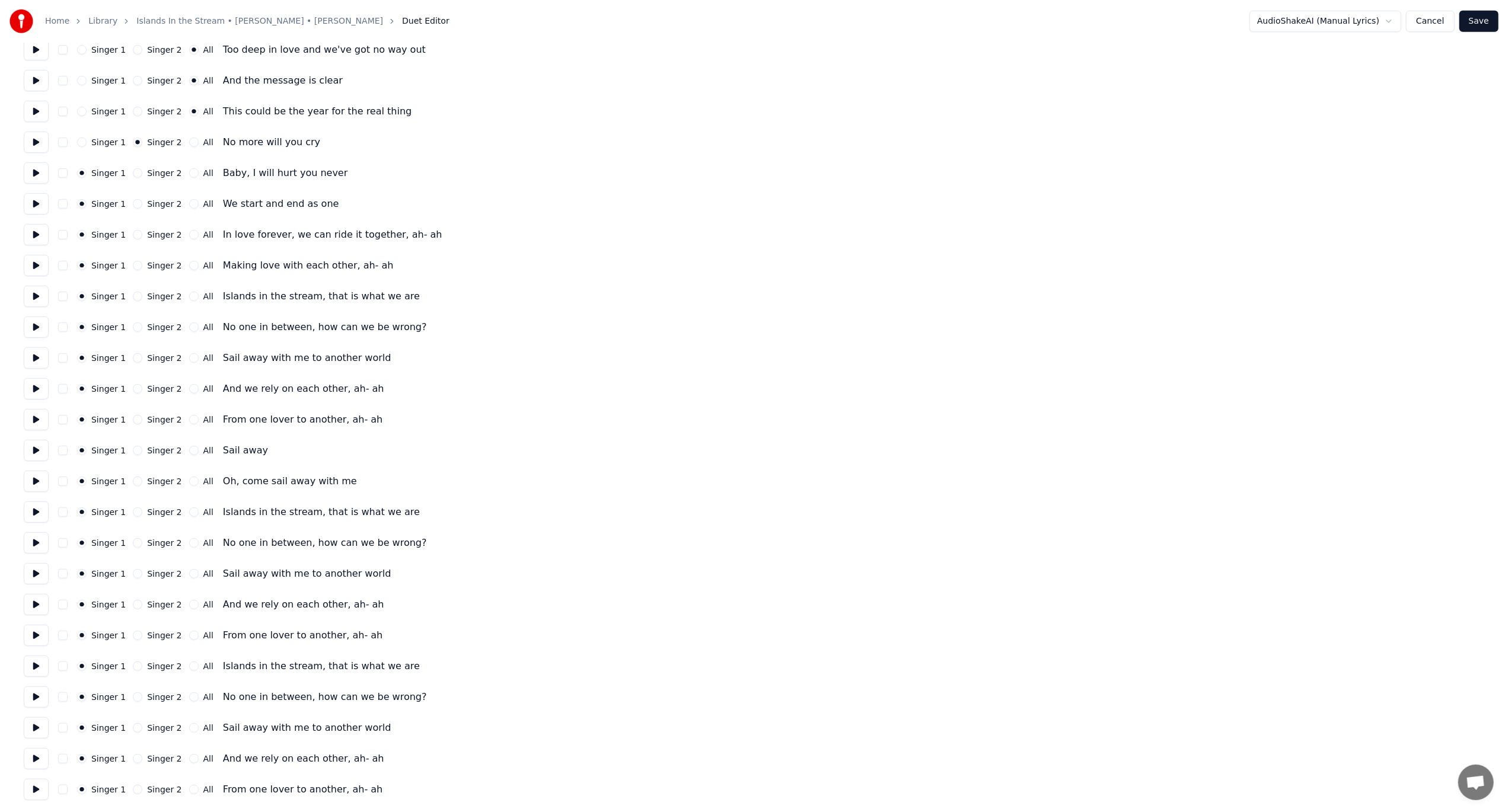
click at [37, 173] on button at bounding box center [36, 172] width 25 height 21
click at [35, 210] on button at bounding box center [36, 204] width 25 height 21
click at [189, 204] on button "All" at bounding box center [194, 204] width 9 height 9
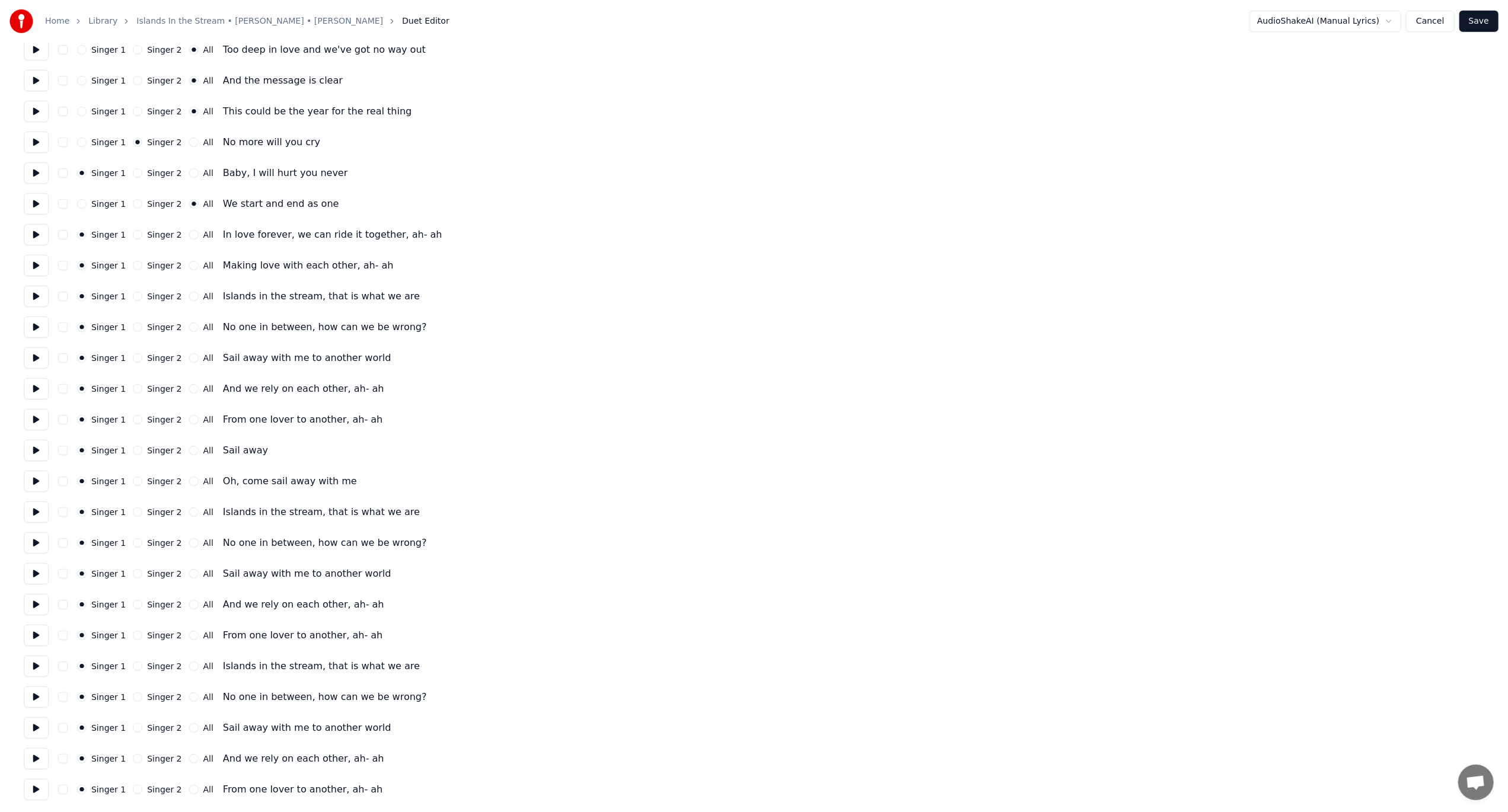
click at [138, 175] on div "Singer 2" at bounding box center [157, 172] width 49 height 9
click at [133, 175] on button "Singer 2" at bounding box center [138, 172] width 9 height 9
click at [33, 239] on button at bounding box center [36, 234] width 25 height 21
click at [29, 268] on button at bounding box center [36, 265] width 25 height 21
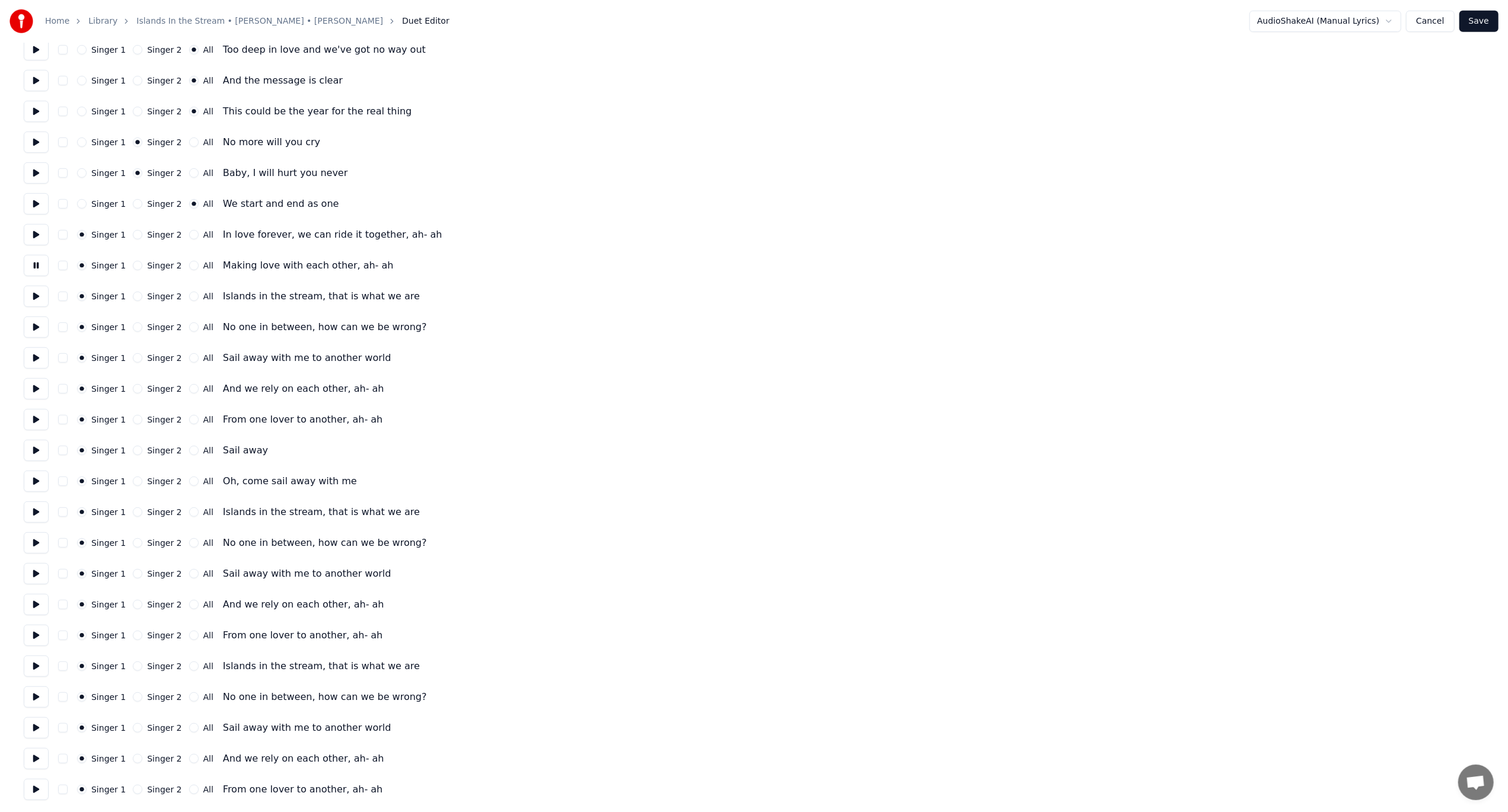
click at [29, 268] on button at bounding box center [36, 265] width 25 height 21
click at [32, 290] on button at bounding box center [36, 296] width 25 height 21
click at [33, 328] on button at bounding box center [36, 327] width 25 height 21
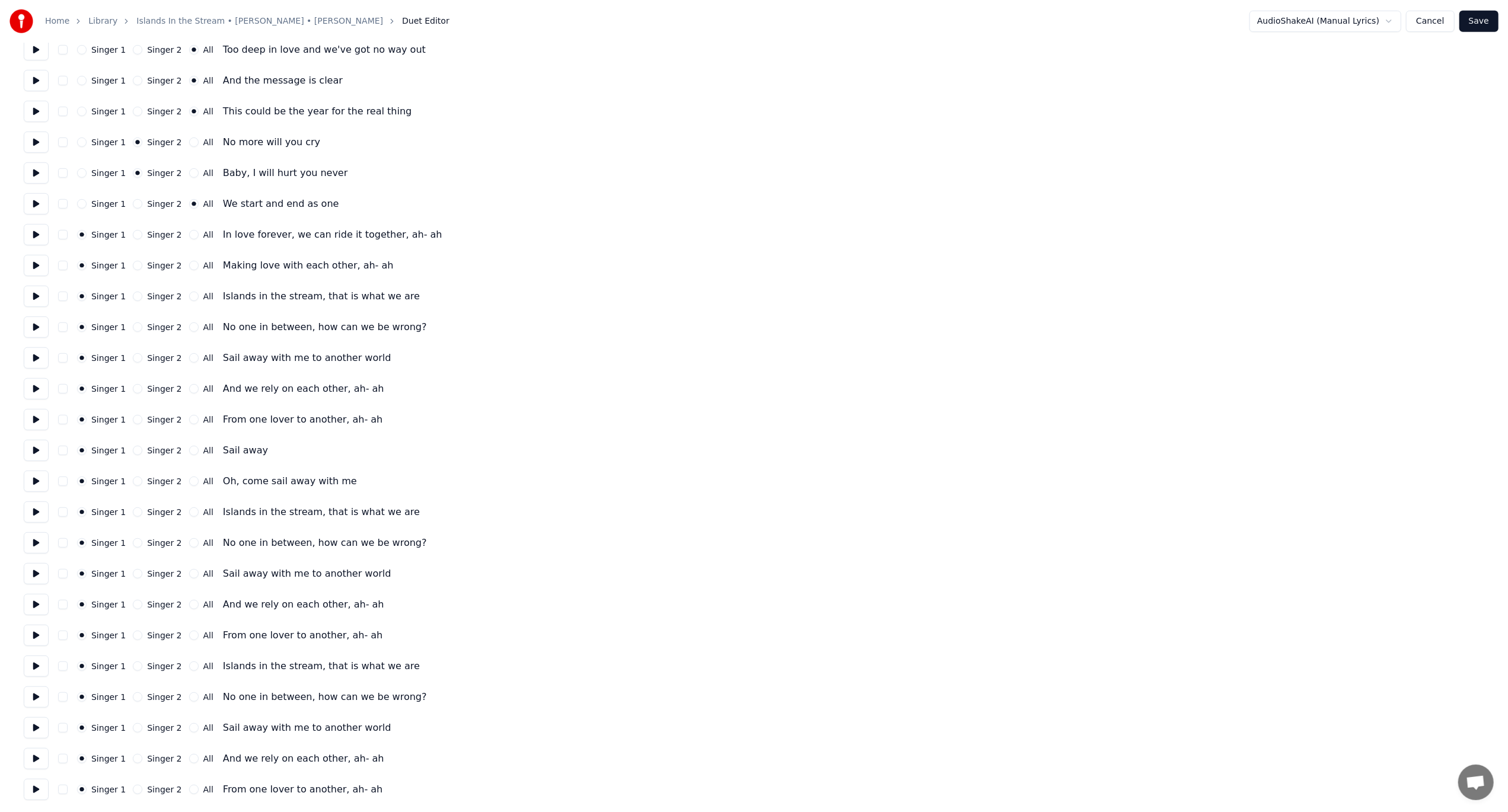
click at [37, 354] on button at bounding box center [36, 357] width 25 height 21
click at [37, 390] on button at bounding box center [36, 389] width 25 height 21
click at [30, 424] on button at bounding box center [36, 419] width 25 height 21
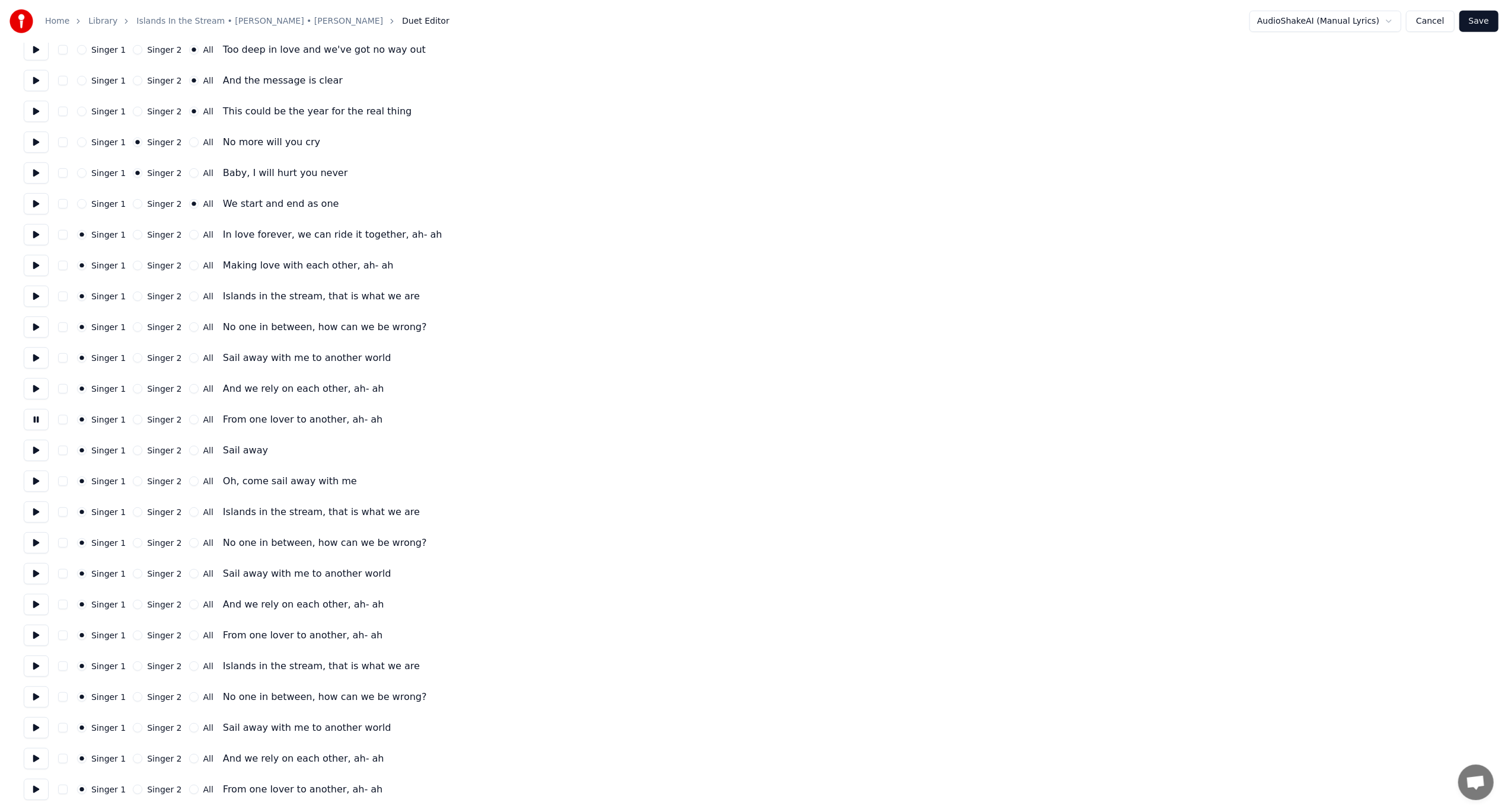
click at [30, 424] on button at bounding box center [36, 419] width 25 height 21
click at [34, 456] on button at bounding box center [36, 450] width 25 height 21
click at [34, 453] on button at bounding box center [36, 450] width 25 height 21
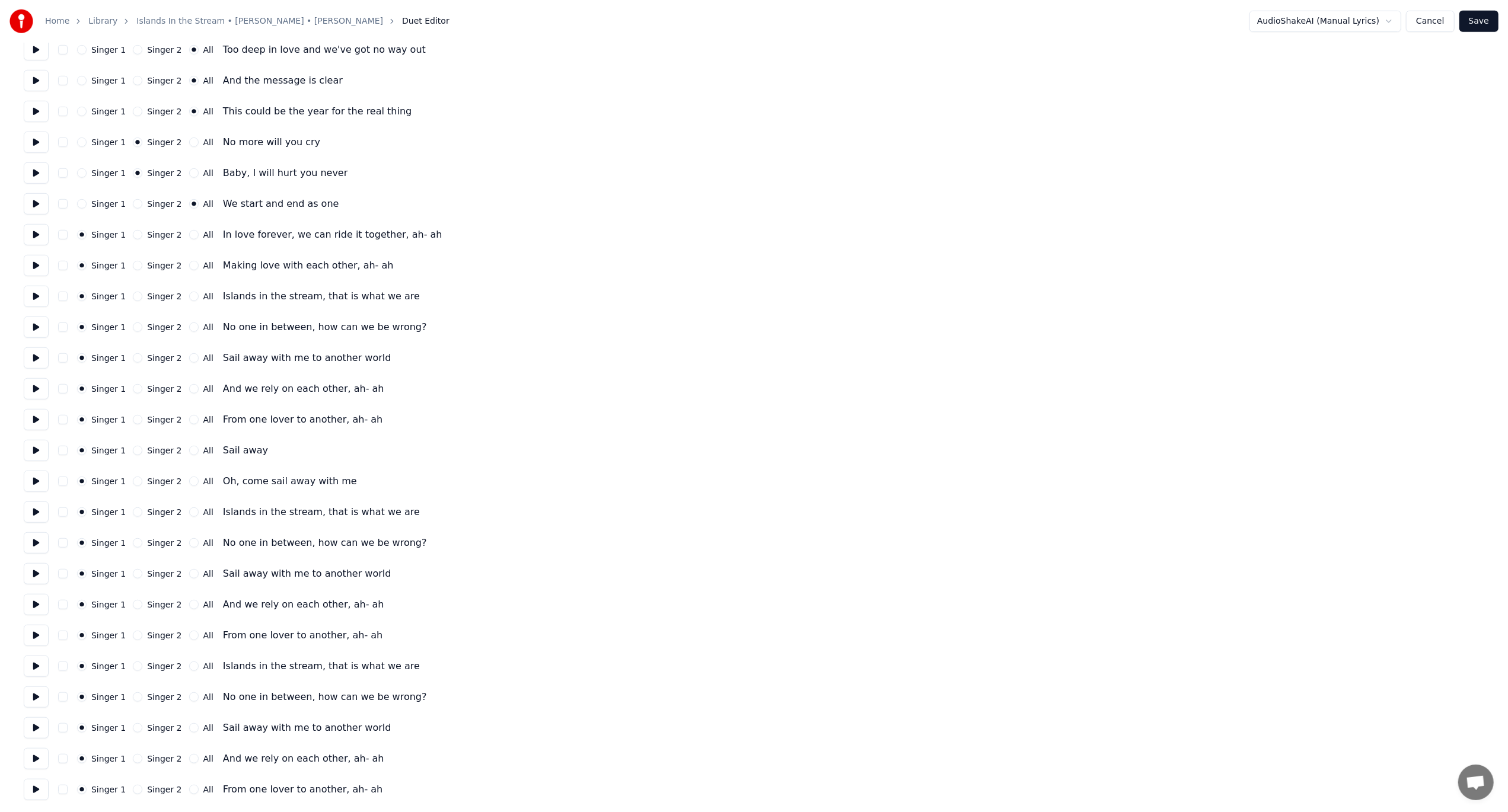
click at [191, 418] on div "All" at bounding box center [201, 419] width 24 height 9
click at [189, 420] on button "All" at bounding box center [194, 419] width 9 height 9
click at [189, 392] on button "All" at bounding box center [194, 389] width 9 height 9
click at [189, 358] on button "All" at bounding box center [194, 358] width 9 height 9
click at [189, 328] on button "All" at bounding box center [194, 327] width 9 height 9
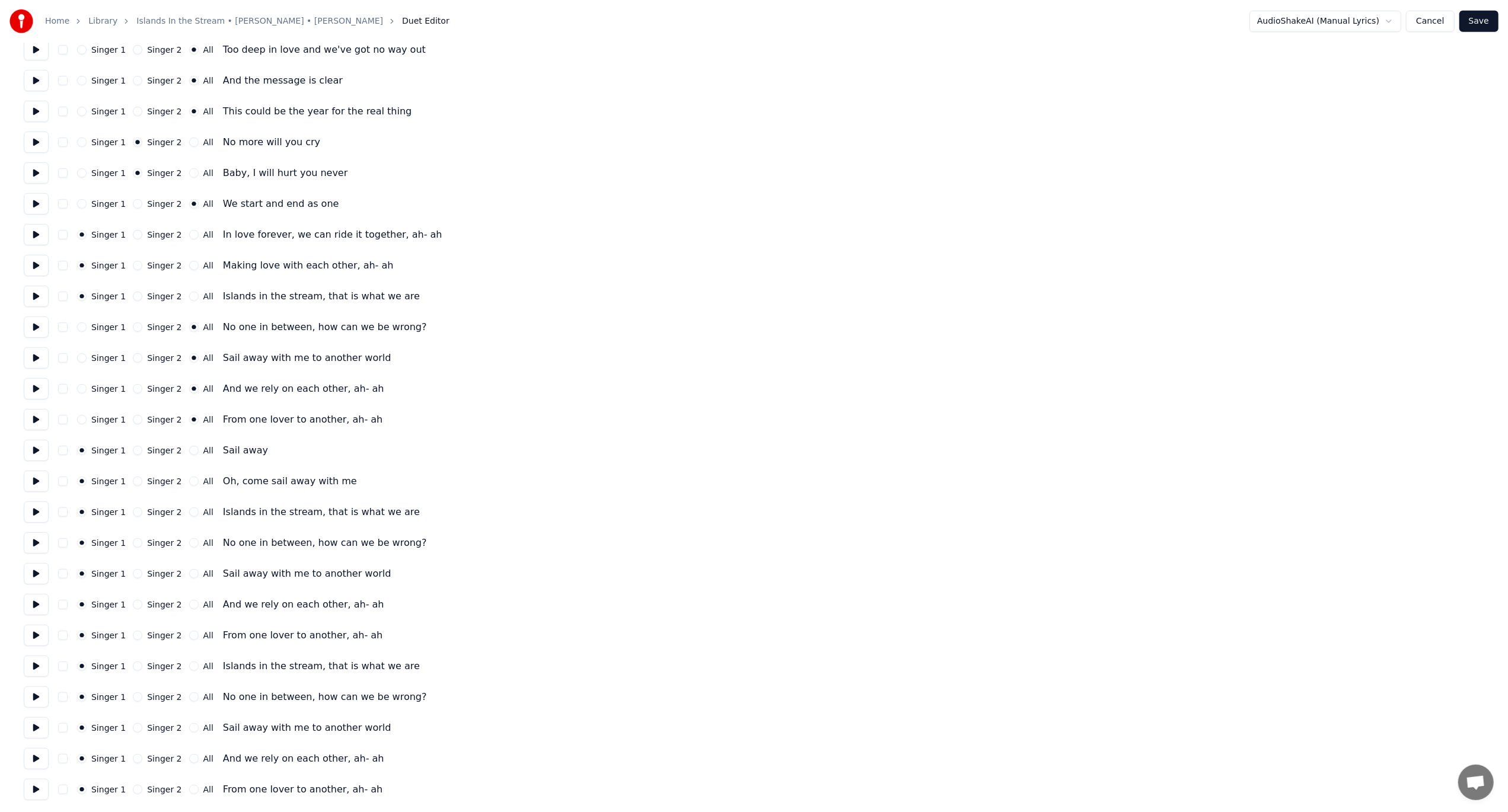
click at [184, 301] on div "Singer 1 Singer 2 All Islands in the stream, that is what we are" at bounding box center [754, 296] width 1461 height 21
click at [189, 264] on button "All" at bounding box center [194, 266] width 9 height 9
click at [189, 298] on button "All" at bounding box center [194, 296] width 9 height 9
click at [189, 235] on button "All" at bounding box center [194, 234] width 9 height 9
click at [29, 482] on button at bounding box center [36, 481] width 25 height 21
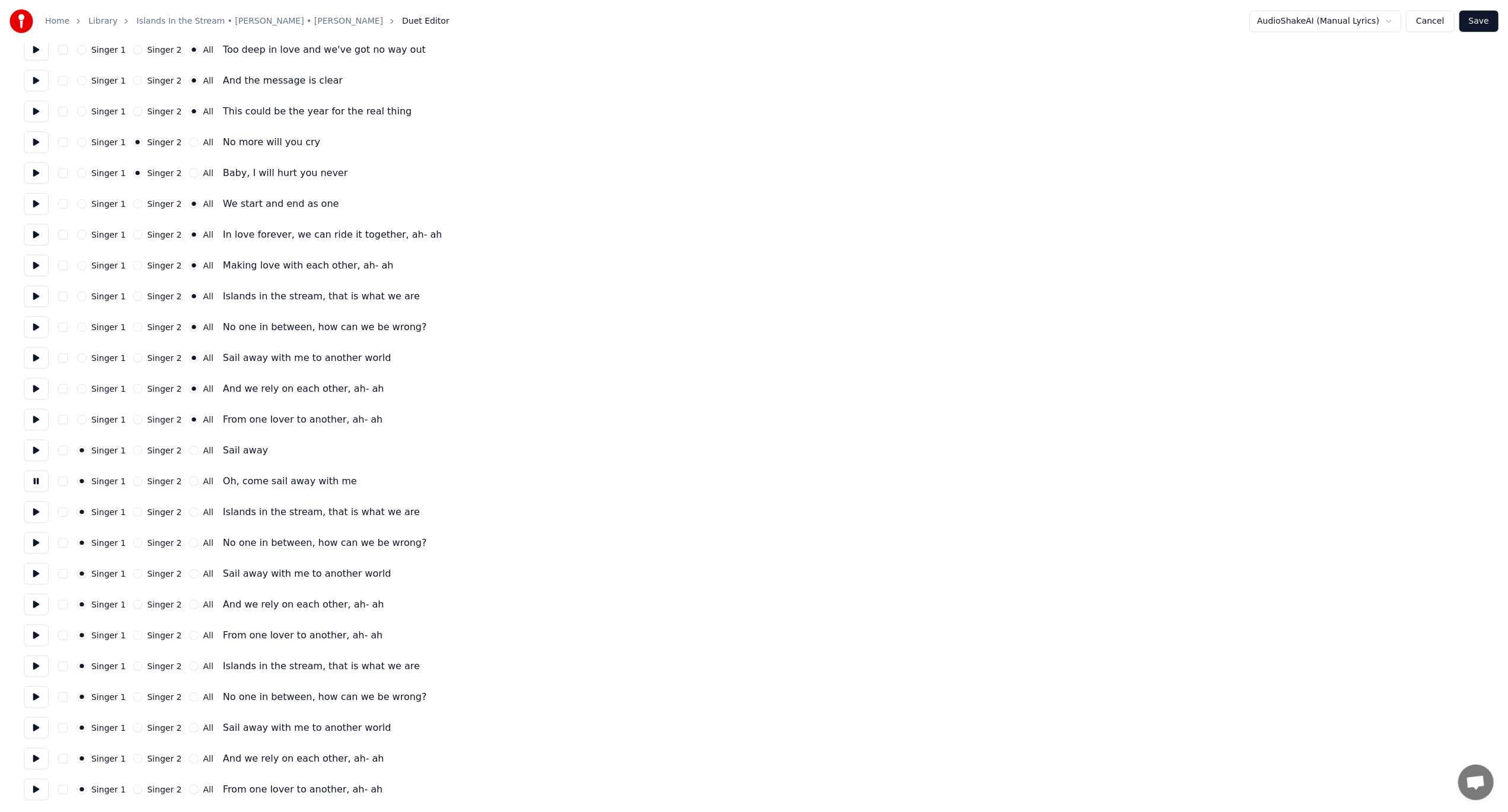
click at [29, 482] on button at bounding box center [36, 481] width 25 height 21
click at [134, 480] on button "Singer 2" at bounding box center [138, 481] width 9 height 9
click at [28, 510] on button at bounding box center [36, 512] width 25 height 21
click at [189, 516] on div "All" at bounding box center [201, 512] width 24 height 9
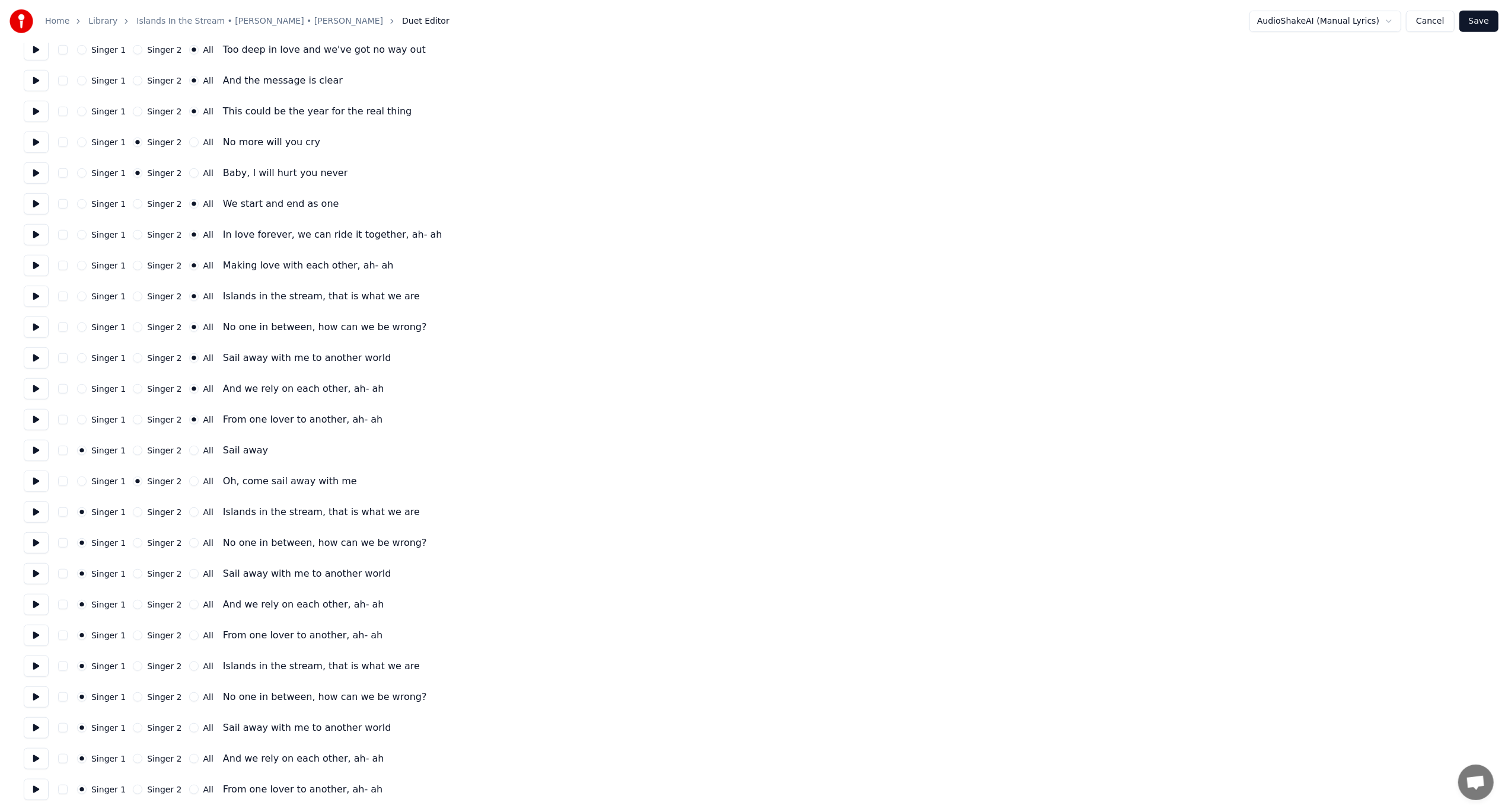
click at [185, 517] on div "Singer 1 Singer 2 All Islands in the stream, that is what we are" at bounding box center [754, 512] width 1461 height 21
click at [189, 514] on button "All" at bounding box center [194, 512] width 9 height 9
click at [33, 539] on button at bounding box center [36, 543] width 25 height 21
click at [33, 570] on button at bounding box center [36, 573] width 25 height 21
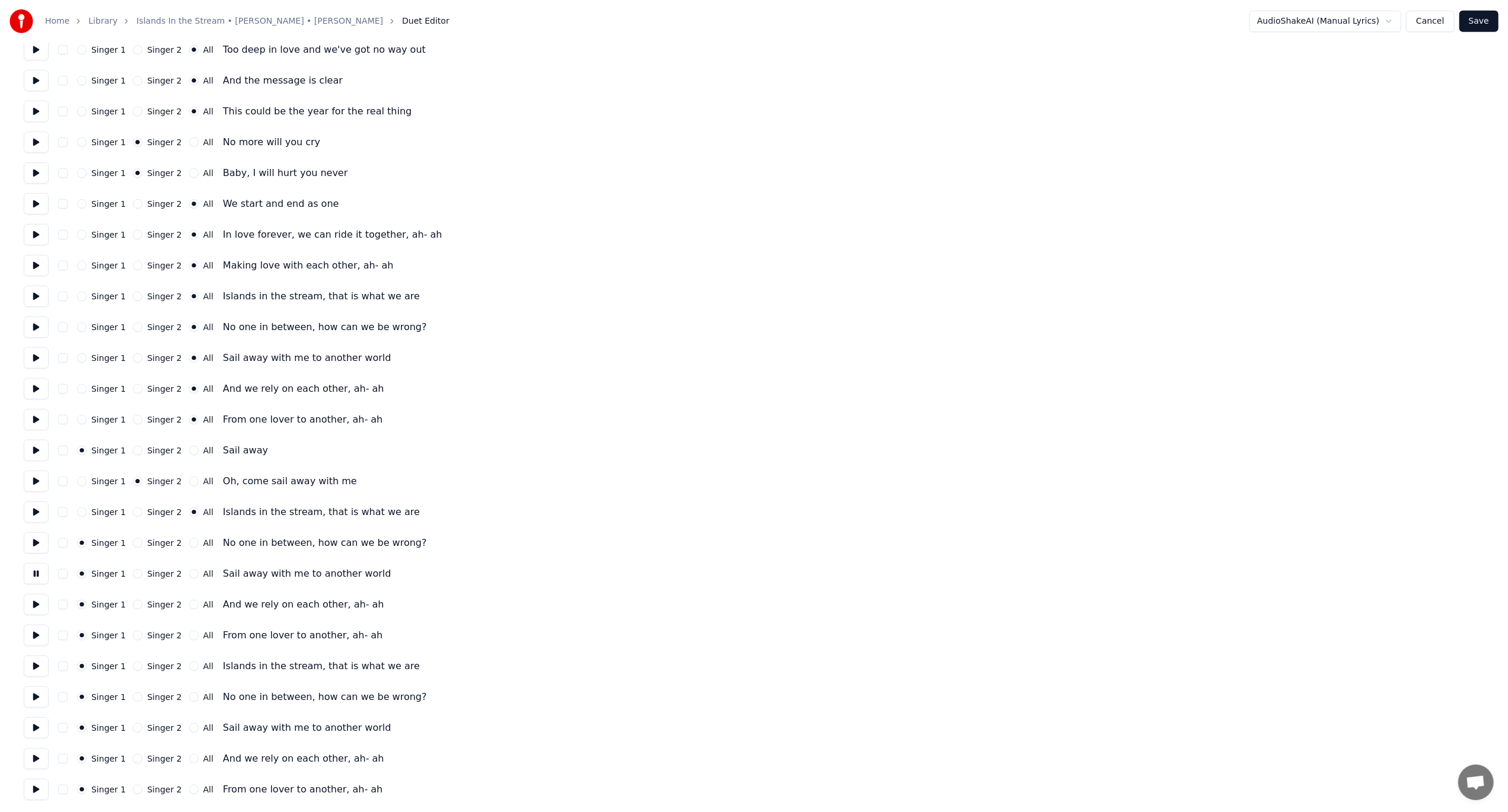
click at [33, 570] on button at bounding box center [36, 573] width 25 height 21
click at [33, 597] on button at bounding box center [36, 604] width 25 height 21
click at [37, 597] on button at bounding box center [36, 635] width 25 height 21
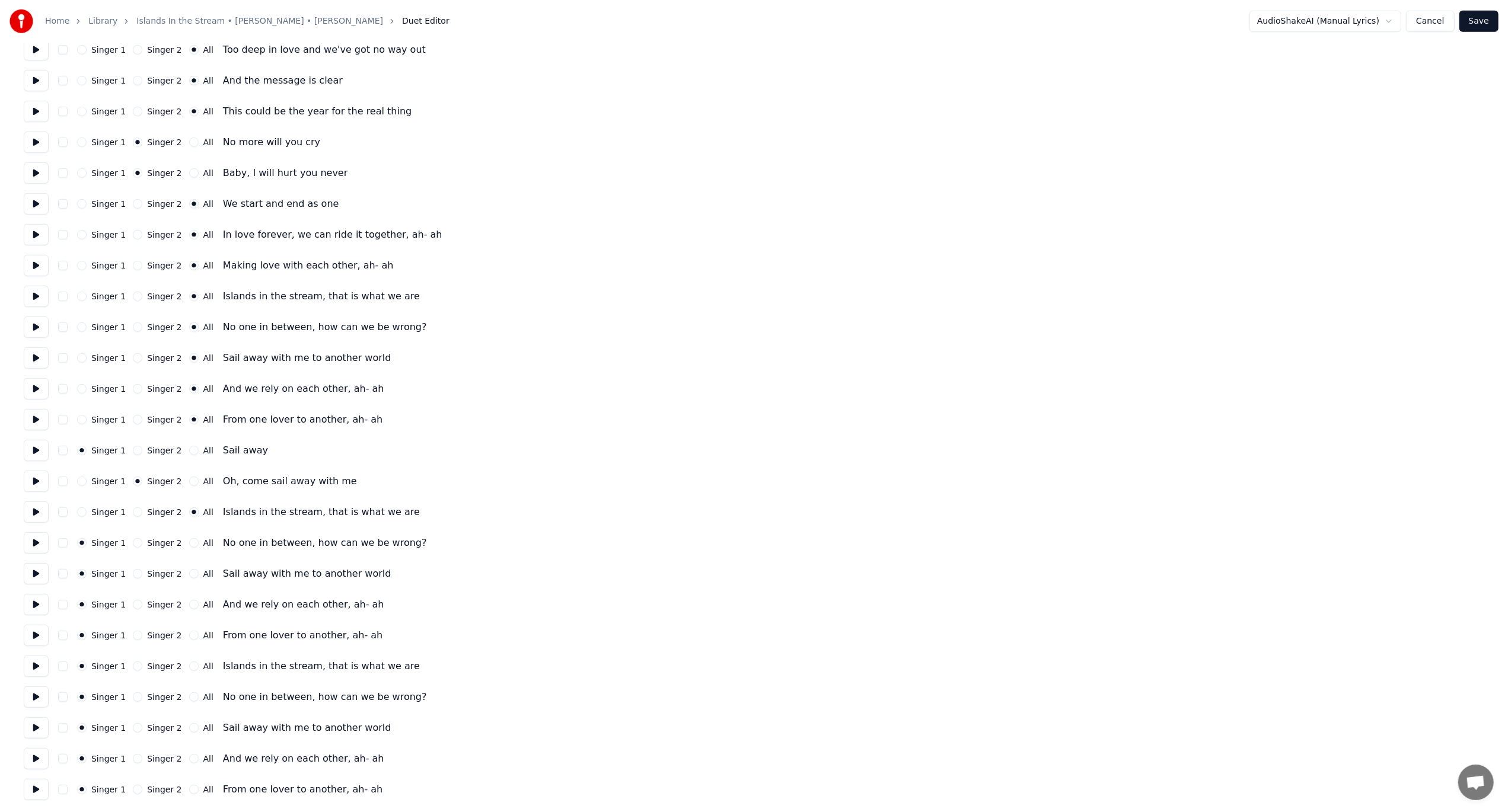
click at [37, 597] on button at bounding box center [36, 666] width 25 height 21
click at [39, 597] on button at bounding box center [36, 697] width 25 height 21
click at [32, 597] on button at bounding box center [36, 728] width 25 height 21
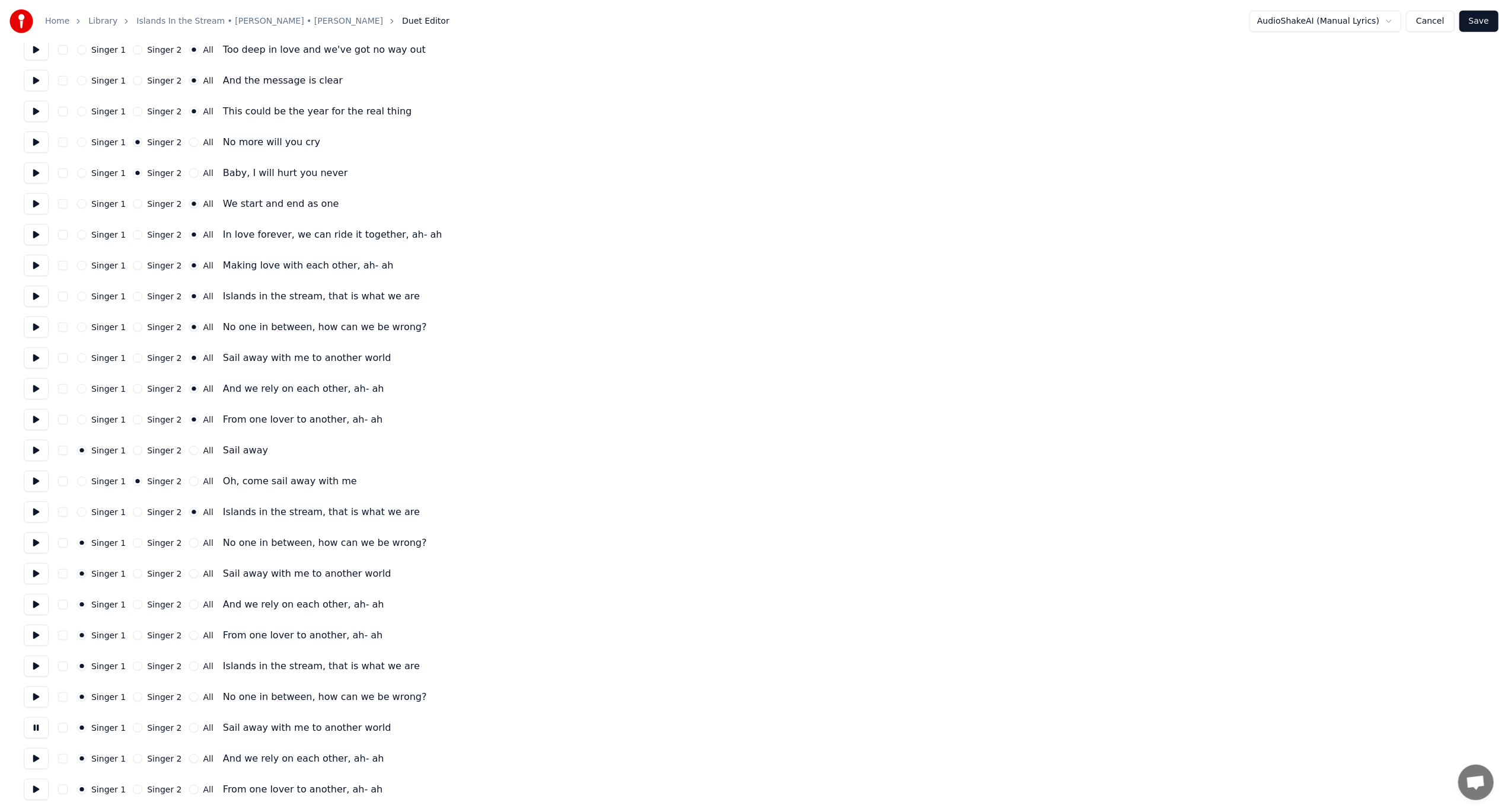
click at [32, 597] on button at bounding box center [36, 728] width 25 height 21
click at [38, 597] on button at bounding box center [36, 758] width 25 height 21
click at [40, 597] on button at bounding box center [36, 789] width 25 height 21
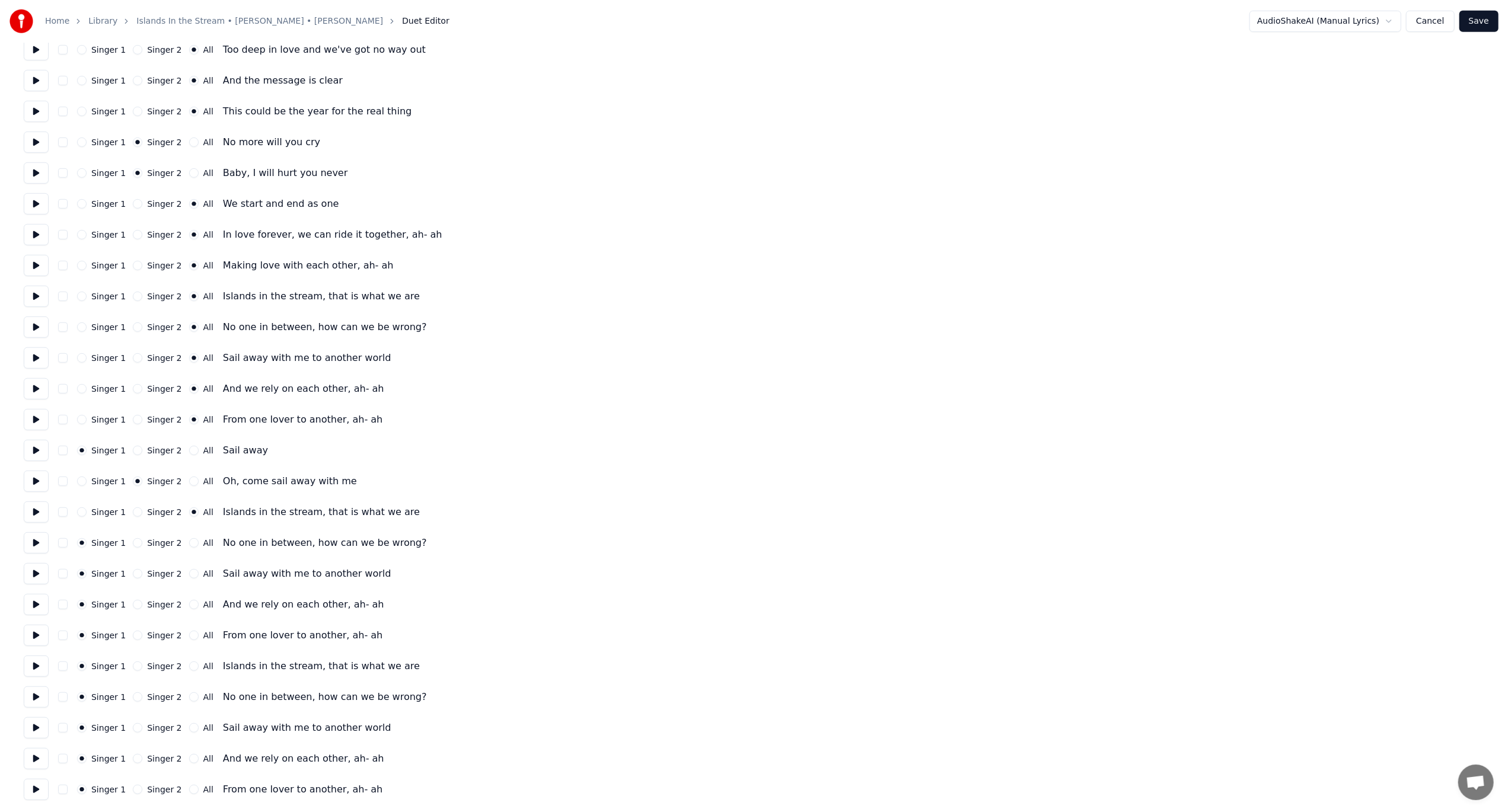
drag, startPoint x: 186, startPoint y: 792, endPoint x: 191, endPoint y: 780, distance: 13.0
click at [189, 597] on button "All" at bounding box center [194, 789] width 9 height 9
click at [189, 597] on button "All" at bounding box center [194, 758] width 9 height 9
drag, startPoint x: 186, startPoint y: 731, endPoint x: 186, endPoint y: 720, distance: 11.0
click at [189, 597] on button "All" at bounding box center [194, 728] width 9 height 9
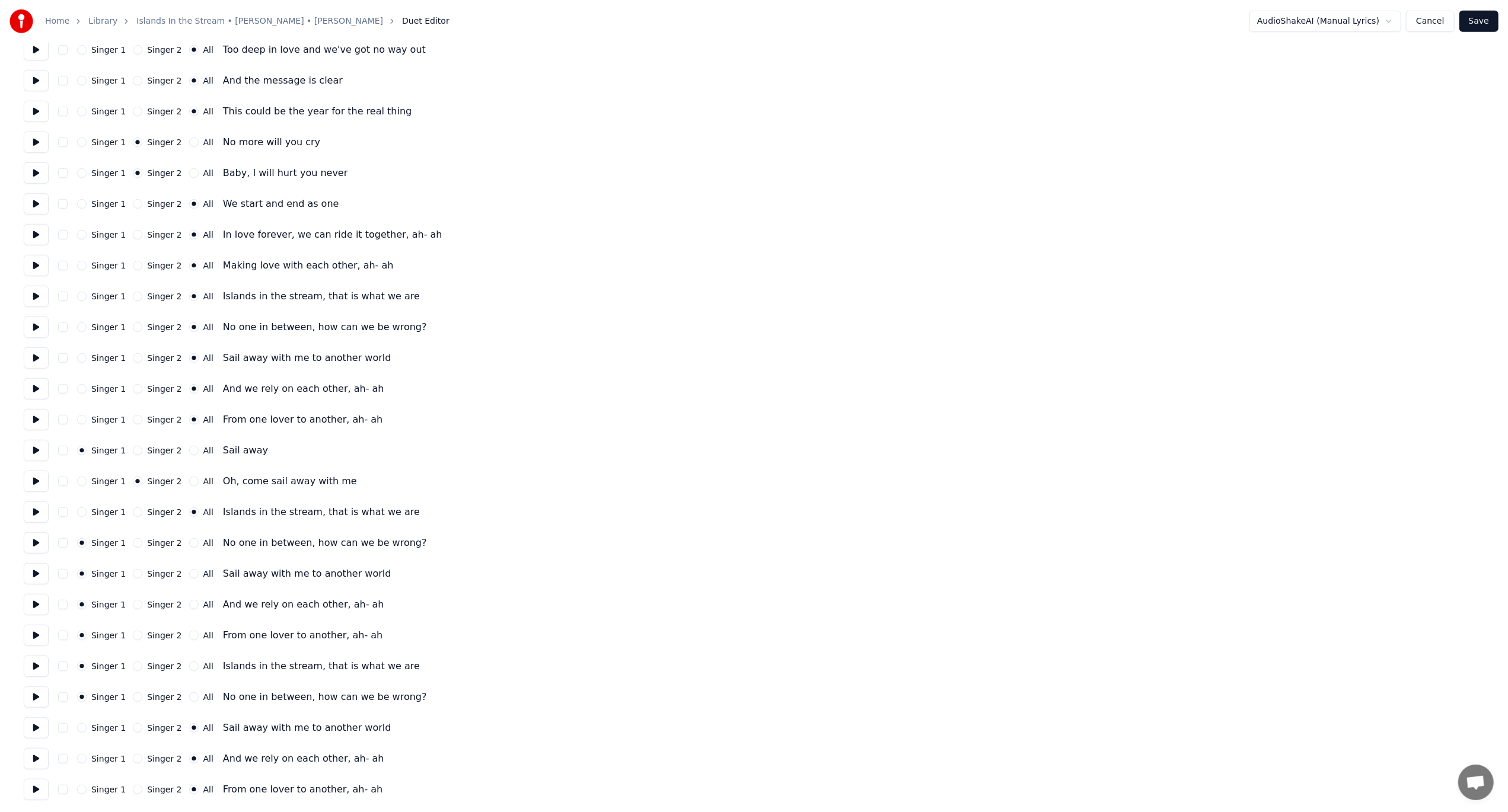
click at [189, 597] on button "All" at bounding box center [194, 697] width 9 height 9
click at [189, 597] on button "All" at bounding box center [194, 666] width 9 height 9
drag, startPoint x: 184, startPoint y: 638, endPoint x: 186, endPoint y: 623, distance: 15.1
click at [189, 597] on button "All" at bounding box center [194, 635] width 9 height 9
click at [189, 597] on button "All" at bounding box center [194, 605] width 9 height 9
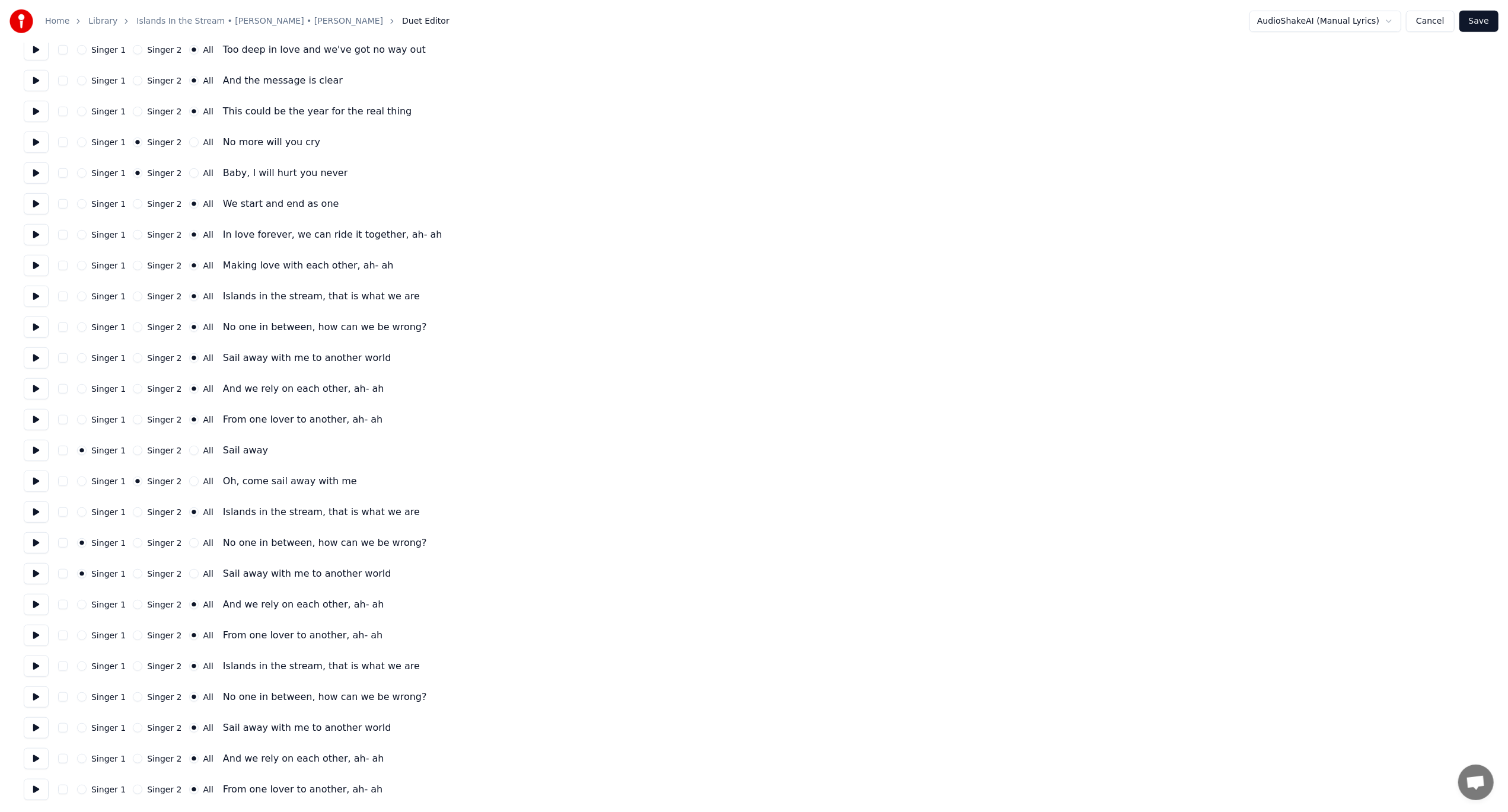
click at [189, 571] on button "All" at bounding box center [194, 573] width 9 height 9
click at [189, 539] on button "All" at bounding box center [194, 543] width 9 height 9
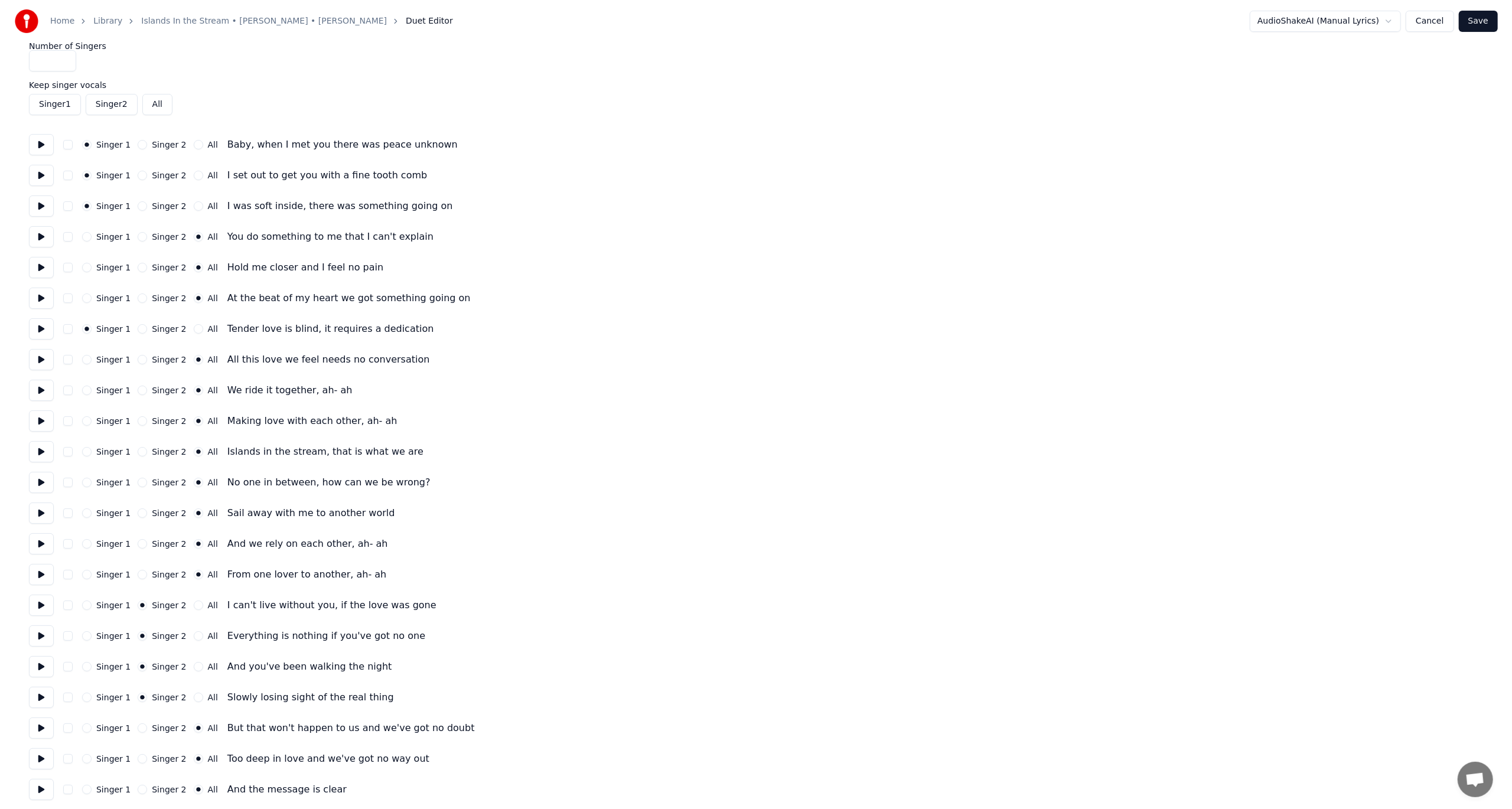
scroll to position [0, 0]
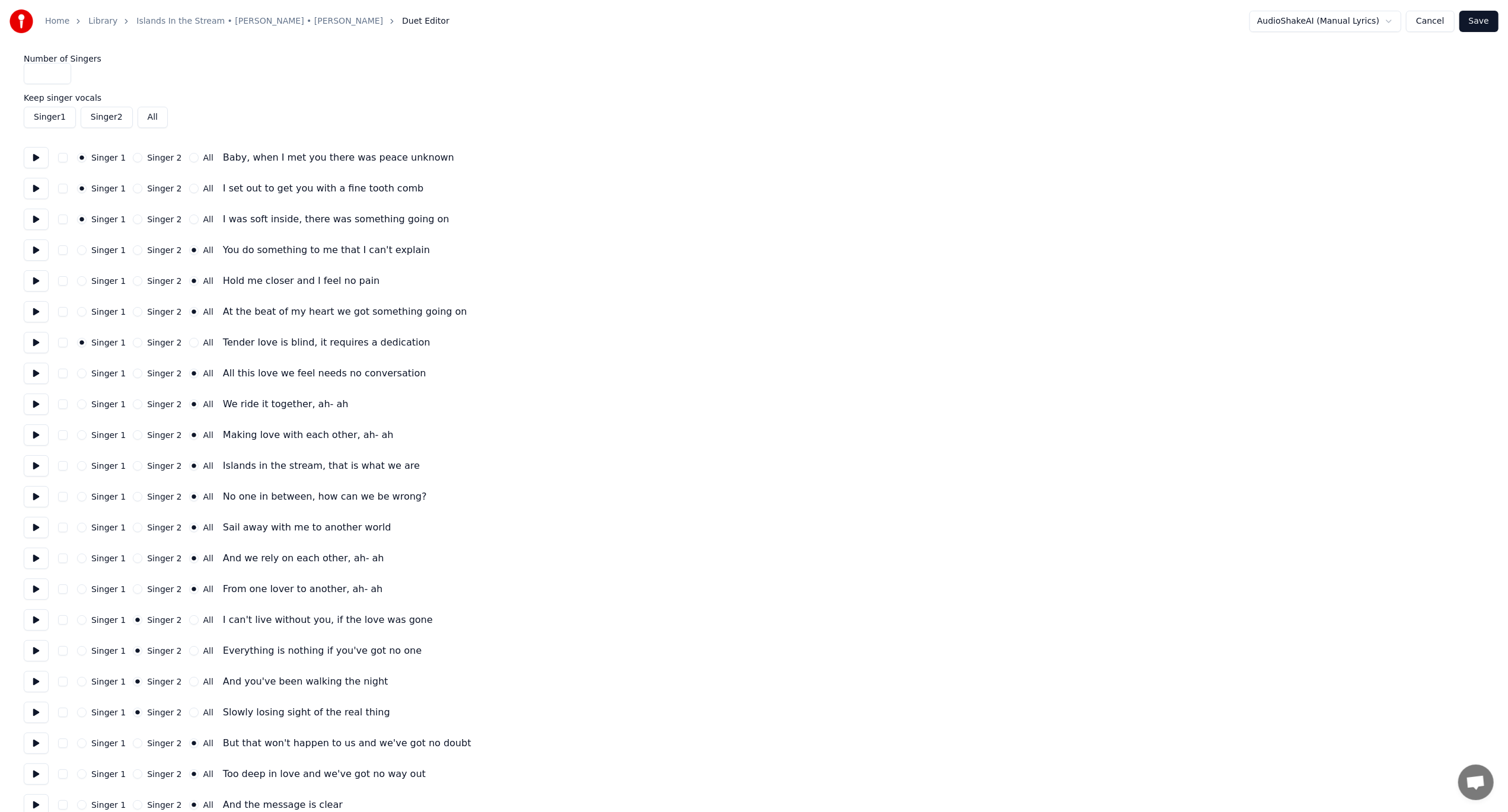
click at [1138, 25] on button "Save" at bounding box center [1479, 21] width 39 height 21
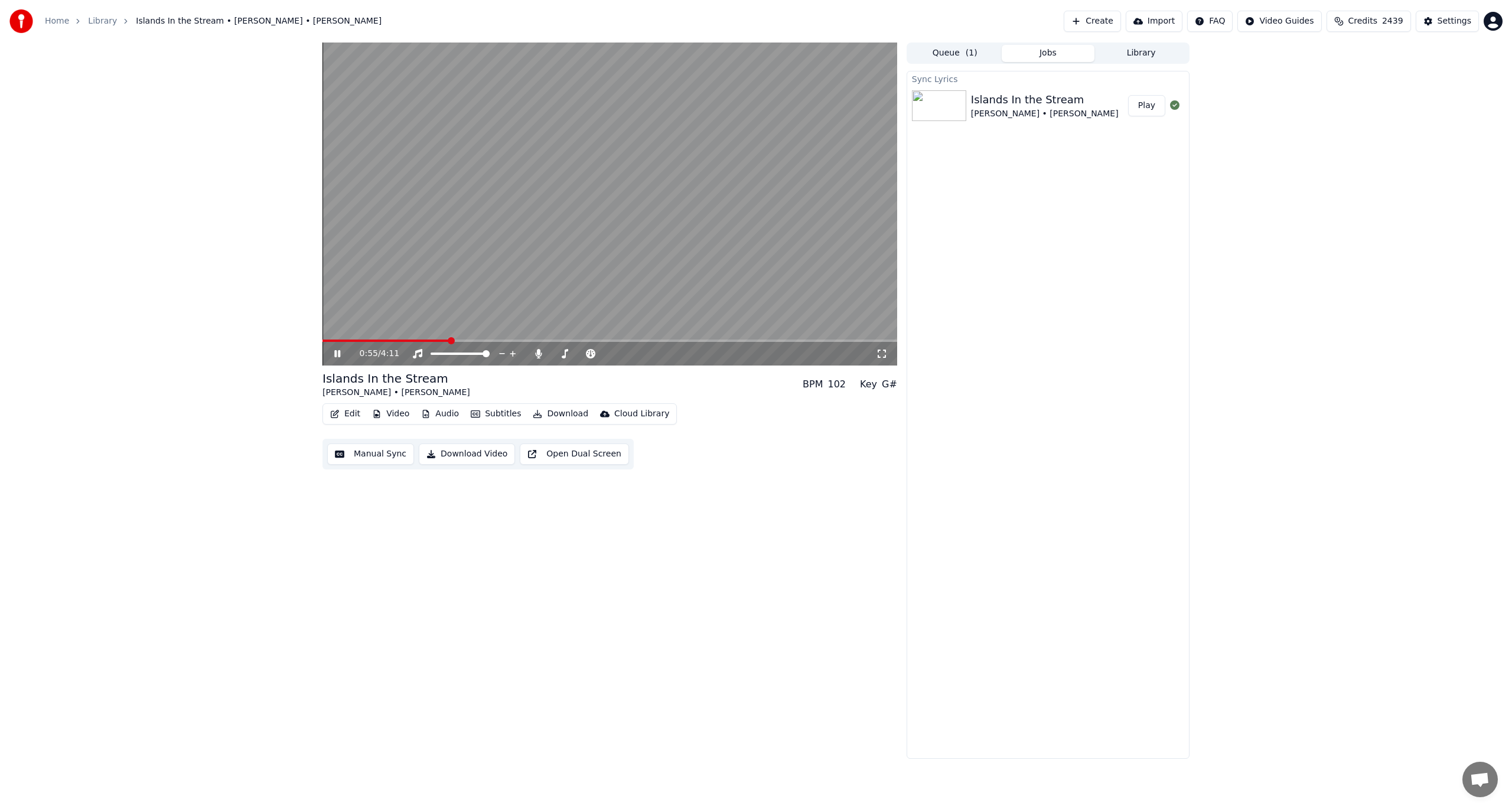
click at [338, 352] on icon at bounding box center [346, 354] width 28 height 9
click at [454, 455] on button "Download Video" at bounding box center [467, 454] width 96 height 21
click at [1134, 110] on button "Show" at bounding box center [1144, 105] width 43 height 21
